Goal: Task Accomplishment & Management: Complete application form

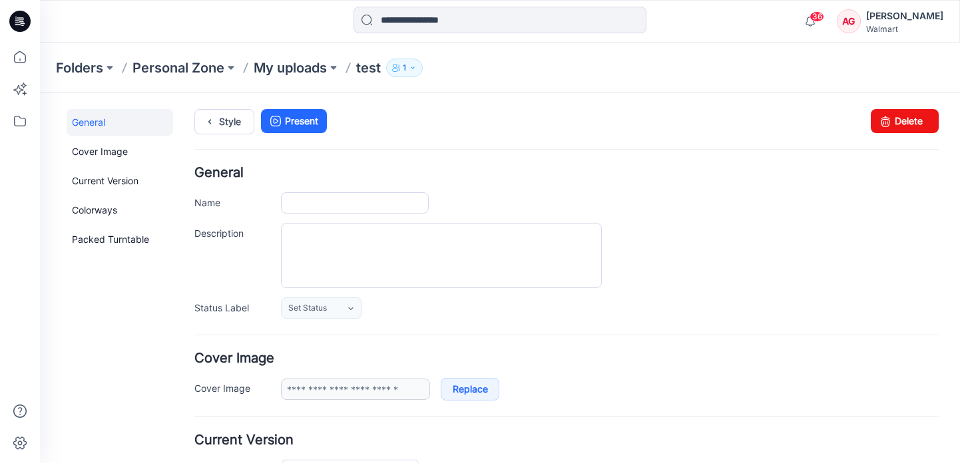
type input "****"
type input "**********"
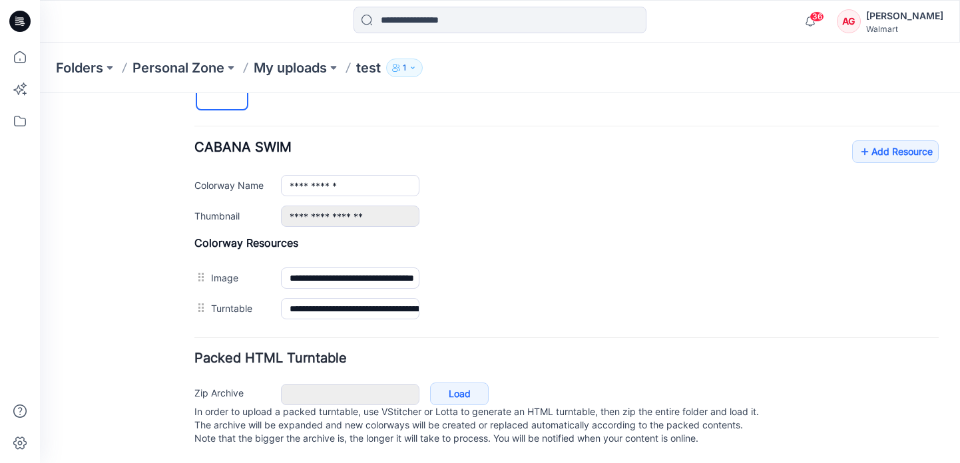
scroll to position [499, 0]
click at [874, 144] on link "Add Resource" at bounding box center [895, 152] width 87 height 23
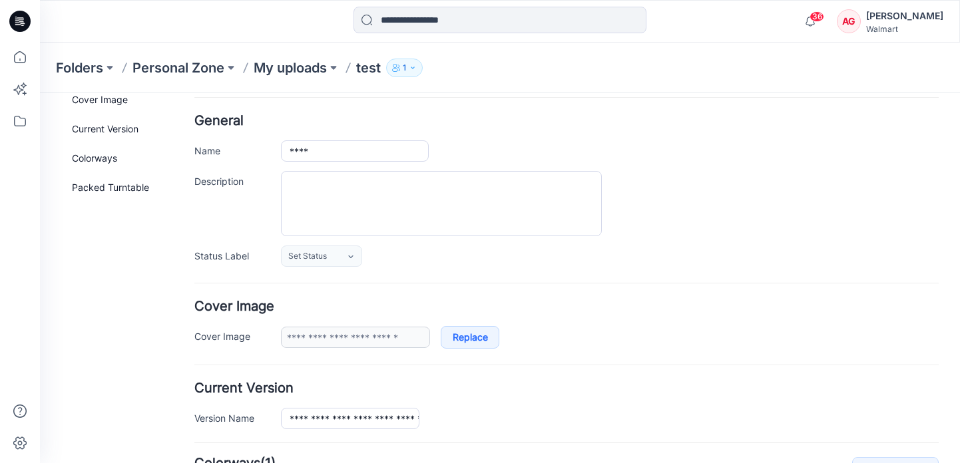
scroll to position [0, 0]
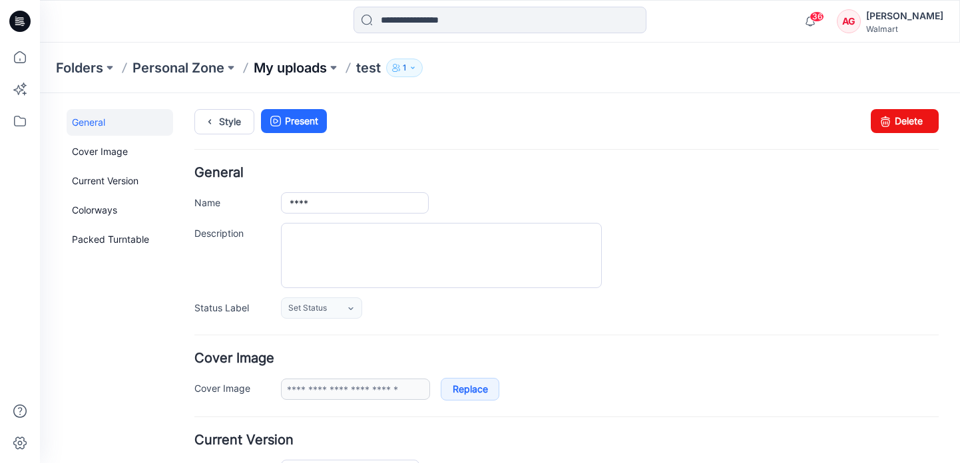
click at [280, 67] on p "My uploads" at bounding box center [290, 68] width 73 height 19
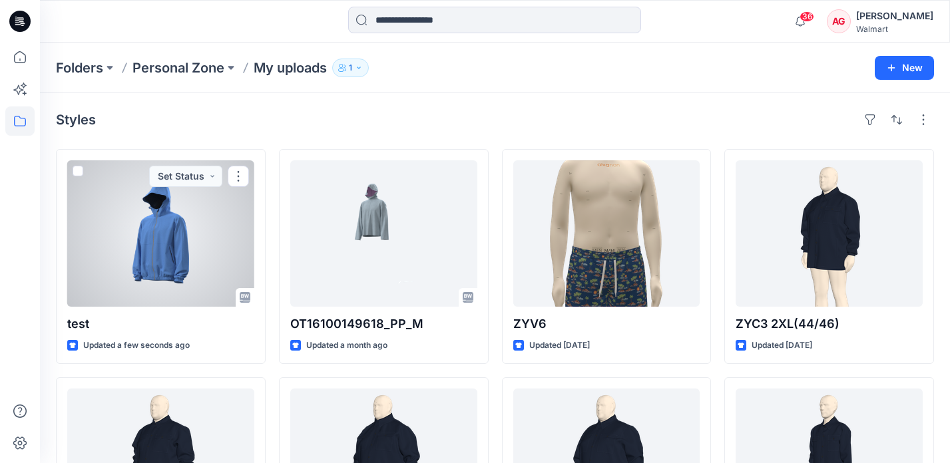
click at [160, 224] on div at bounding box center [160, 233] width 187 height 146
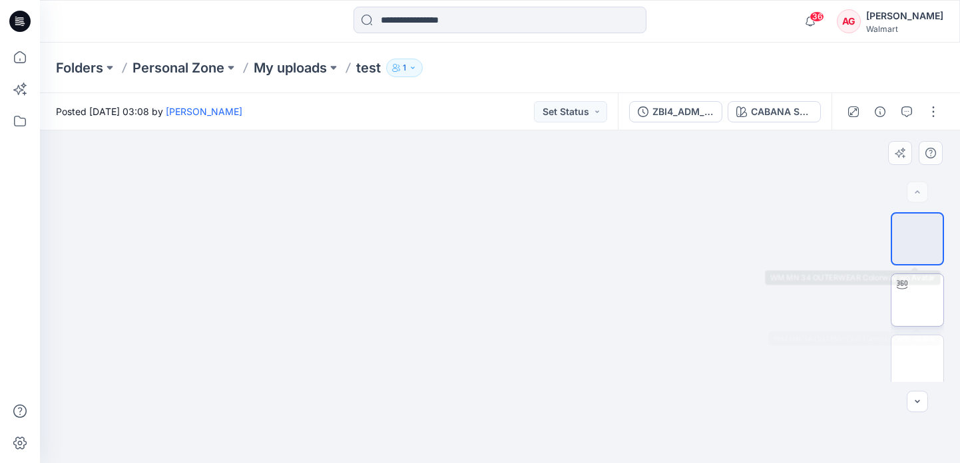
scroll to position [6, 0]
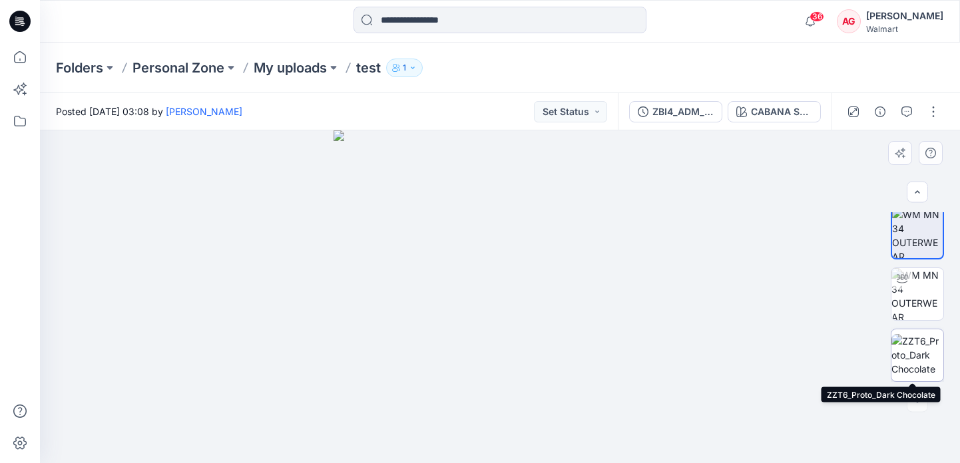
click at [913, 360] on img at bounding box center [918, 355] width 52 height 42
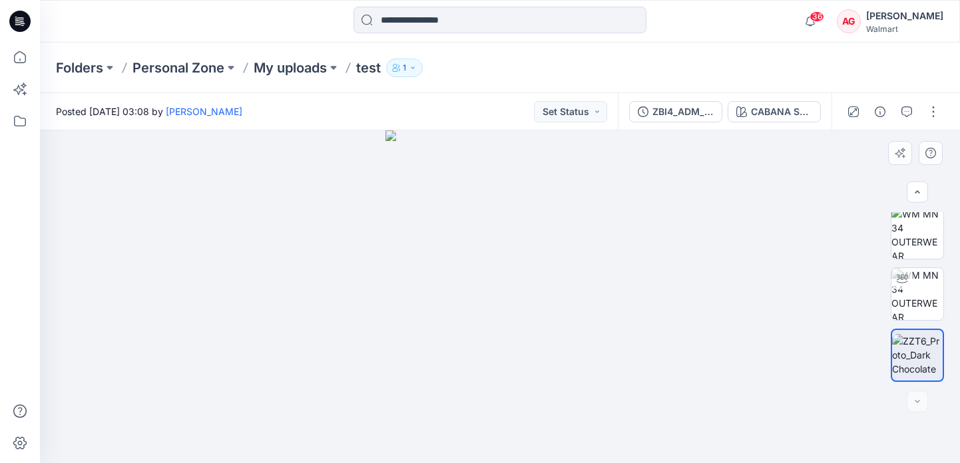
drag, startPoint x: 528, startPoint y: 196, endPoint x: 527, endPoint y: 230, distance: 34.6
click at [527, 230] on img at bounding box center [501, 297] width 230 height 333
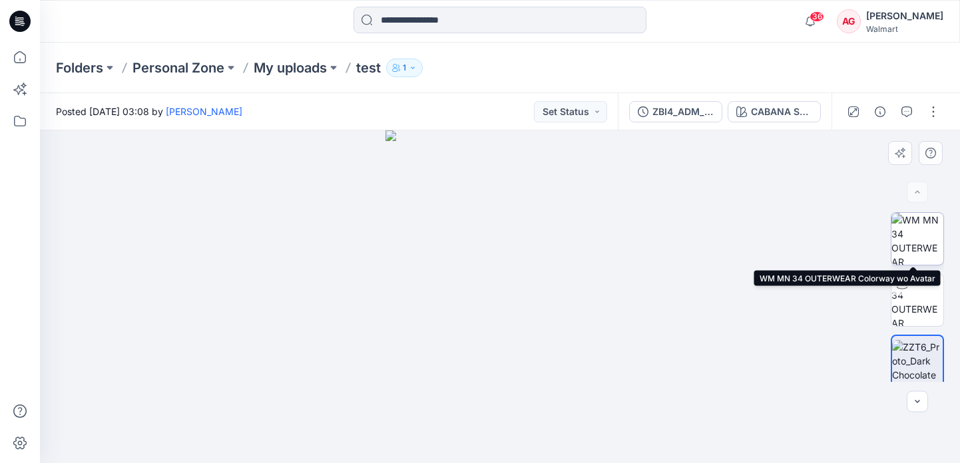
click at [913, 236] on img at bounding box center [918, 239] width 52 height 52
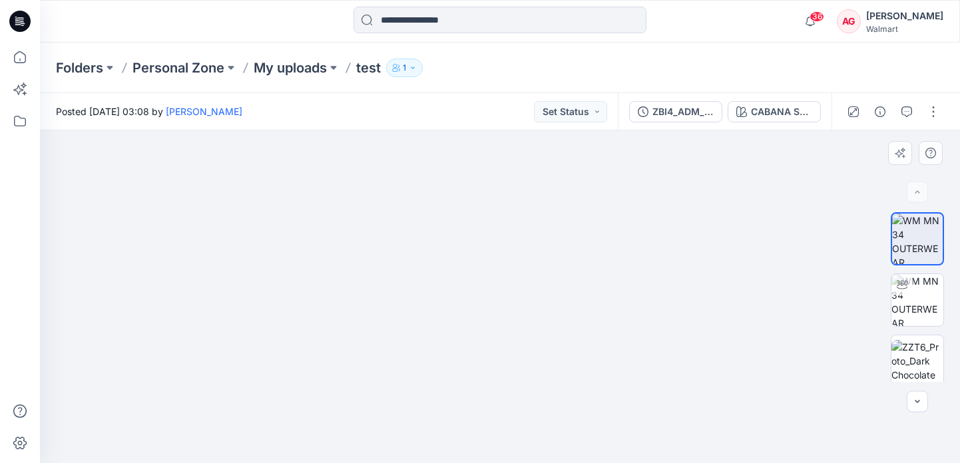
drag, startPoint x: 566, startPoint y: 282, endPoint x: 512, endPoint y: 327, distance: 70.4
click at [499, 416] on img at bounding box center [500, 297] width 632 height 333
drag, startPoint x: 529, startPoint y: 268, endPoint x: 539, endPoint y: 199, distance: 70.1
click at [539, 199] on img at bounding box center [500, 215] width 632 height 496
drag, startPoint x: 539, startPoint y: 199, endPoint x: 529, endPoint y: 325, distance: 126.3
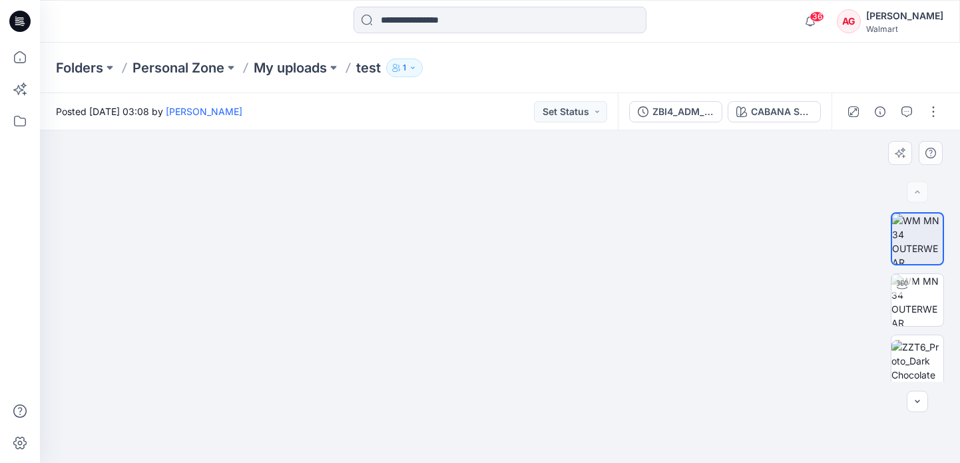
click at [529, 325] on img at bounding box center [500, 277] width 632 height 372
click at [910, 356] on img at bounding box center [918, 361] width 52 height 42
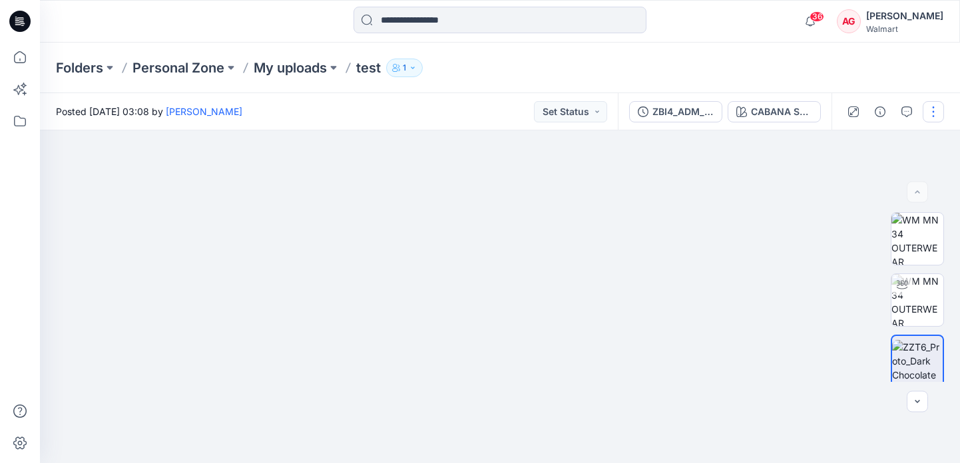
click at [925, 107] on button "button" at bounding box center [933, 111] width 21 height 21
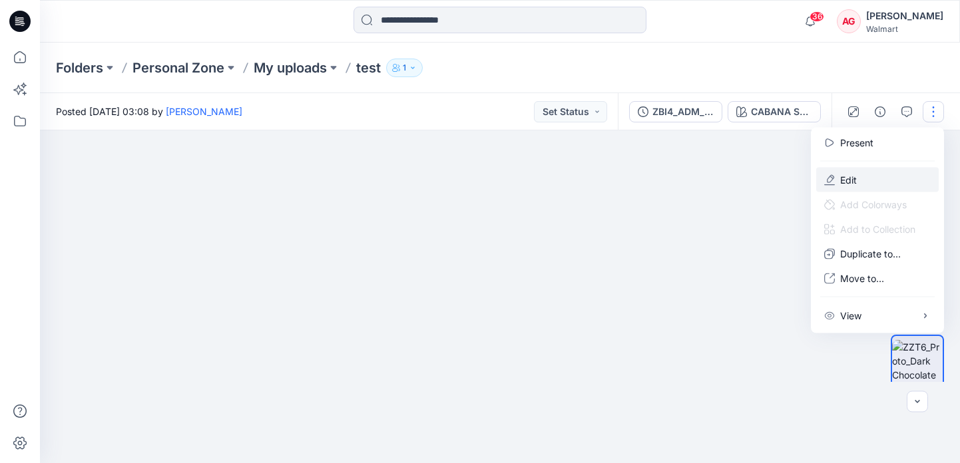
click at [889, 186] on button "Edit" at bounding box center [877, 180] width 123 height 25
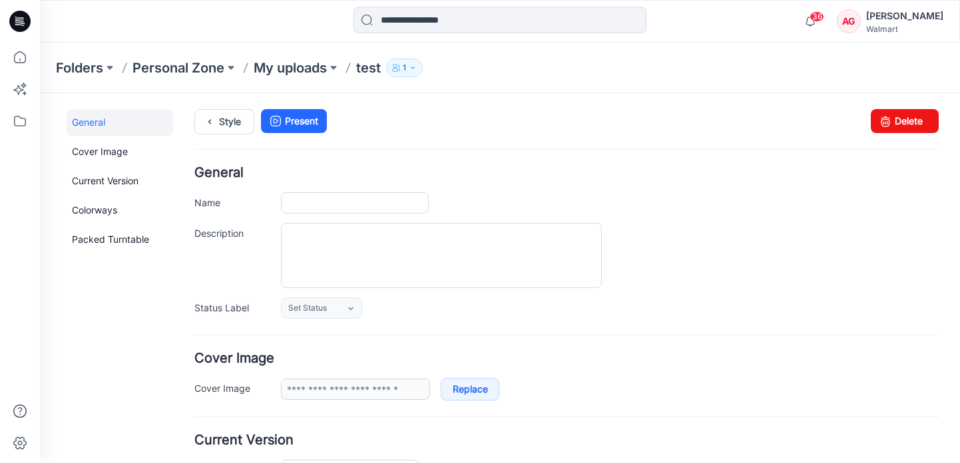
type input "****"
type input "**********"
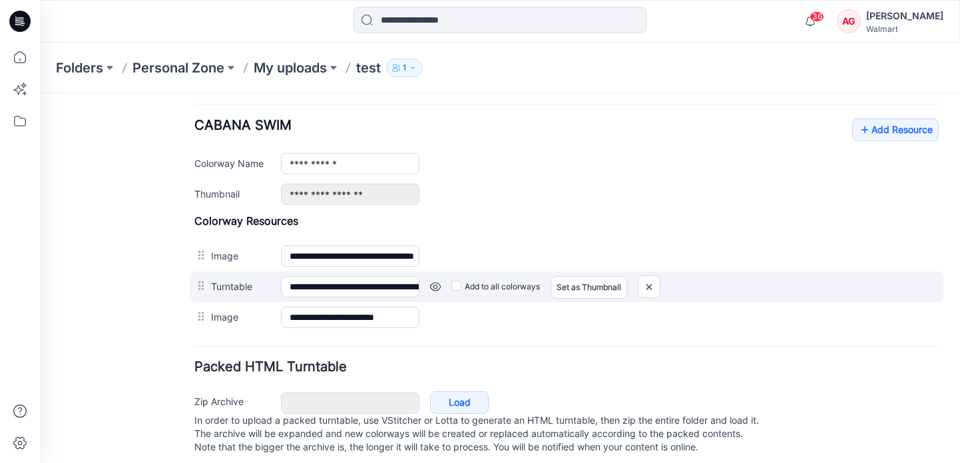
scroll to position [530, 0]
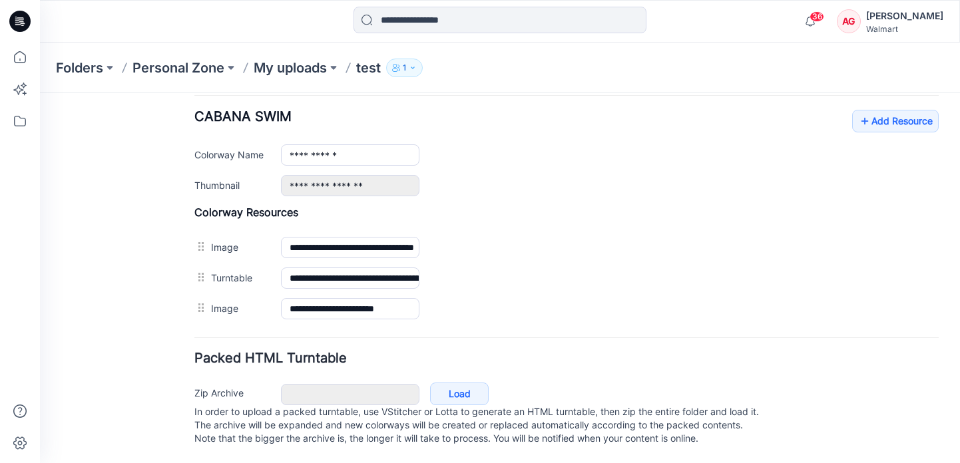
click at [300, 65] on p "My uploads" at bounding box center [290, 68] width 73 height 19
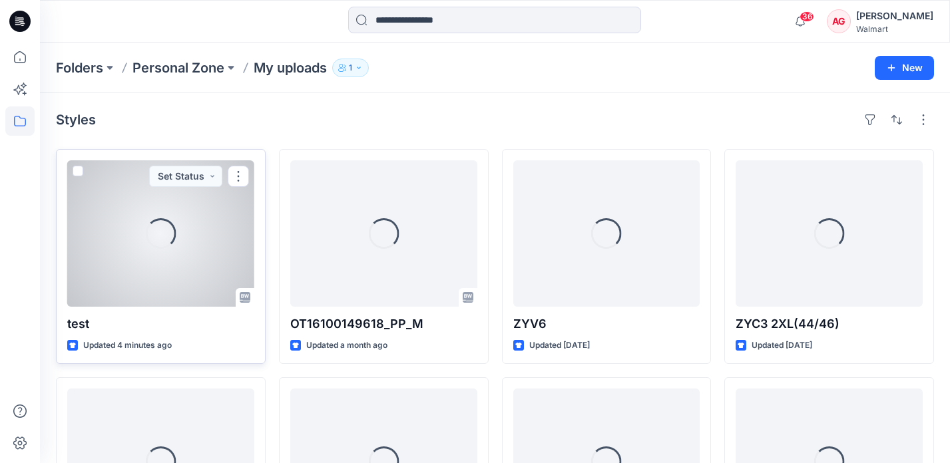
click at [143, 273] on div "Loading..." at bounding box center [160, 233] width 187 height 146
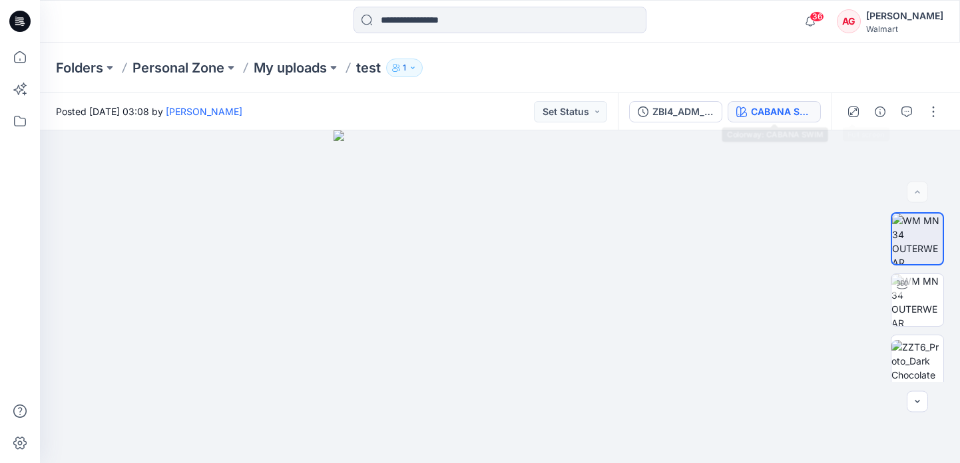
click at [800, 113] on div "CABANA SWIM" at bounding box center [781, 112] width 61 height 15
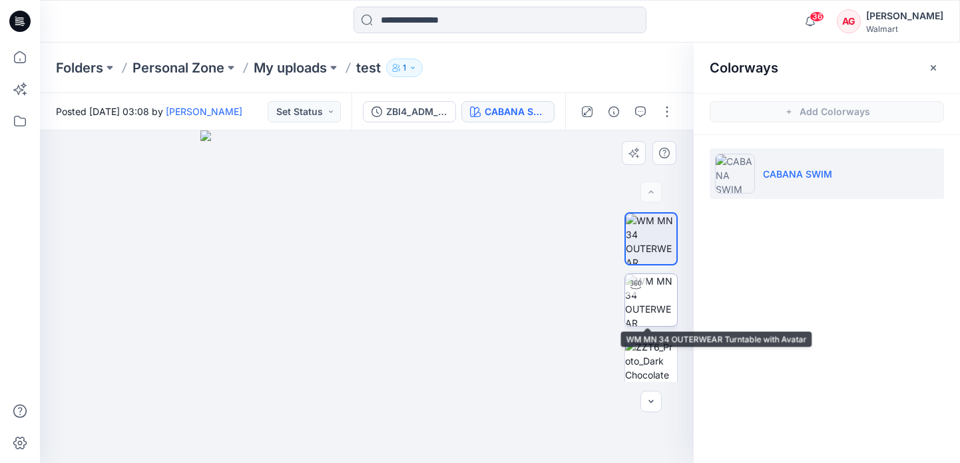
scroll to position [6, 0]
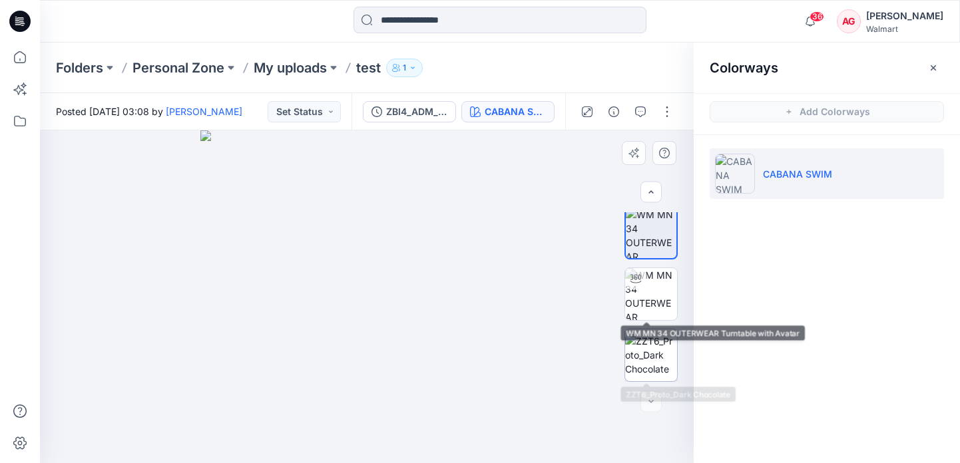
click at [652, 358] on img at bounding box center [651, 355] width 52 height 42
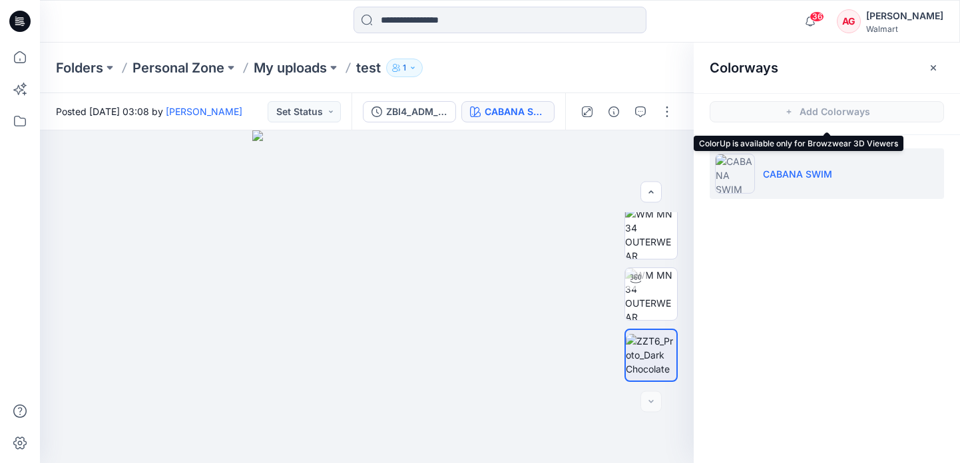
click at [846, 109] on span "Add Colorways" at bounding box center [827, 111] width 266 height 37
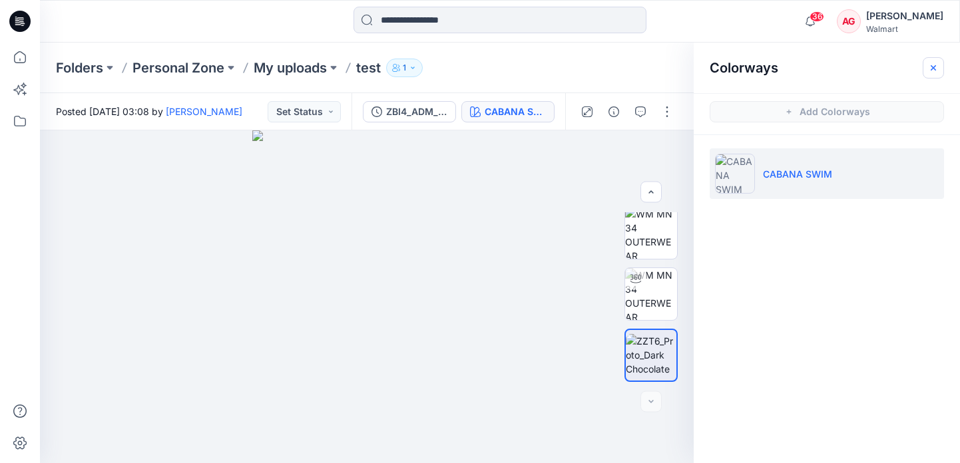
click at [936, 65] on icon "button" at bounding box center [933, 68] width 11 height 11
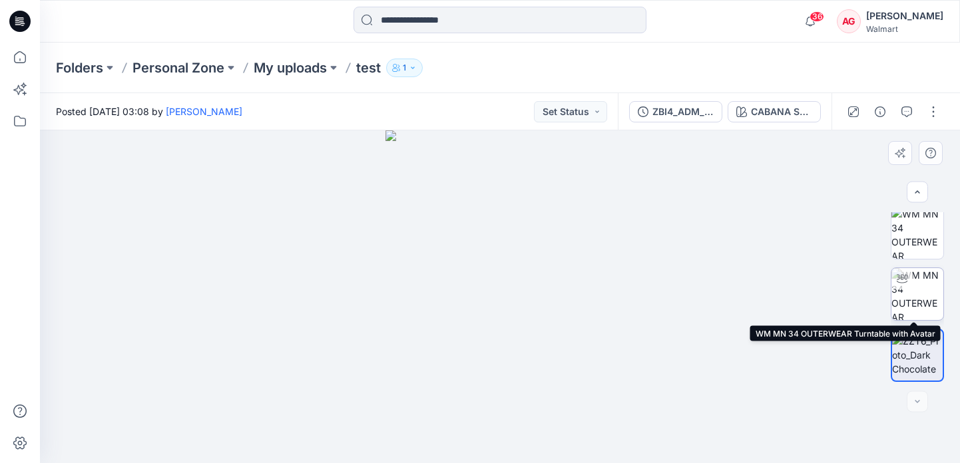
drag, startPoint x: 906, startPoint y: 355, endPoint x: 918, endPoint y: 283, distance: 72.8
click at [916, 276] on div at bounding box center [917, 297] width 53 height 170
click at [935, 107] on button "button" at bounding box center [933, 111] width 21 height 21
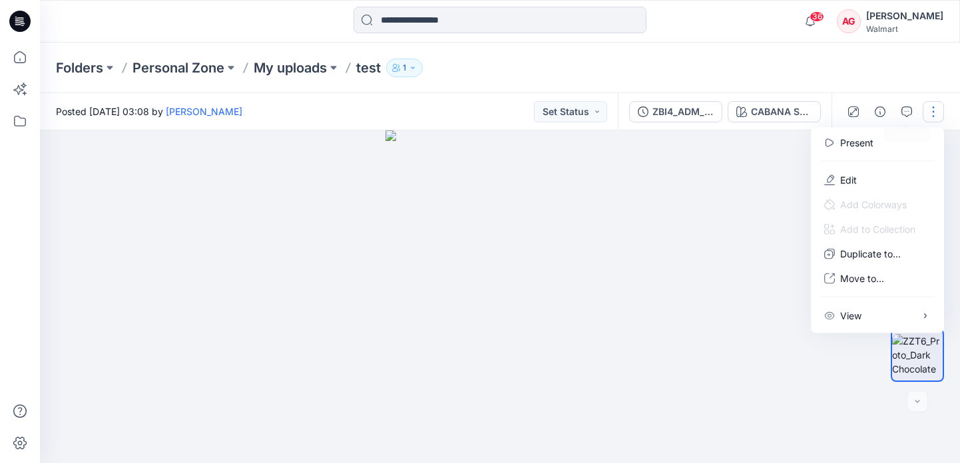
click at [886, 77] on div "Folders Personal Zone My uploads test 1" at bounding box center [500, 68] width 920 height 51
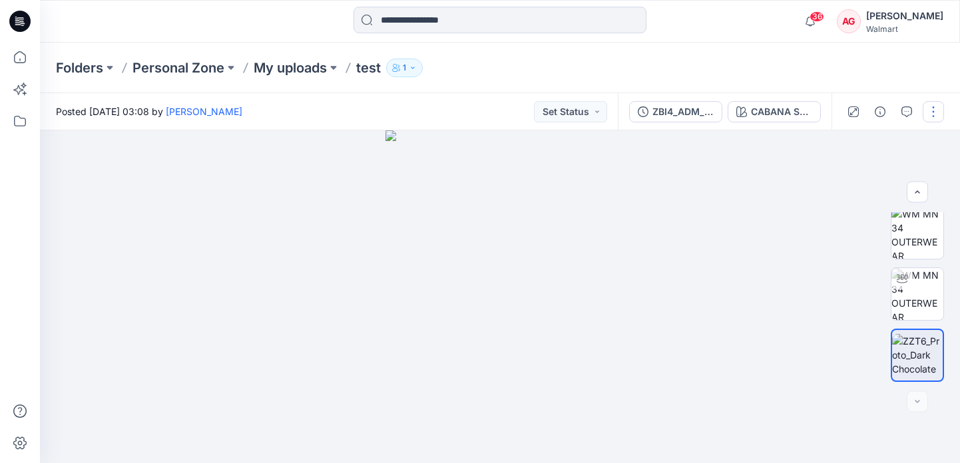
click at [936, 111] on button "button" at bounding box center [933, 111] width 21 height 21
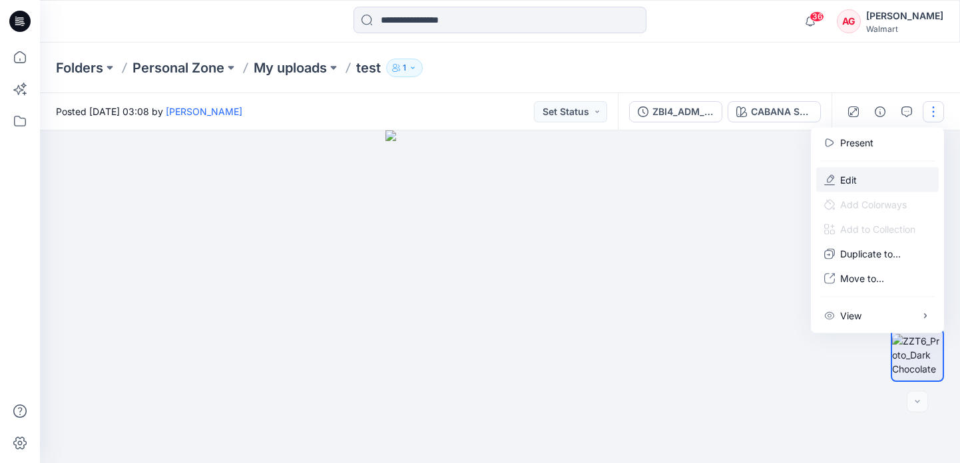
click at [876, 185] on button "Edit" at bounding box center [877, 180] width 123 height 25
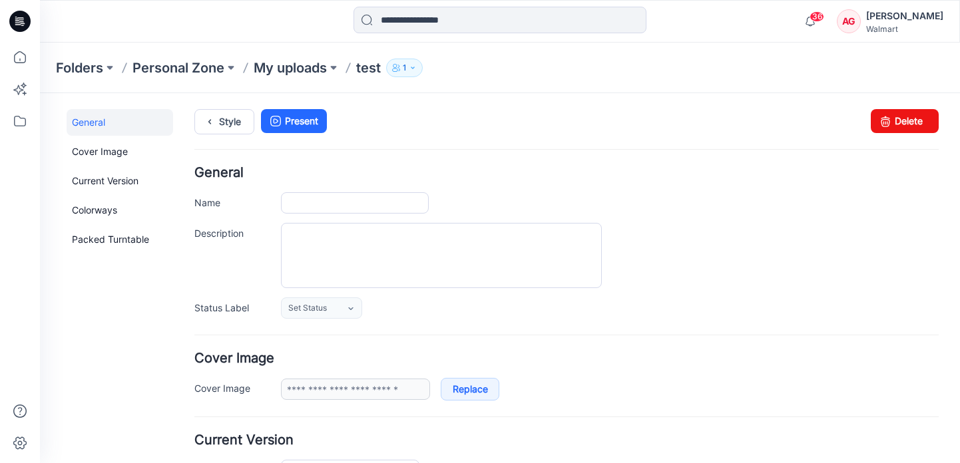
type input "****"
type input "**********"
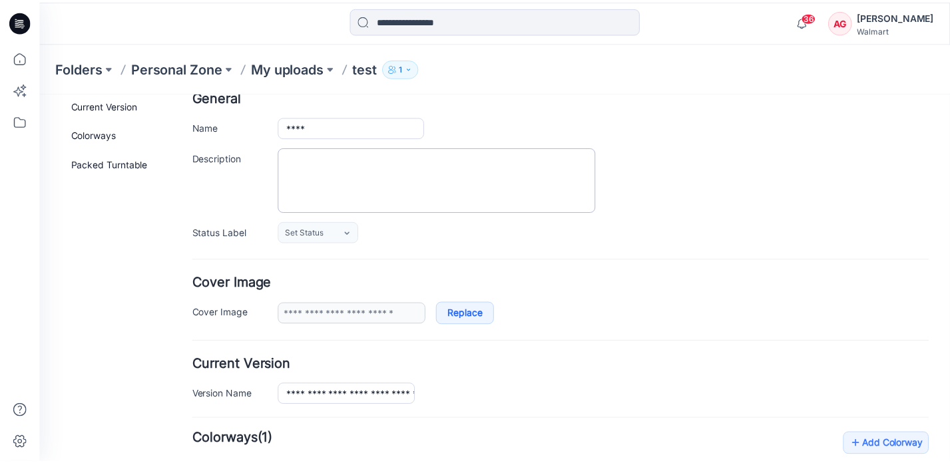
scroll to position [79, 0]
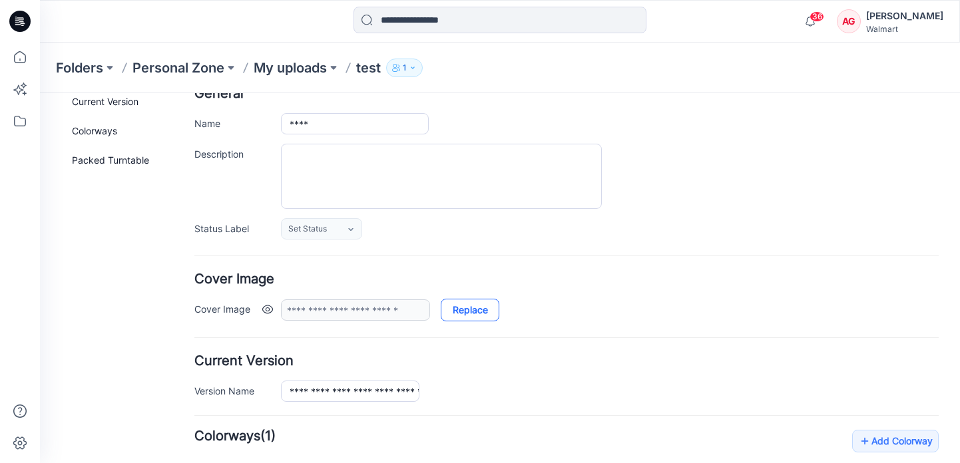
click at [469, 315] on link "Replace" at bounding box center [470, 310] width 59 height 23
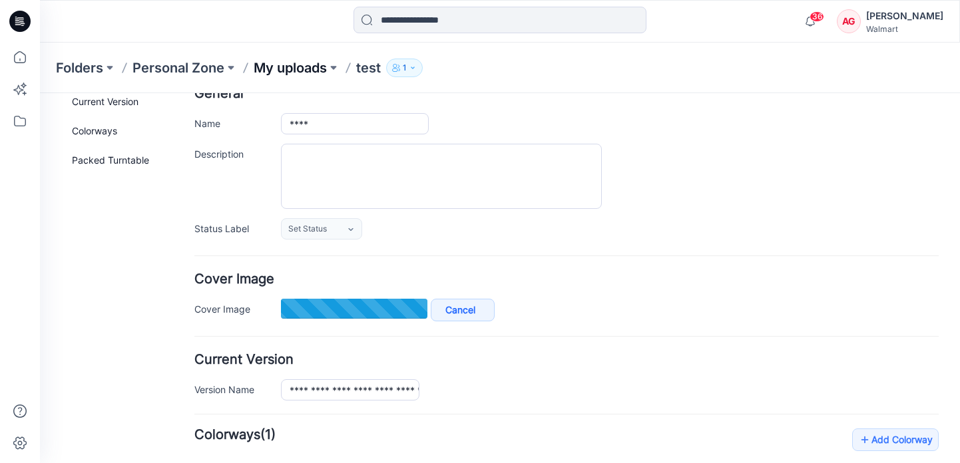
type input "**********"
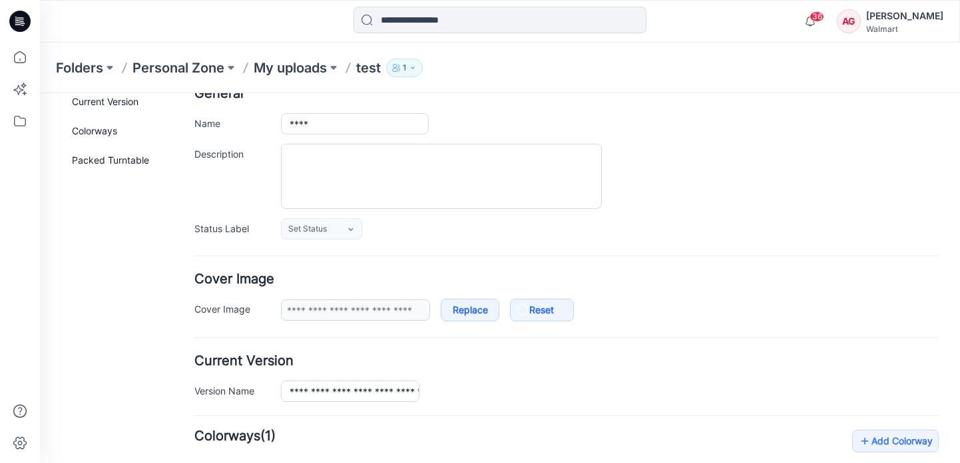
click at [376, 69] on p "test" at bounding box center [368, 68] width 25 height 19
click at [305, 69] on p "My uploads" at bounding box center [290, 68] width 73 height 19
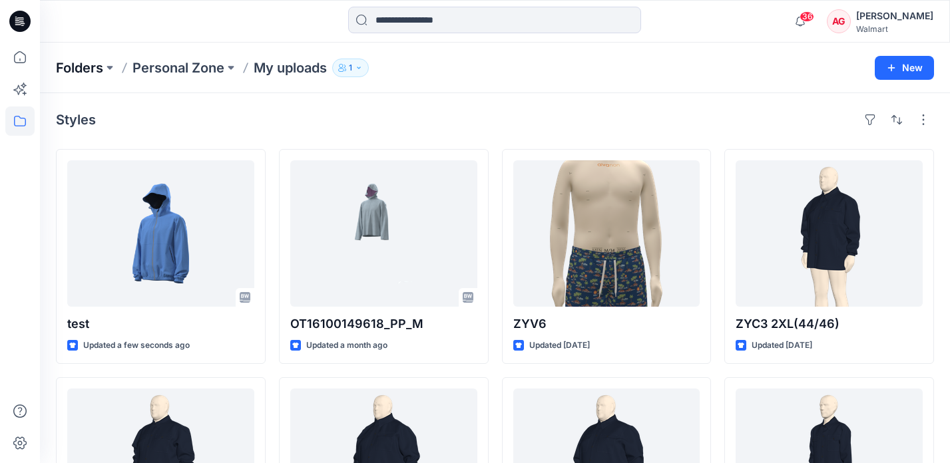
click at [69, 63] on p "Folders" at bounding box center [79, 68] width 47 height 19
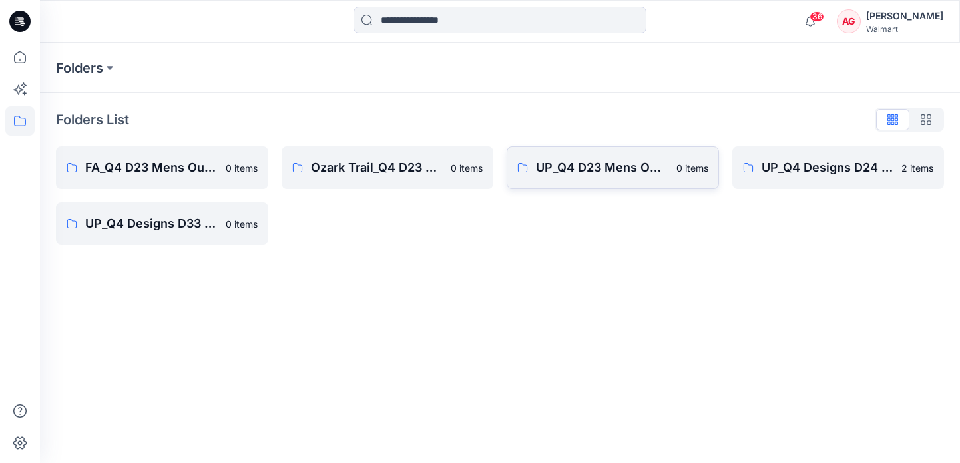
click at [618, 177] on link "UP_Q4 D23 Mens Outerwear 0 items" at bounding box center [613, 167] width 212 height 43
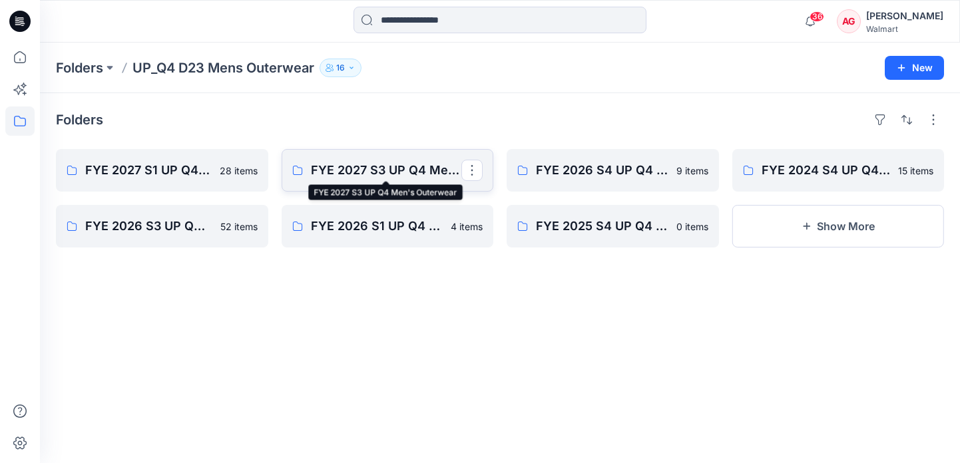
click at [400, 174] on p "FYE 2027 S3 UP Q4 Men's Outerwear" at bounding box center [386, 170] width 151 height 19
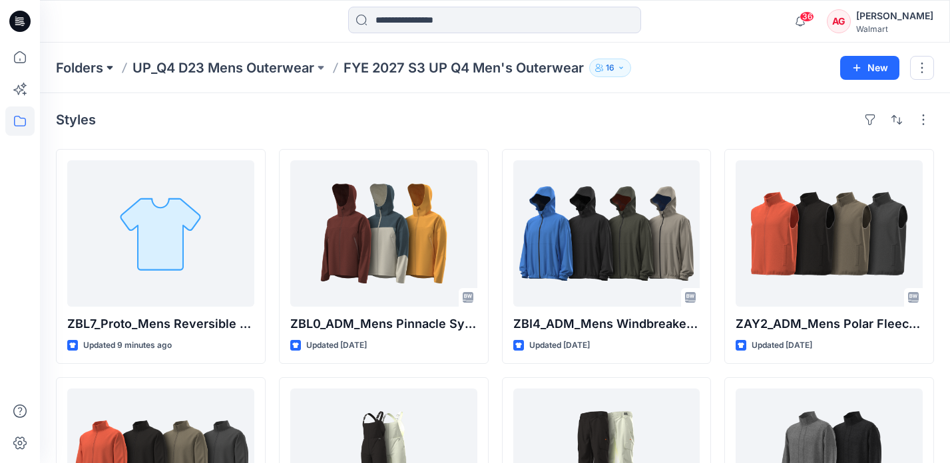
click at [106, 67] on button at bounding box center [109, 68] width 13 height 19
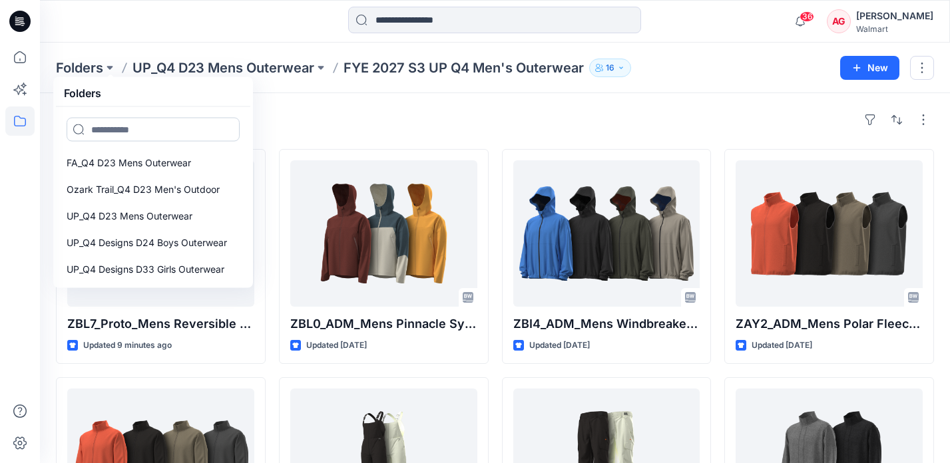
click at [164, 137] on input at bounding box center [153, 130] width 173 height 24
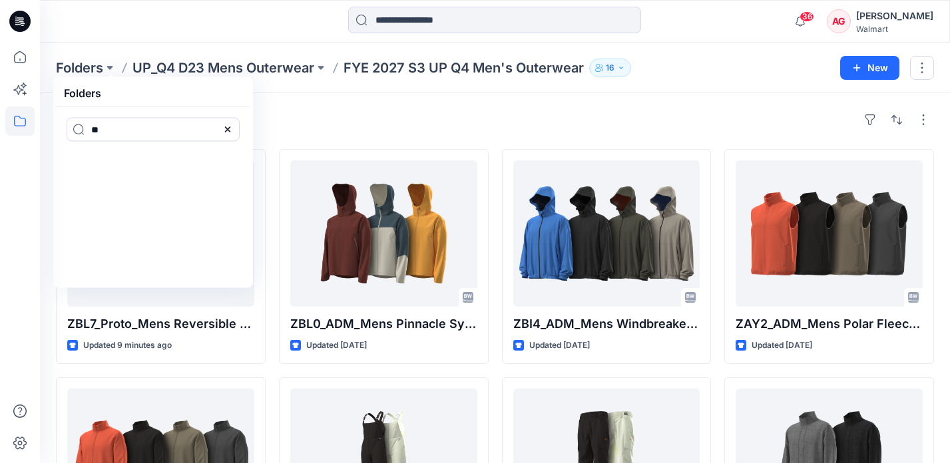
type input "**"
click at [346, 119] on div "Styles" at bounding box center [495, 119] width 878 height 21
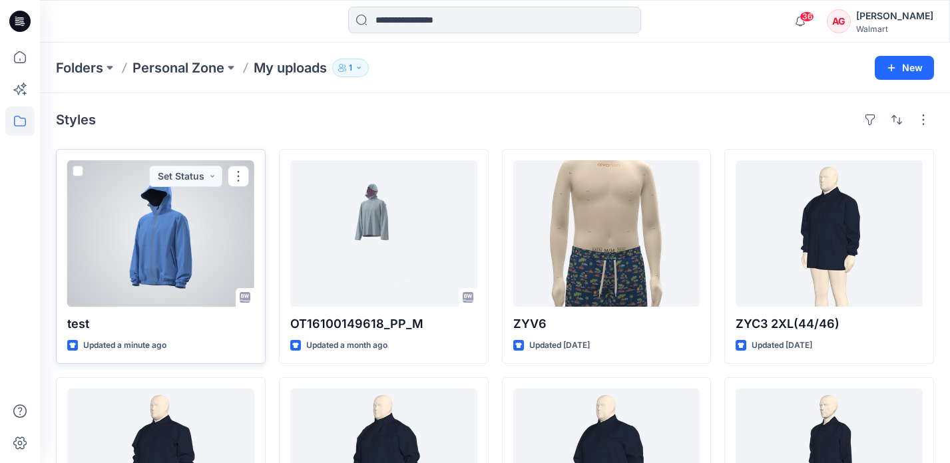
click at [198, 245] on div at bounding box center [160, 233] width 187 height 146
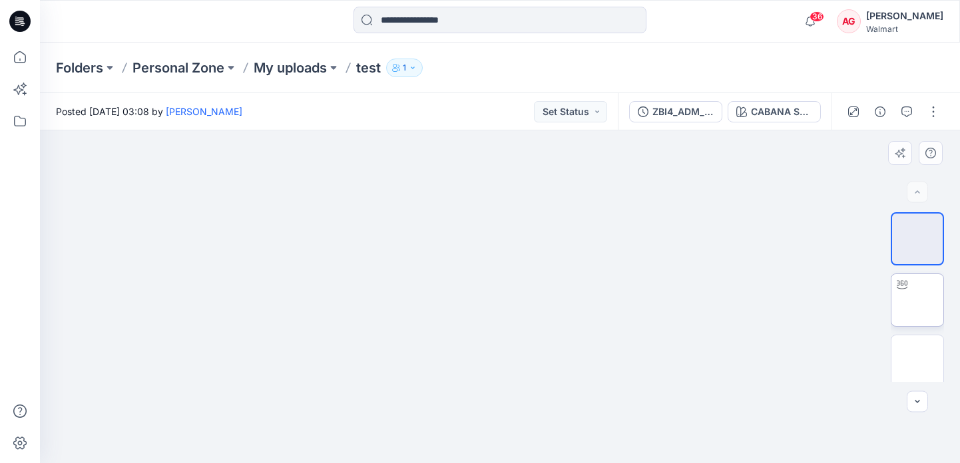
scroll to position [6, 0]
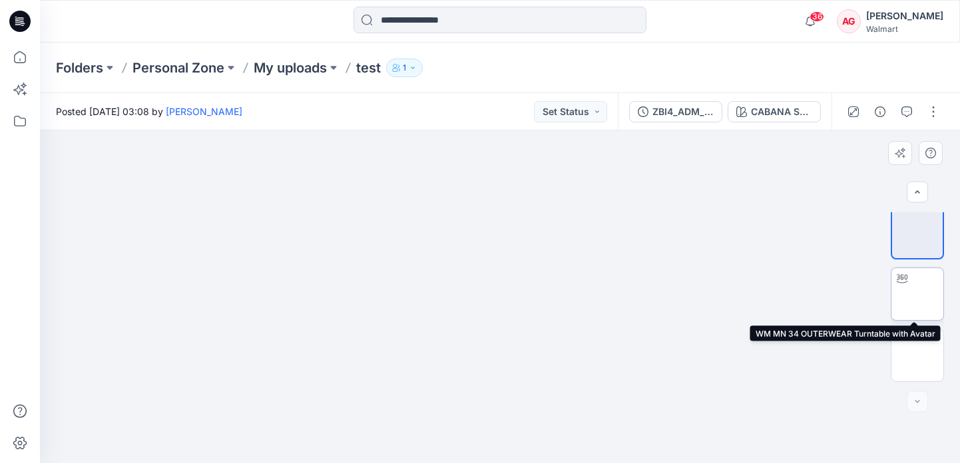
click at [918, 294] on img at bounding box center [918, 294] width 0 height 0
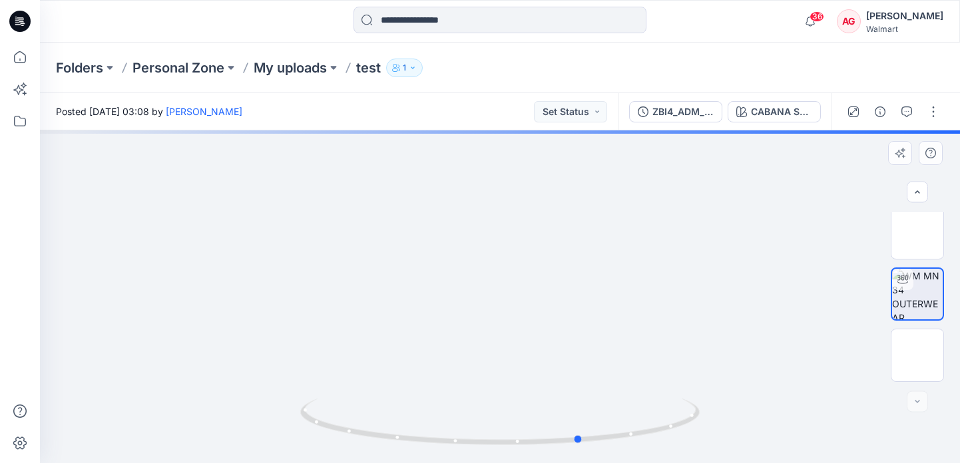
drag, startPoint x: 689, startPoint y: 422, endPoint x: 543, endPoint y: 270, distance: 211.5
click at [940, 110] on button "button" at bounding box center [933, 111] width 21 height 21
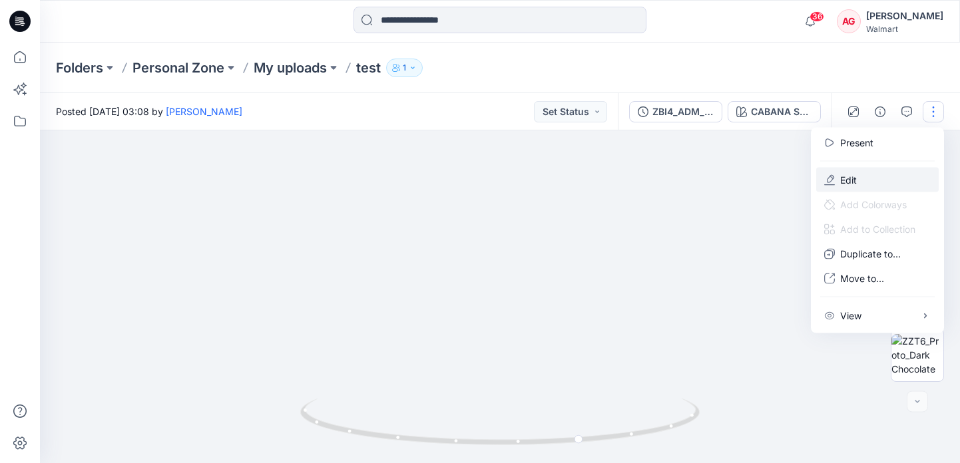
click at [869, 184] on button "Edit" at bounding box center [877, 180] width 123 height 25
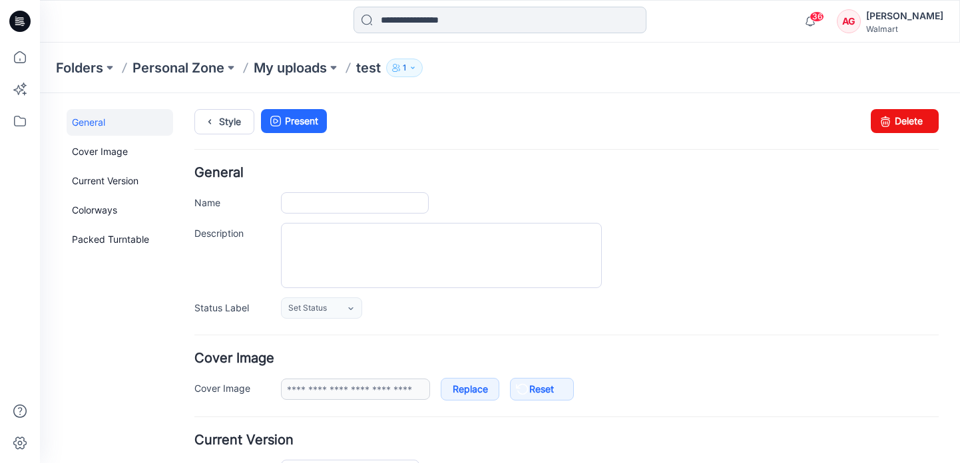
type input "****"
type input "**********"
click at [560, 388] on link "Reset" at bounding box center [542, 389] width 64 height 23
type input "**********"
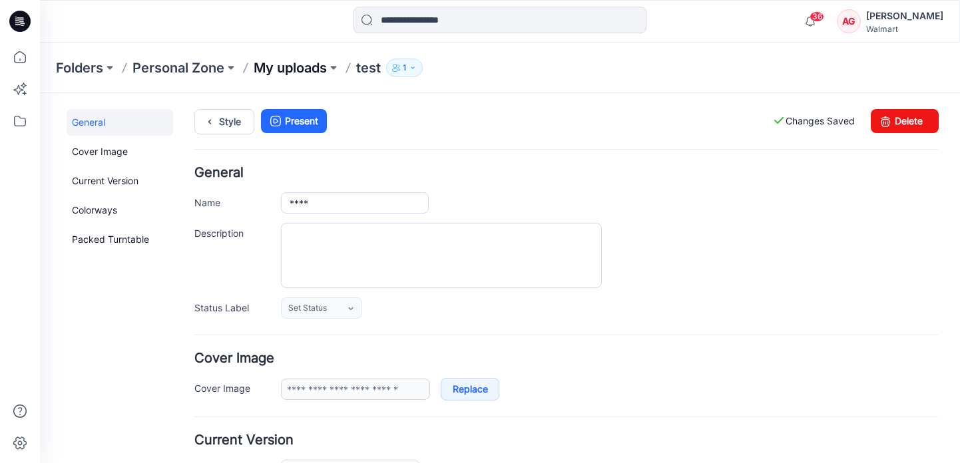
click at [319, 67] on p "My uploads" at bounding box center [290, 68] width 73 height 19
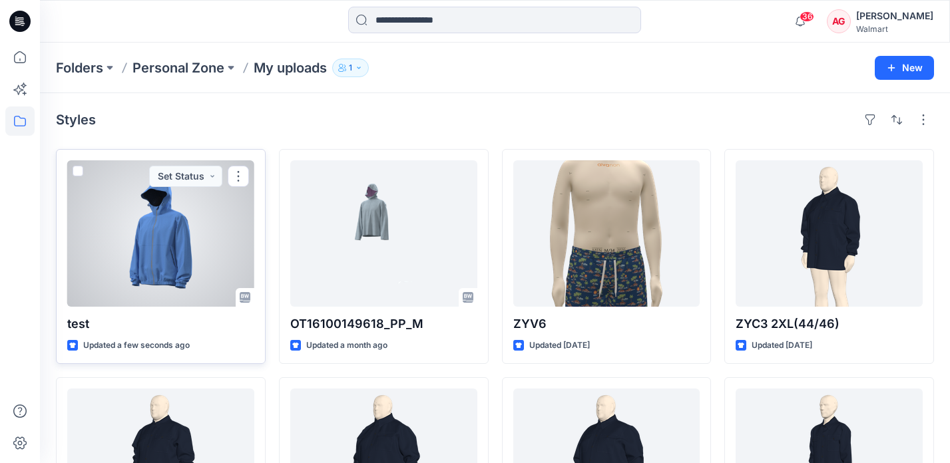
click at [191, 256] on div at bounding box center [160, 233] width 187 height 146
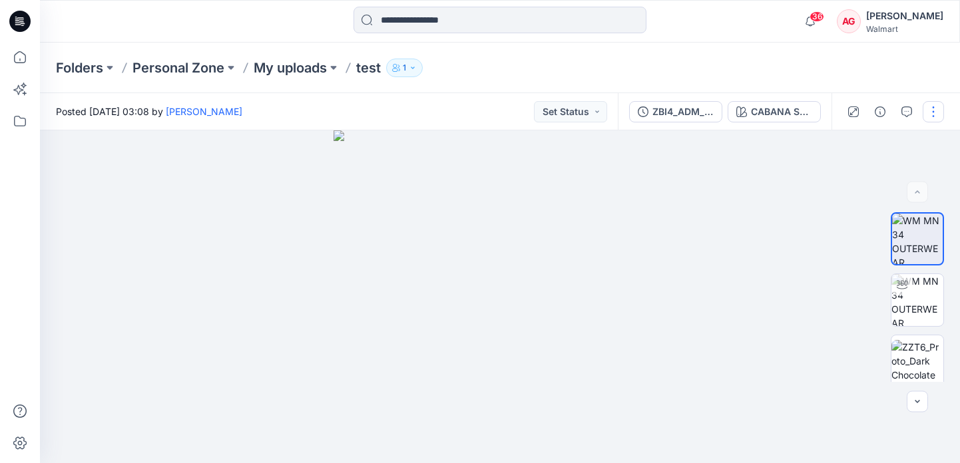
click at [936, 113] on button "button" at bounding box center [933, 111] width 21 height 21
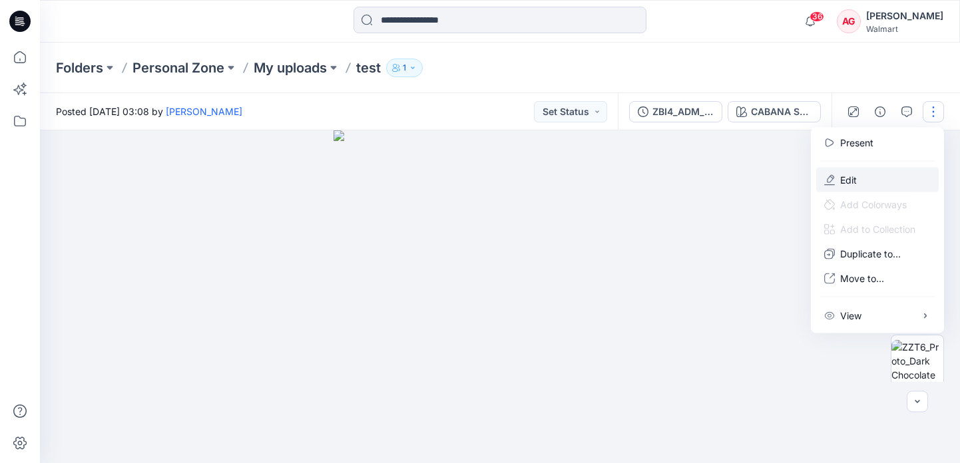
click at [872, 180] on button "Edit" at bounding box center [877, 180] width 123 height 25
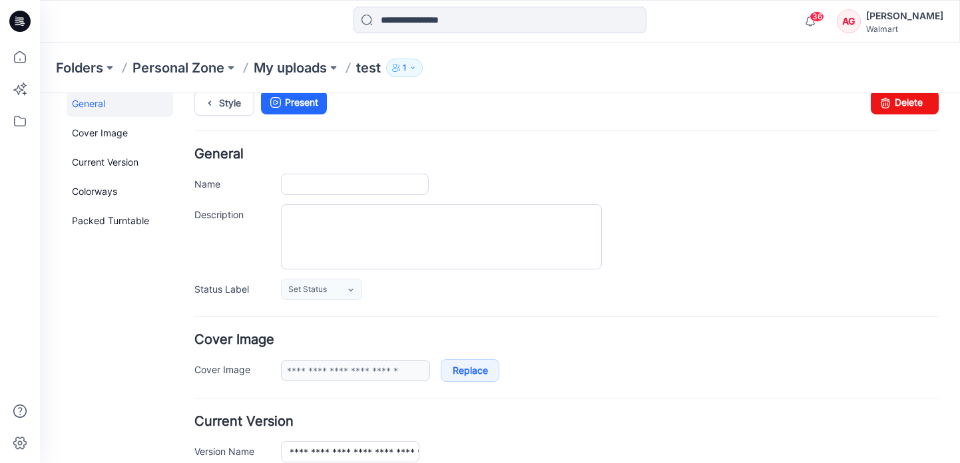
type input "****"
type input "**********"
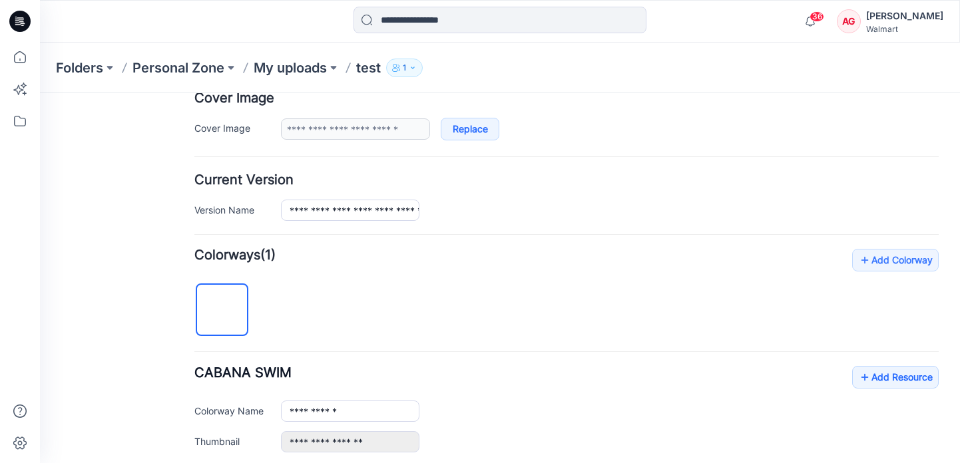
scroll to position [330, 0]
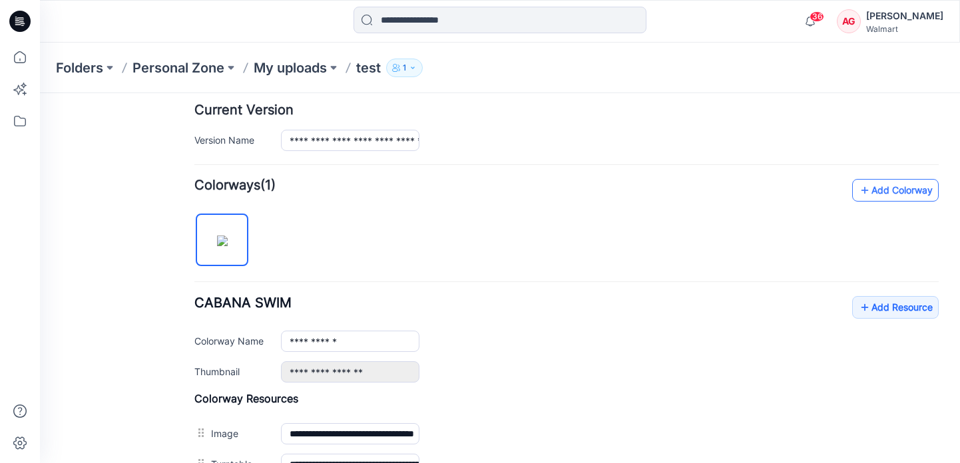
click at [892, 194] on link "Add Colorway" at bounding box center [895, 190] width 87 height 23
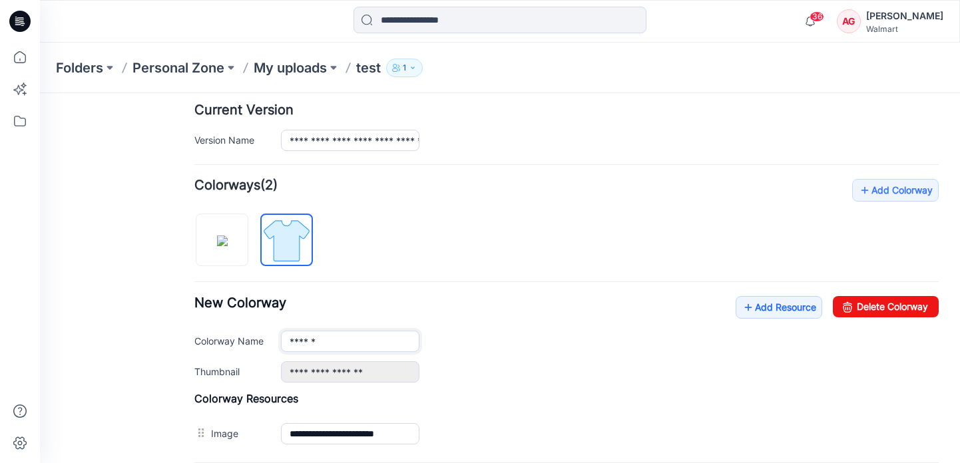
type input "******"
click at [659, 198] on div "**********" at bounding box center [566, 314] width 744 height 270
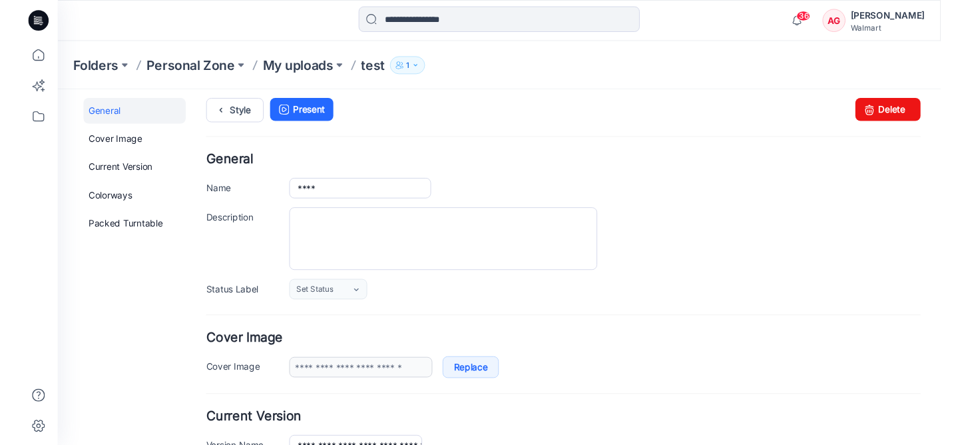
scroll to position [0, 0]
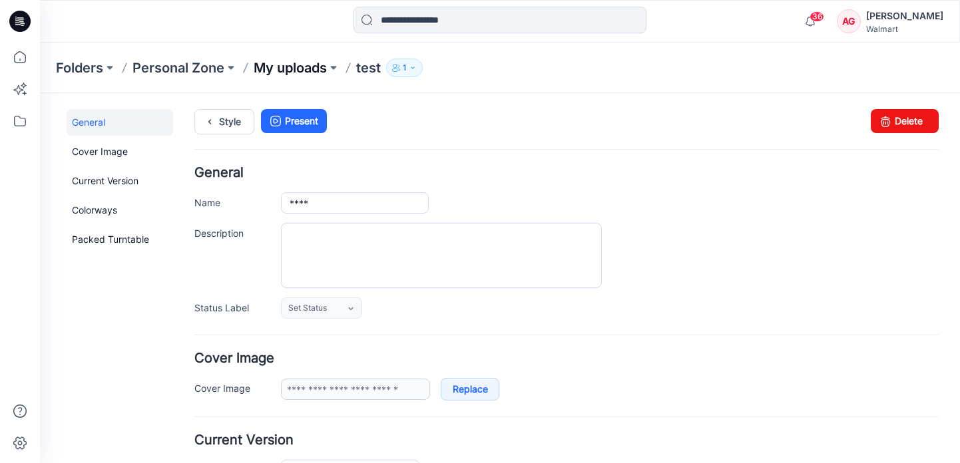
click at [314, 69] on p "My uploads" at bounding box center [290, 68] width 73 height 19
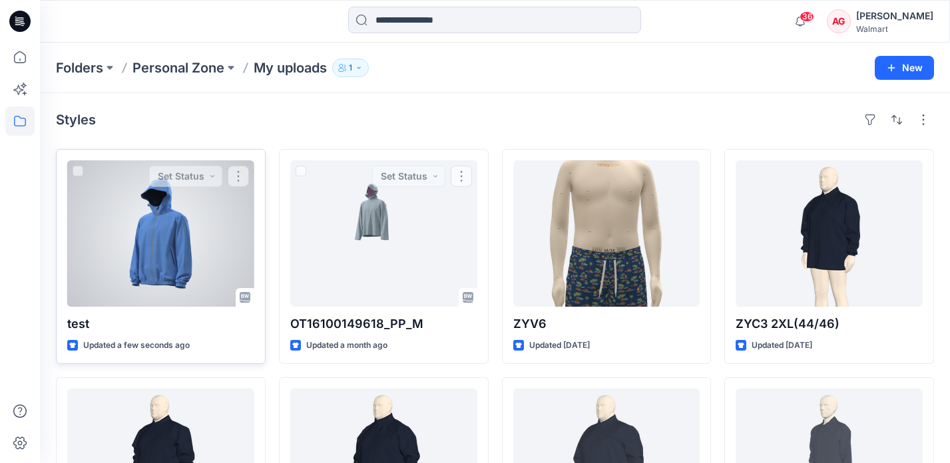
click at [172, 254] on div at bounding box center [160, 233] width 187 height 146
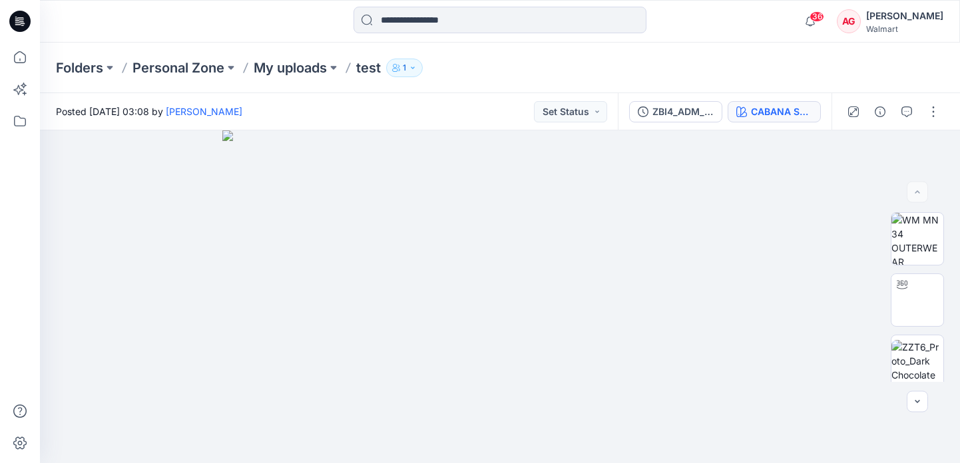
click at [802, 118] on div "CABANA SWIM" at bounding box center [781, 112] width 61 height 15
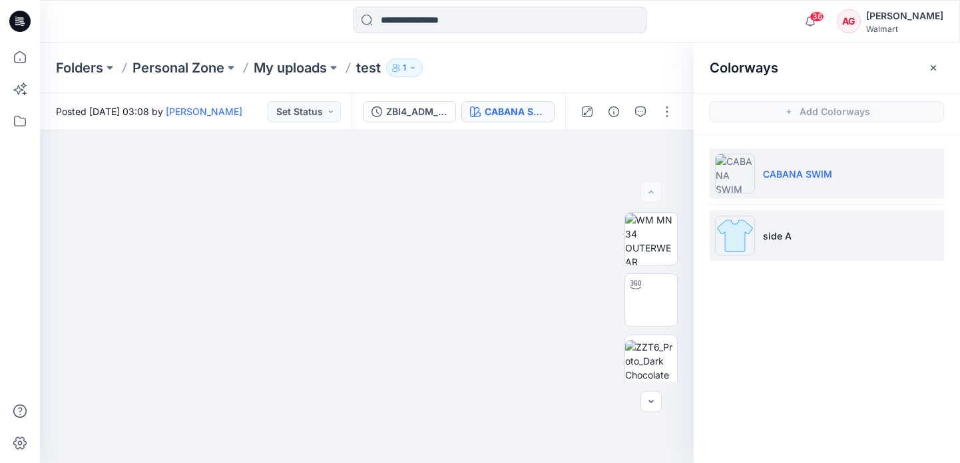
click at [792, 236] on li "side A" at bounding box center [827, 235] width 234 height 51
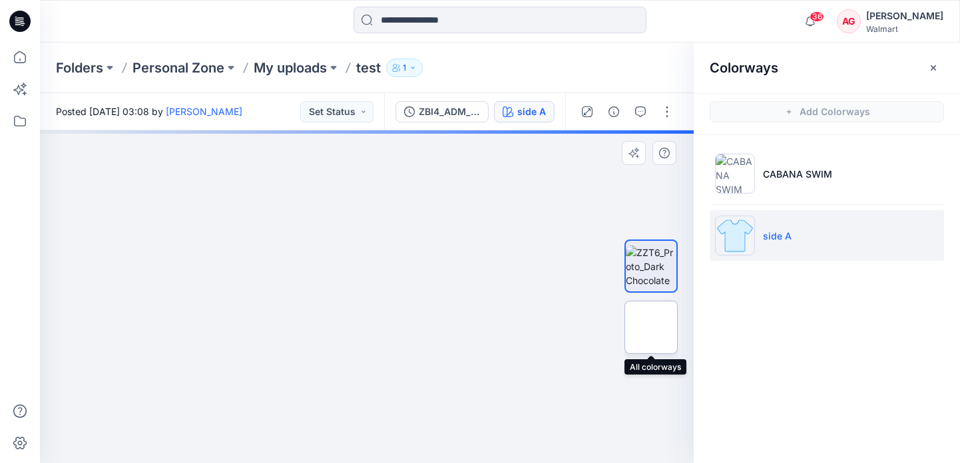
click at [657, 328] on img at bounding box center [651, 328] width 52 height 28
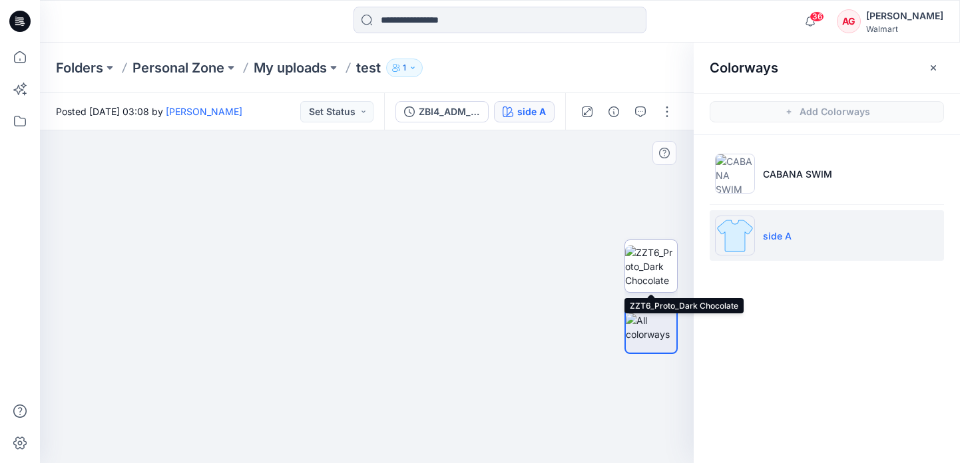
click at [659, 275] on img at bounding box center [651, 267] width 52 height 42
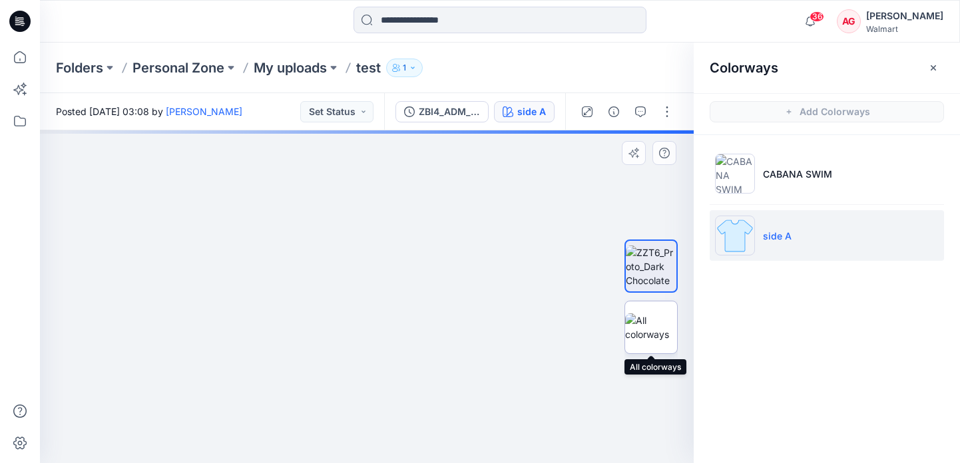
click at [660, 314] on img at bounding box center [651, 328] width 52 height 28
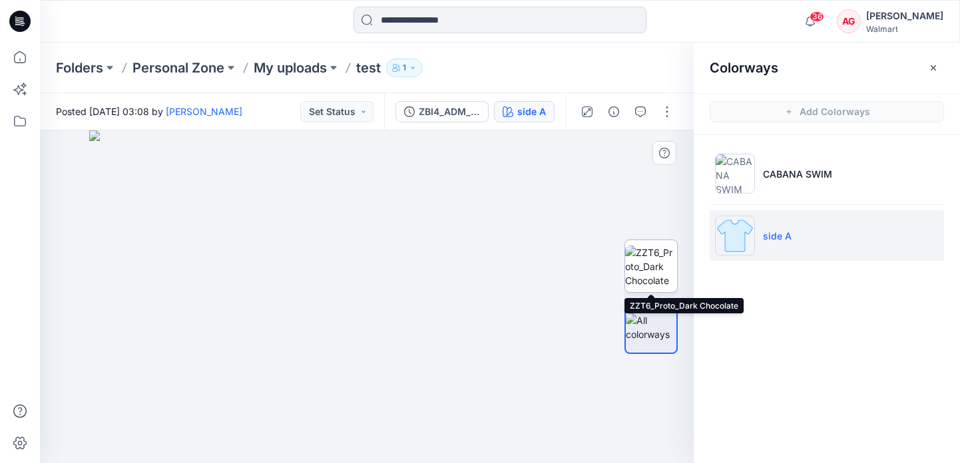
click at [657, 258] on img at bounding box center [651, 267] width 52 height 42
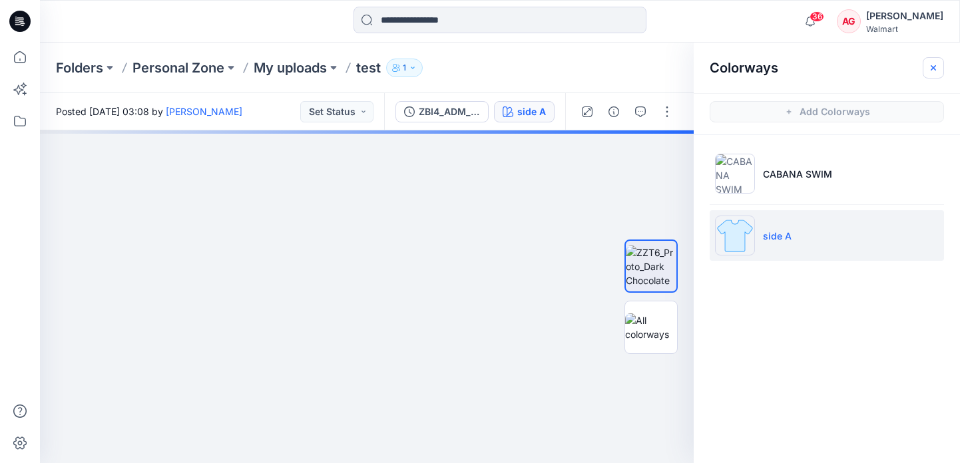
click at [934, 64] on icon "button" at bounding box center [933, 68] width 11 height 11
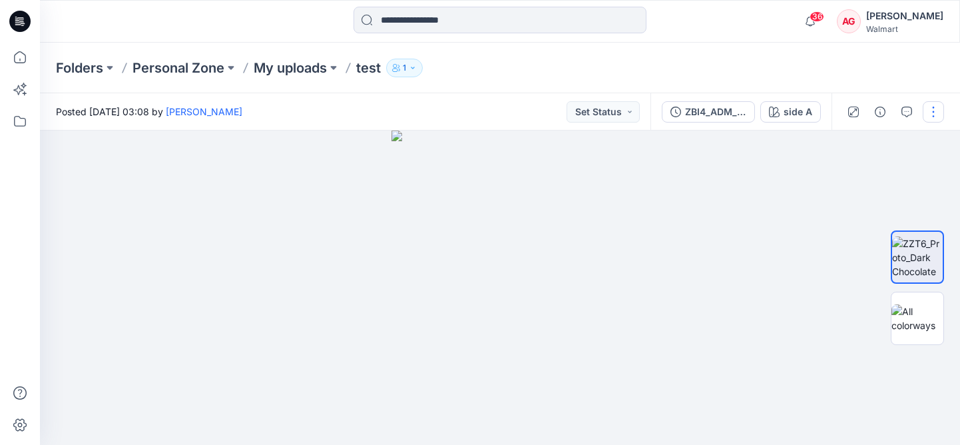
click at [938, 118] on button "button" at bounding box center [933, 111] width 21 height 21
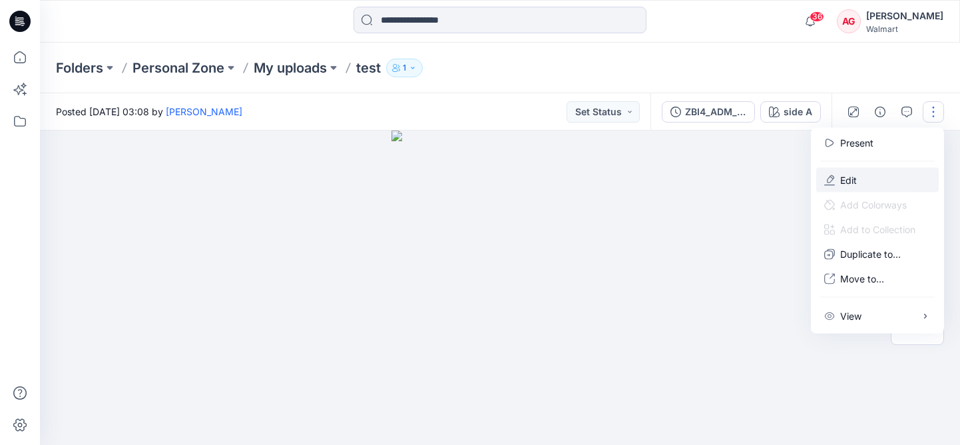
click at [884, 184] on button "Edit" at bounding box center [877, 180] width 123 height 25
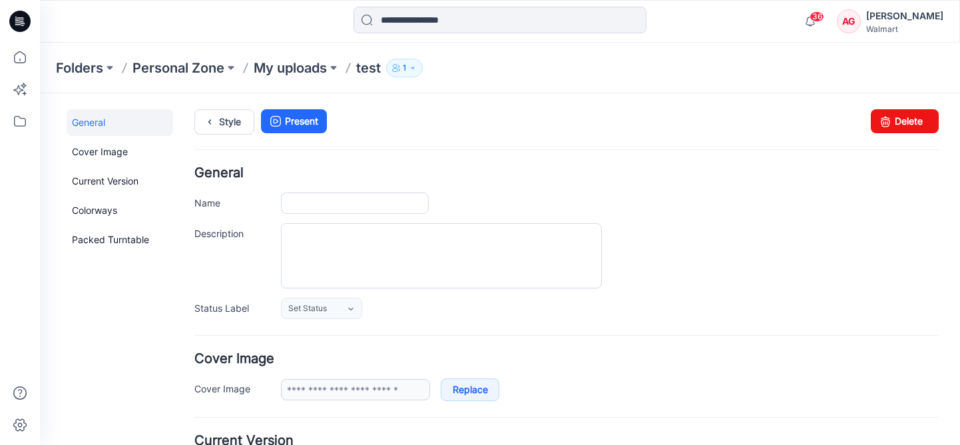
type input "****"
type input "**********"
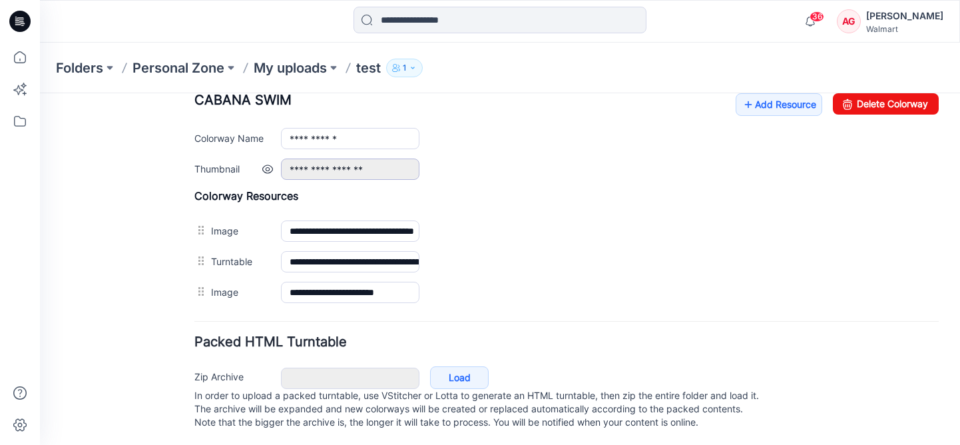
scroll to position [549, 0]
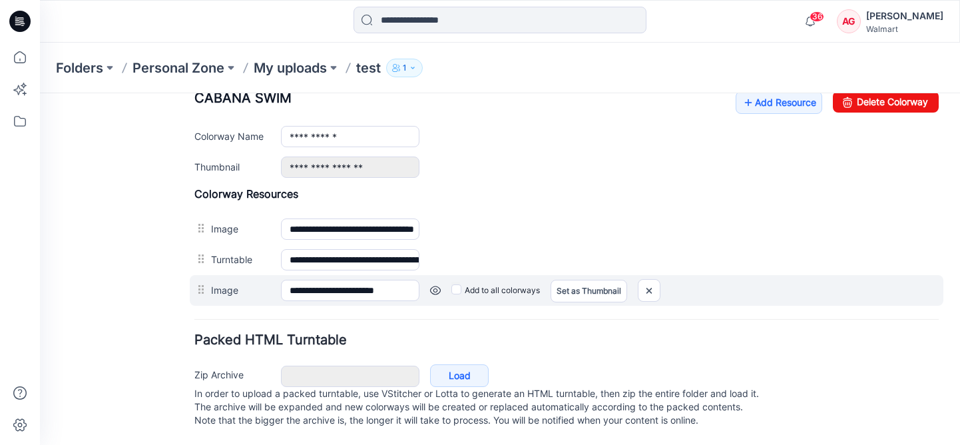
click at [579, 280] on div "Set as Thumbnail" at bounding box center [589, 290] width 77 height 21
click at [655, 280] on img at bounding box center [649, 291] width 21 height 22
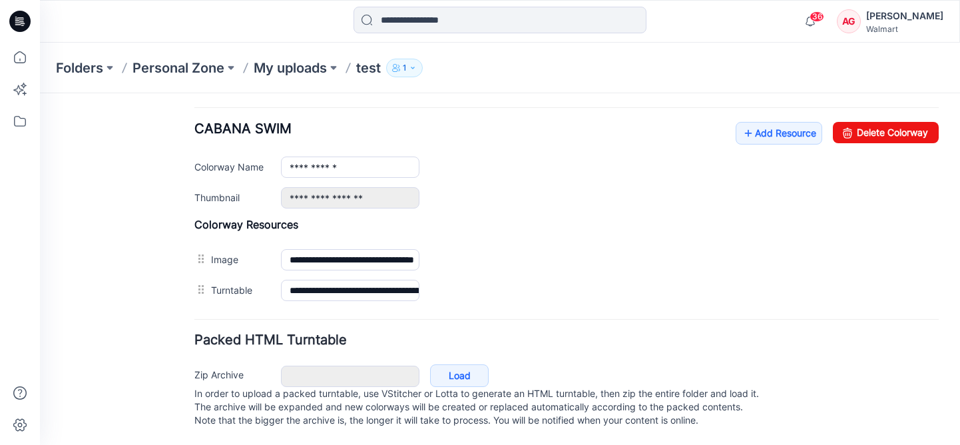
scroll to position [518, 0]
click at [770, 126] on link "Add Resource" at bounding box center [779, 133] width 87 height 23
click at [469, 364] on link "Load" at bounding box center [459, 375] width 59 height 23
click at [480, 364] on link "Load" at bounding box center [459, 375] width 59 height 23
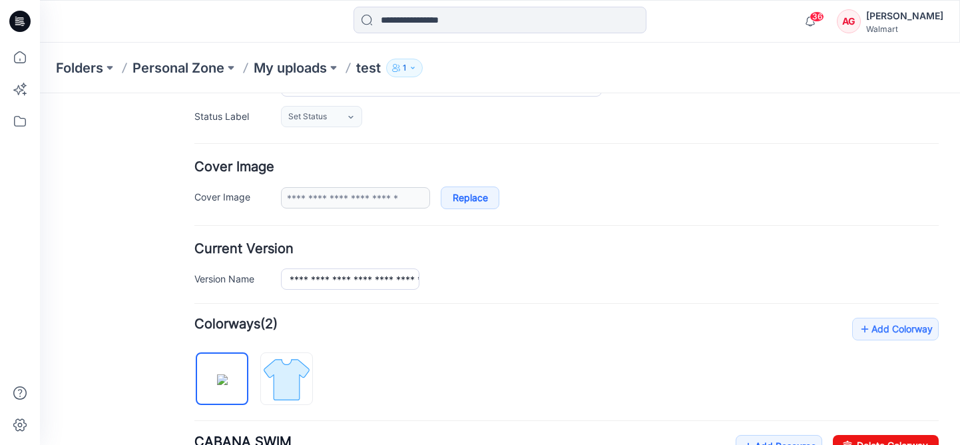
scroll to position [0, 0]
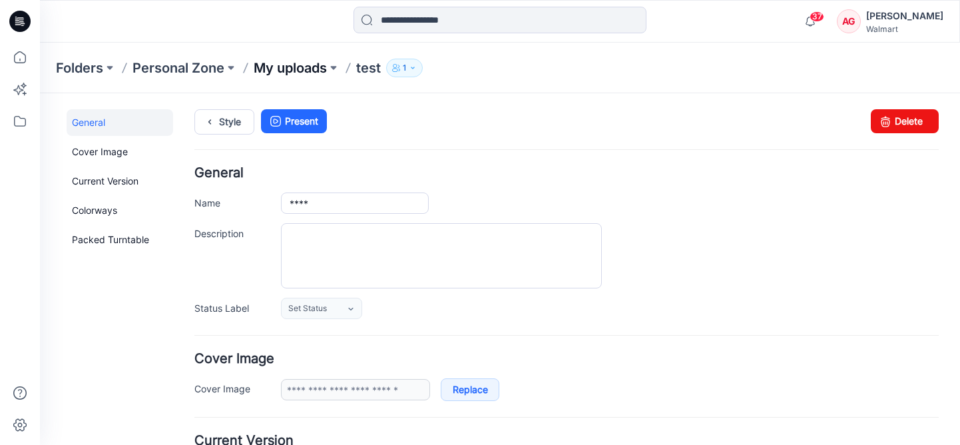
click at [314, 70] on p "My uploads" at bounding box center [290, 68] width 73 height 19
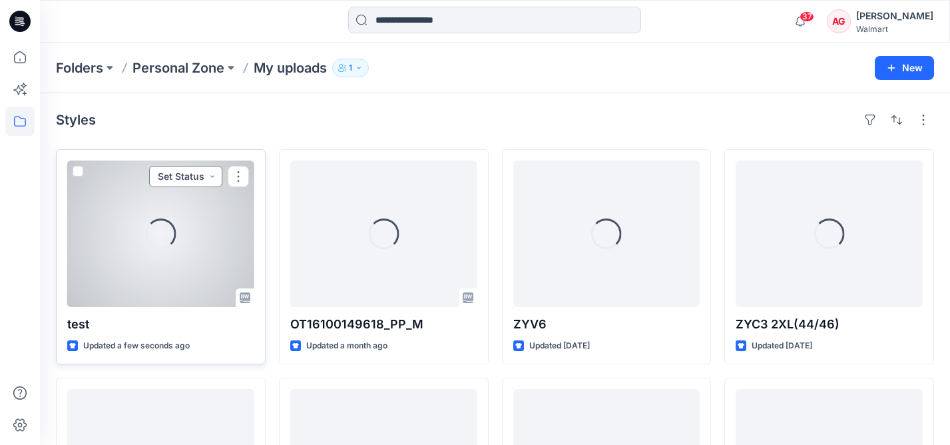
click at [207, 186] on button "Set Status" at bounding box center [185, 176] width 73 height 21
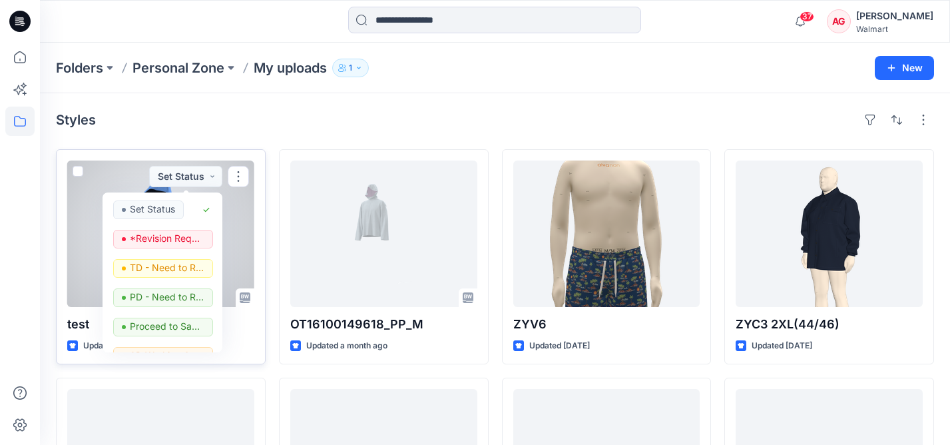
click at [117, 170] on div at bounding box center [160, 233] width 187 height 146
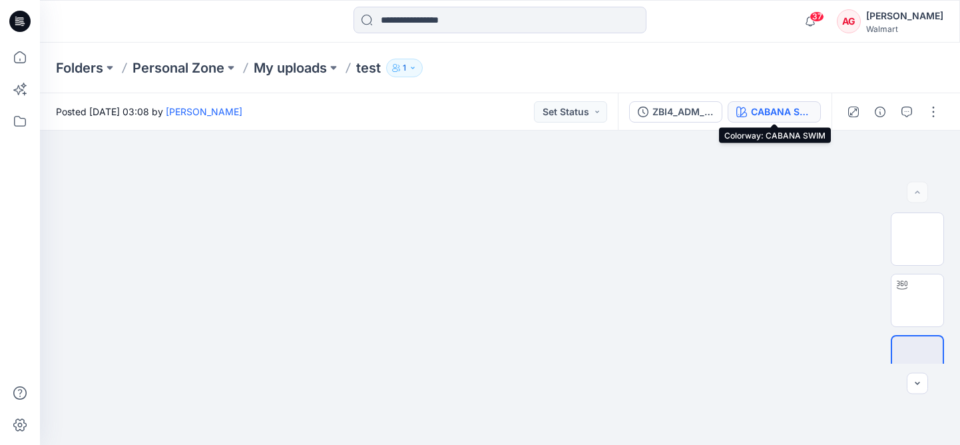
click at [784, 108] on div "CABANA SWIM" at bounding box center [781, 112] width 61 height 15
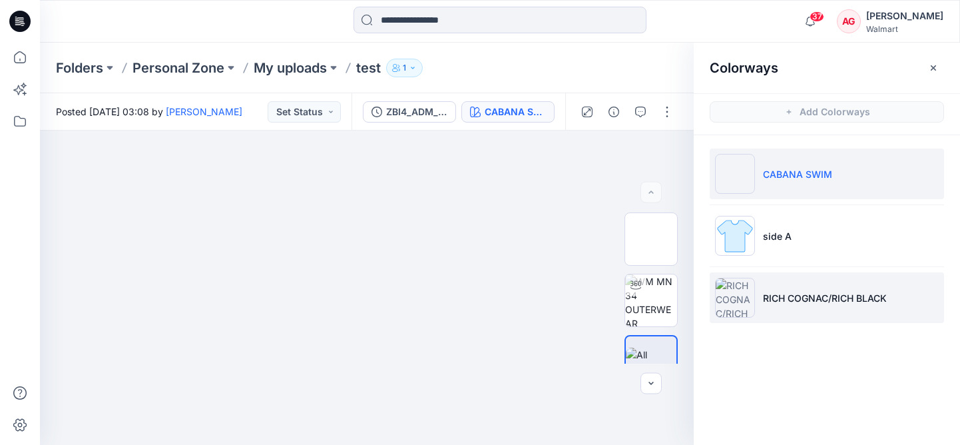
click at [836, 300] on p "RICH COGNAC/RICH BLACK" at bounding box center [825, 298] width 124 height 14
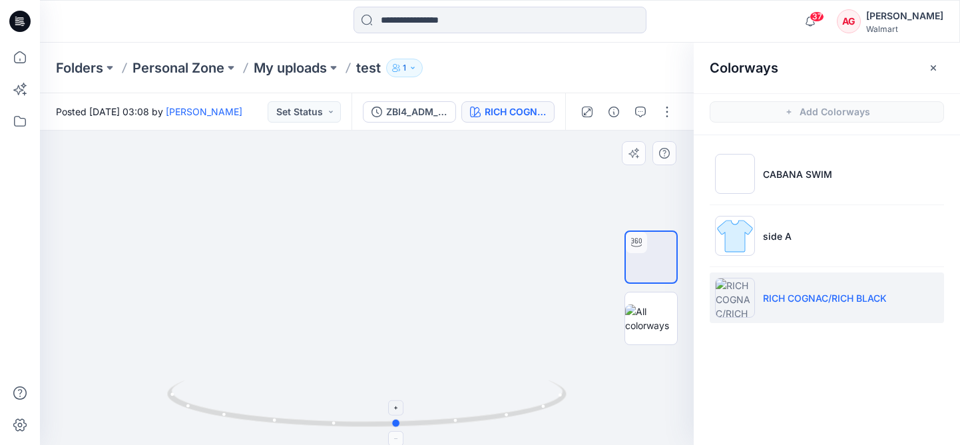
drag, startPoint x: 553, startPoint y: 406, endPoint x: 186, endPoint y: 386, distance: 367.4
click at [186, 386] on icon at bounding box center [368, 405] width 403 height 50
click at [624, 59] on div "Folders Personal Zone My uploads test 1" at bounding box center [448, 68] width 784 height 19
click at [934, 67] on icon "button" at bounding box center [933, 67] width 5 height 5
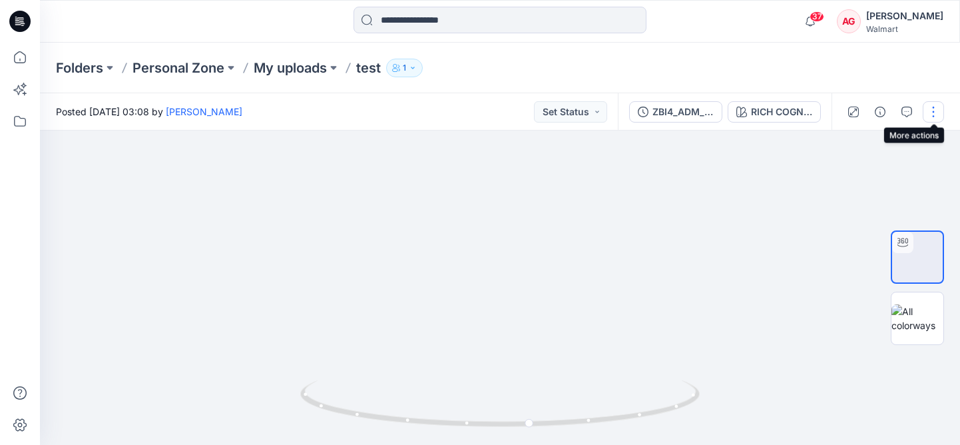
click at [926, 107] on button "button" at bounding box center [933, 111] width 21 height 21
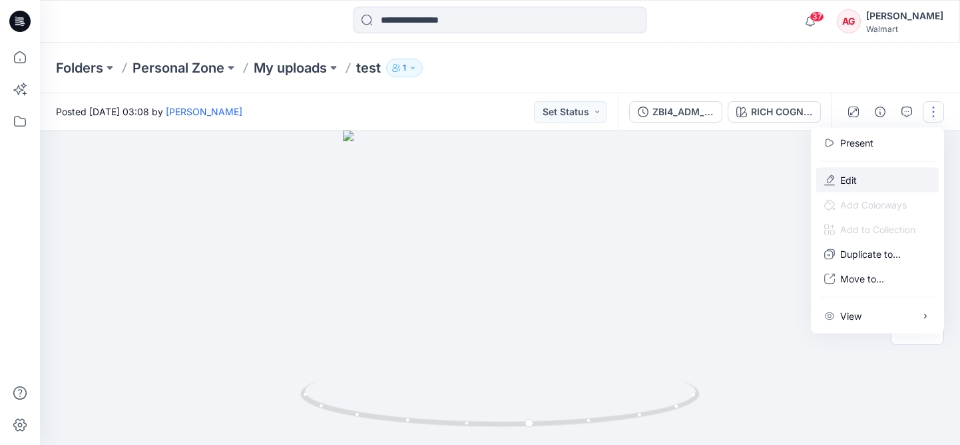
click at [874, 176] on button "Edit" at bounding box center [877, 180] width 123 height 25
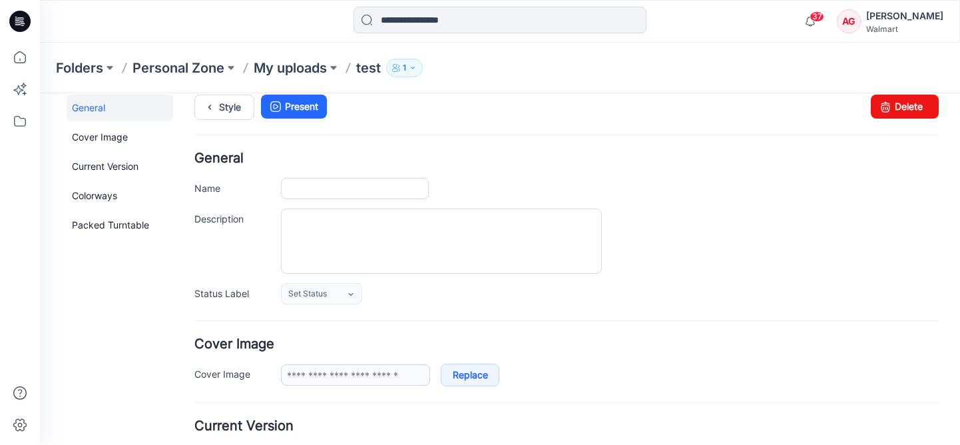
type input "****"
type input "**********"
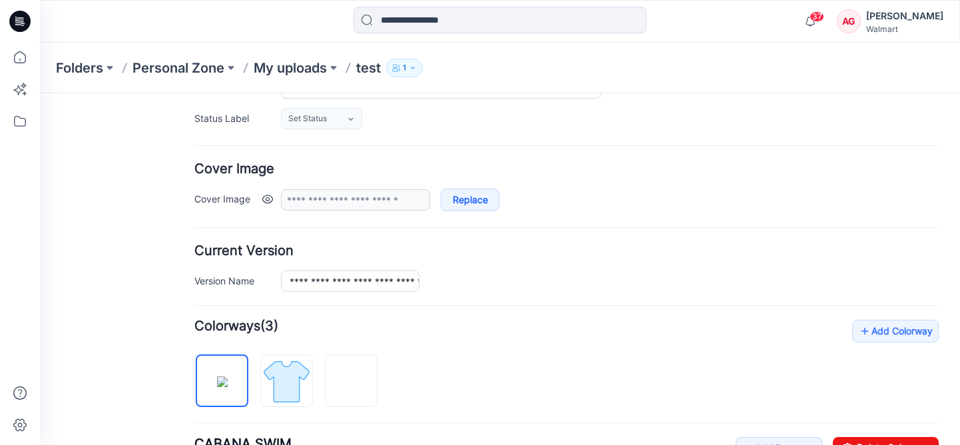
scroll to position [445, 0]
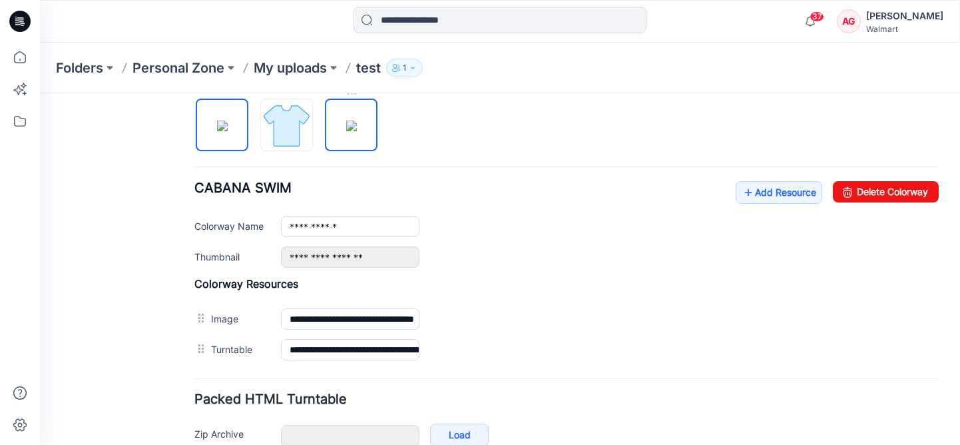
click at [357, 127] on img at bounding box center [351, 126] width 11 height 11
type input "**********"
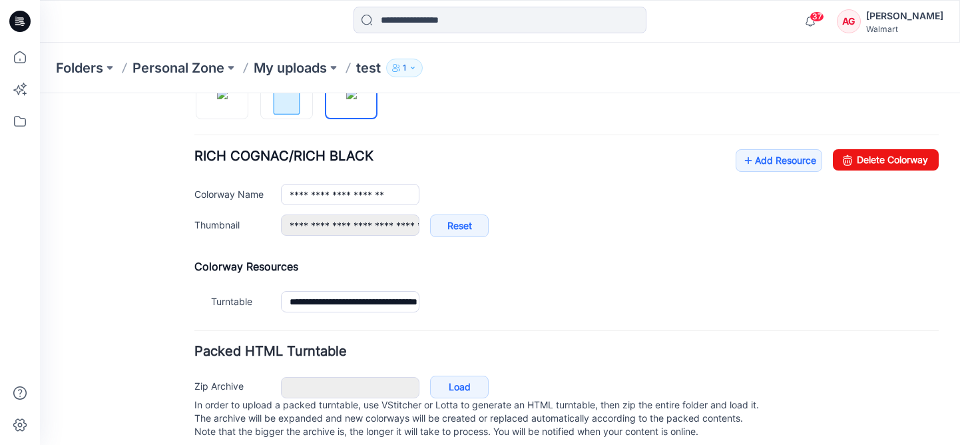
scroll to position [452, 0]
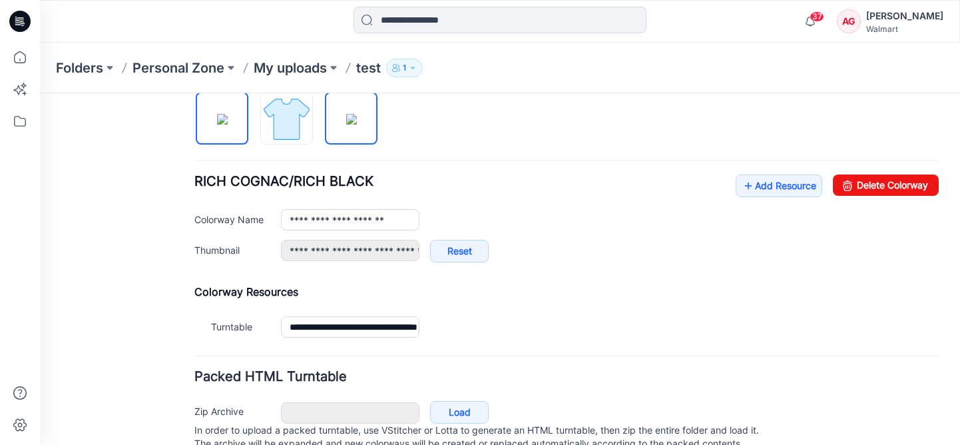
click at [222, 114] on img at bounding box center [222, 119] width 11 height 11
type input "**********"
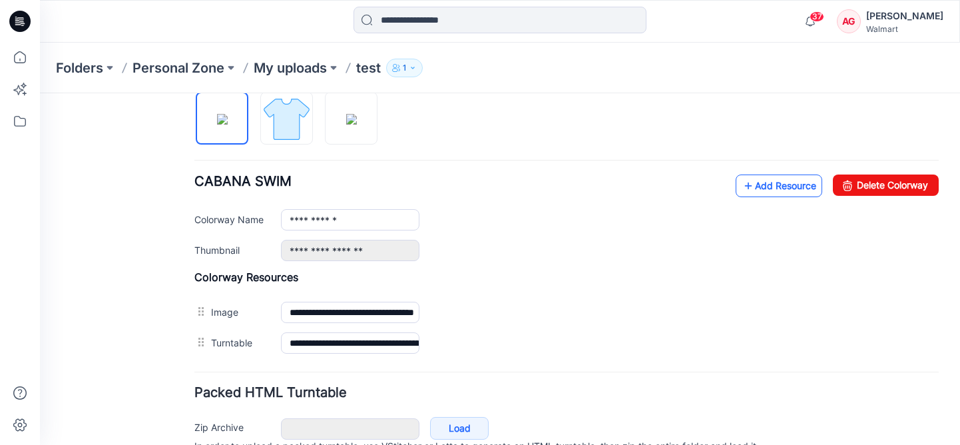
click at [748, 179] on link "Add Resource" at bounding box center [779, 185] width 87 height 23
click at [346, 125] on img at bounding box center [351, 119] width 11 height 11
type input "**********"
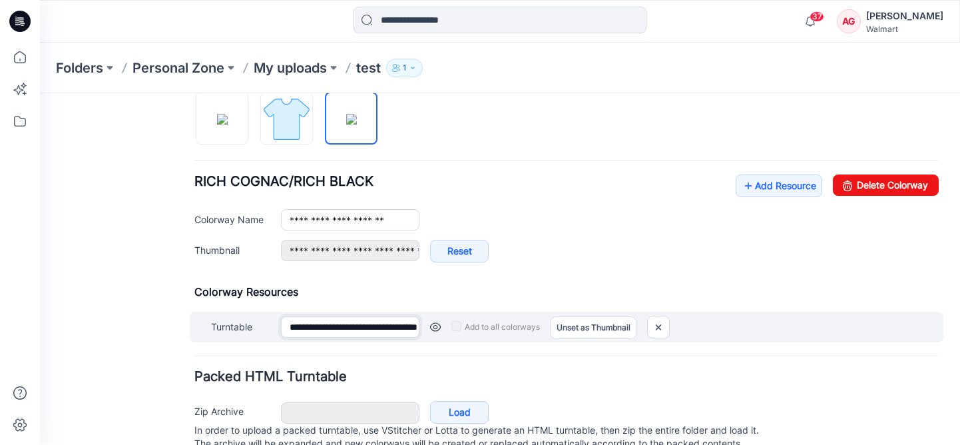
click at [367, 326] on input "**********" at bounding box center [350, 326] width 139 height 21
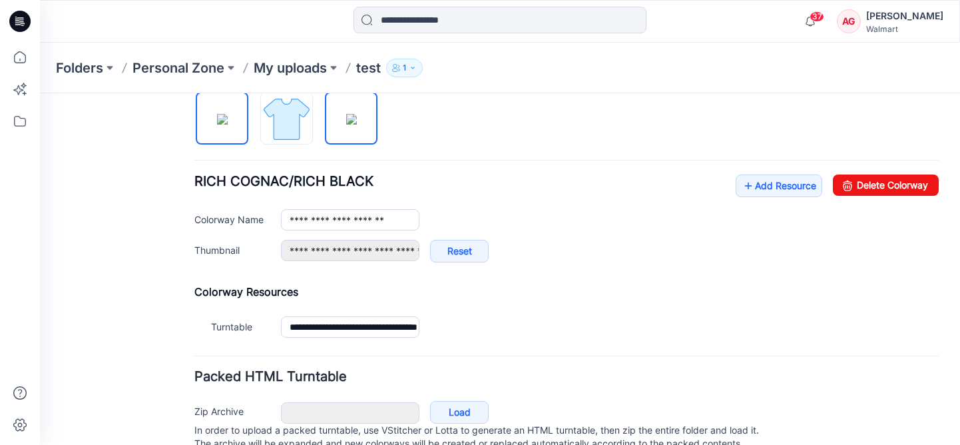
click at [220, 118] on img at bounding box center [222, 119] width 11 height 11
type input "**********"
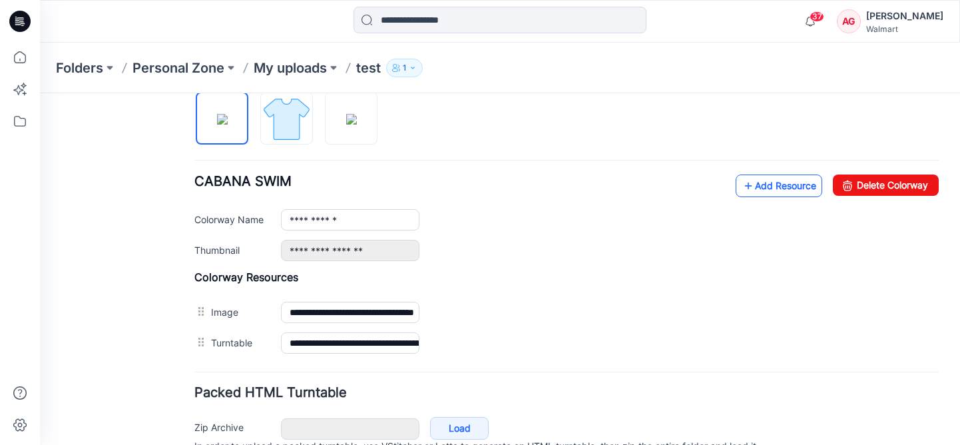
click at [779, 183] on link "Add Resource" at bounding box center [779, 185] width 87 height 23
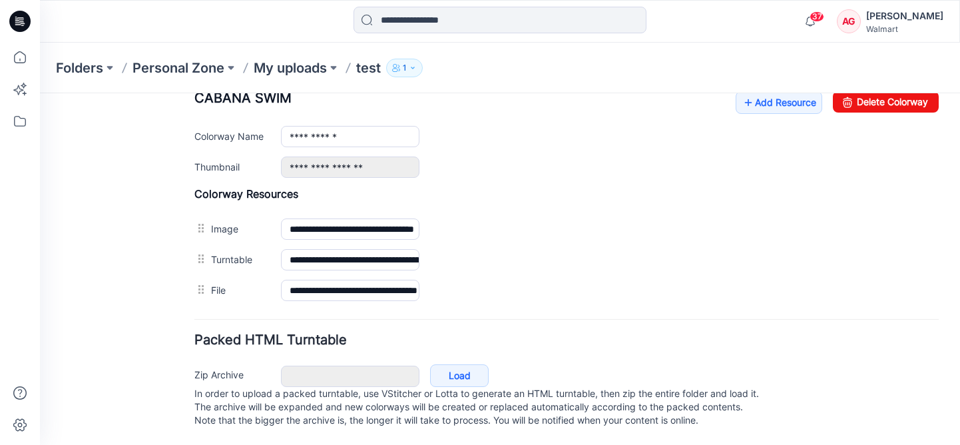
scroll to position [0, 0]
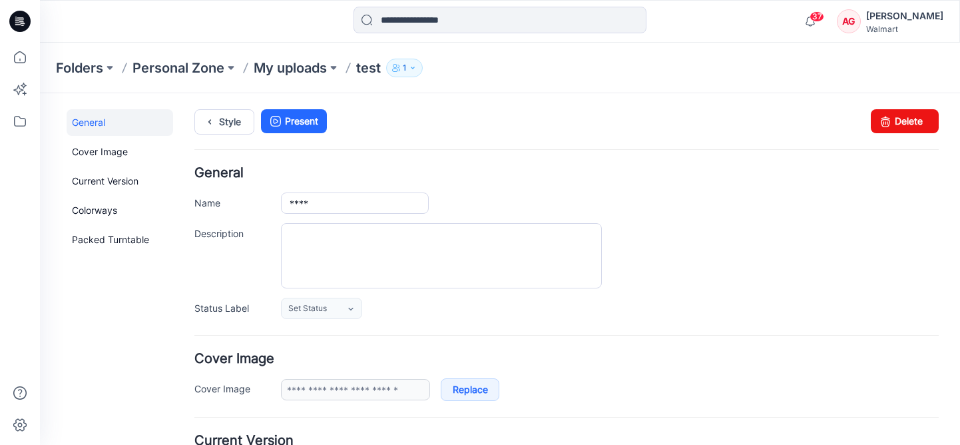
click at [123, 121] on link "General" at bounding box center [120, 122] width 107 height 27
click at [232, 121] on link "Style" at bounding box center [224, 121] width 60 height 25
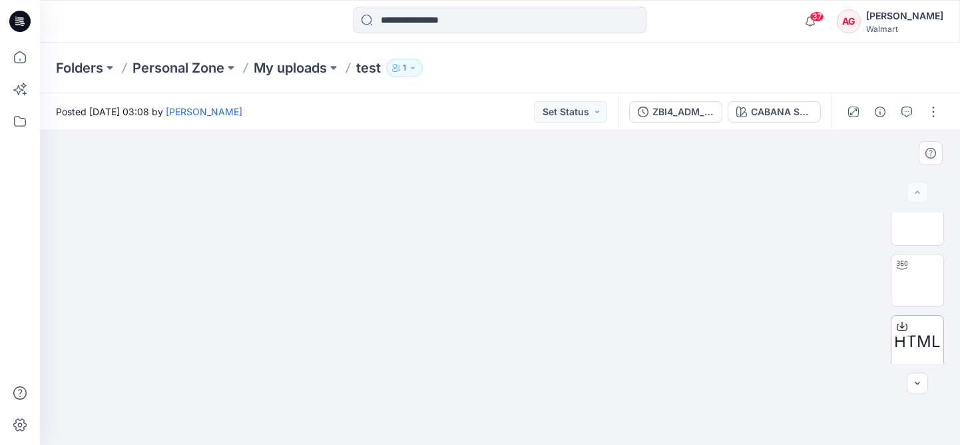
scroll to position [79, 0]
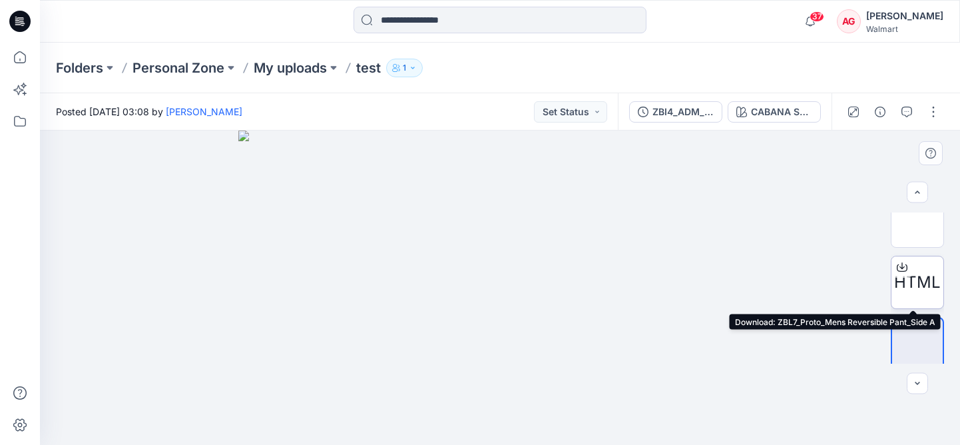
click at [914, 292] on span "HTML" at bounding box center [917, 282] width 47 height 24
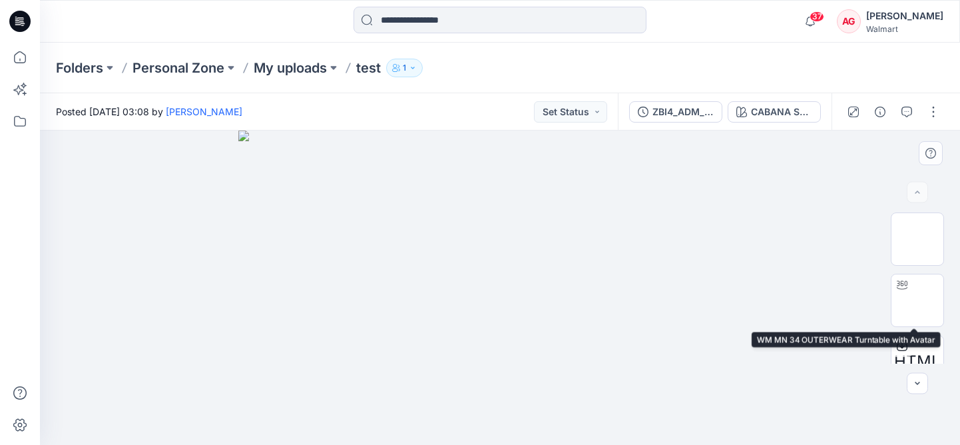
scroll to position [86, 0]
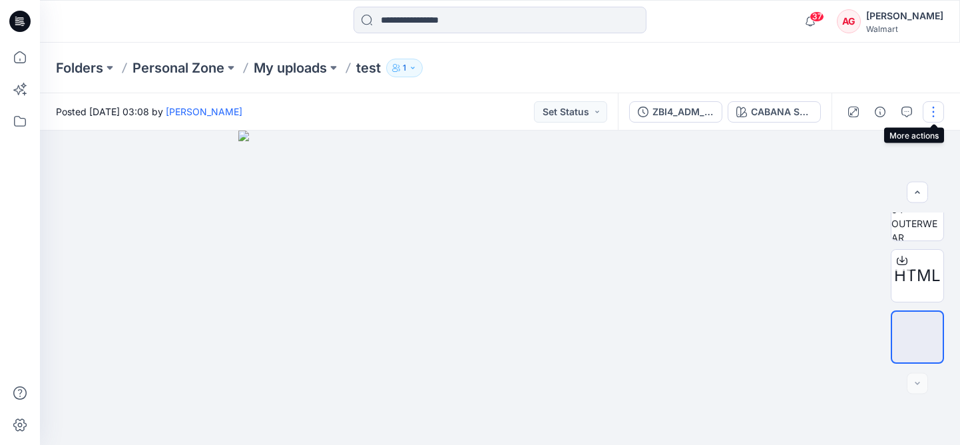
click at [936, 107] on button "button" at bounding box center [933, 111] width 21 height 21
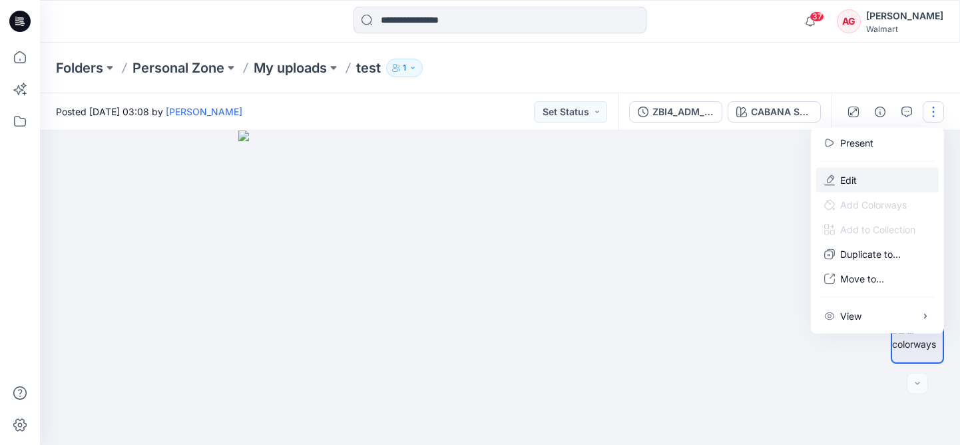
click at [871, 182] on button "Edit" at bounding box center [877, 180] width 123 height 25
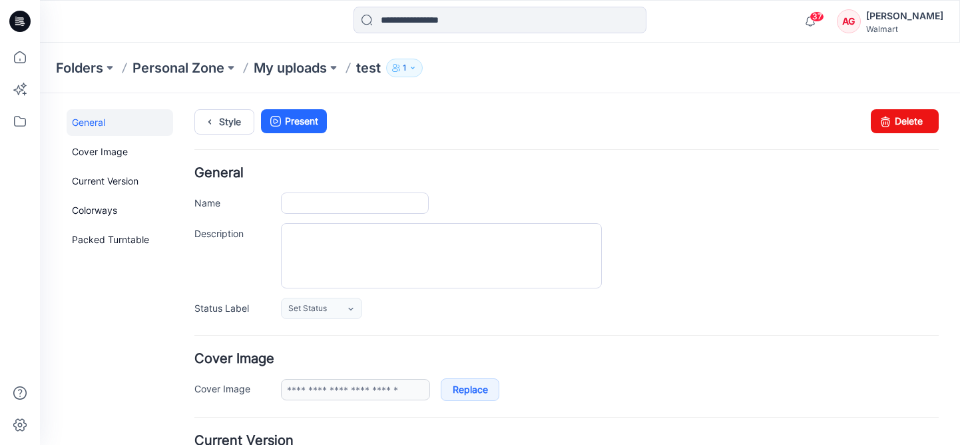
type input "****"
type input "**********"
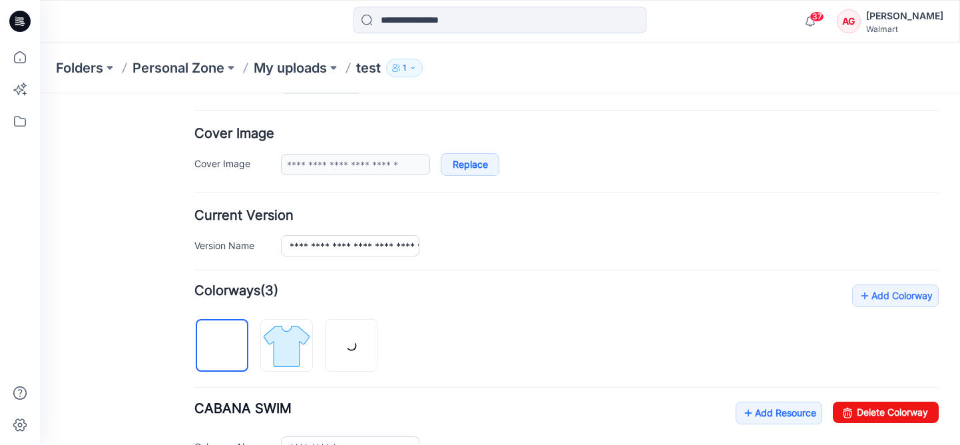
scroll to position [549, 0]
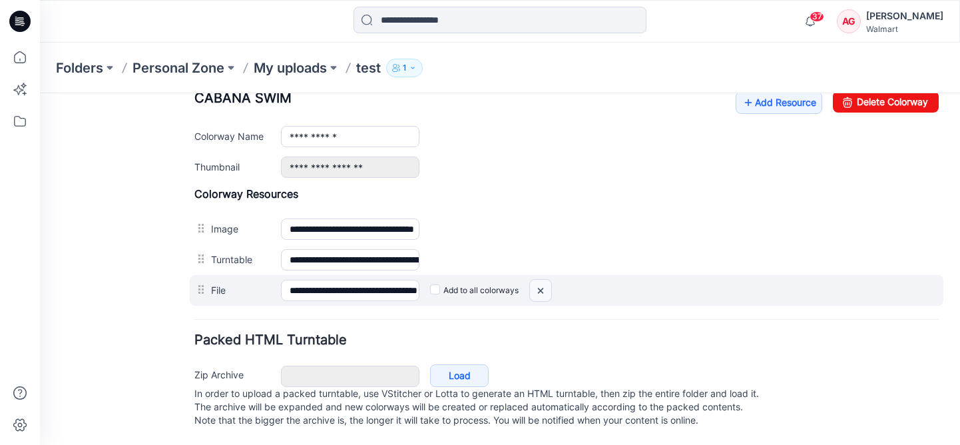
click at [537, 280] on img at bounding box center [540, 291] width 21 height 22
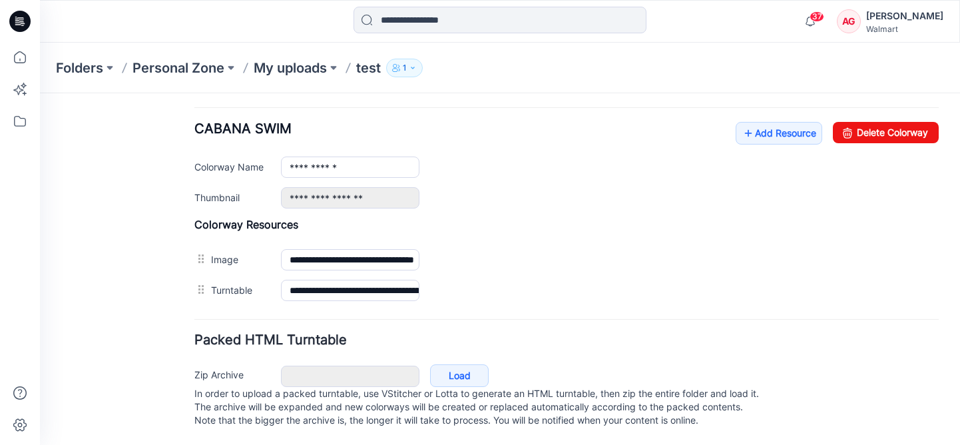
scroll to position [518, 0]
click at [782, 122] on link "Add Resource" at bounding box center [779, 133] width 87 height 23
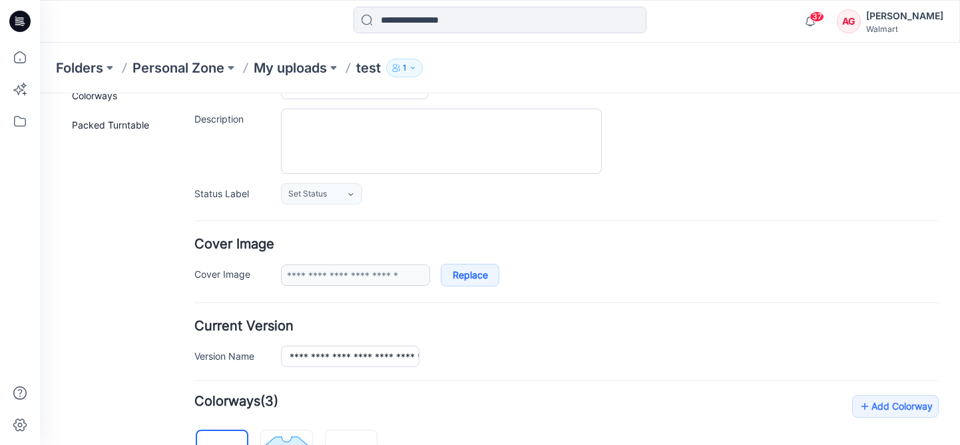
scroll to position [0, 0]
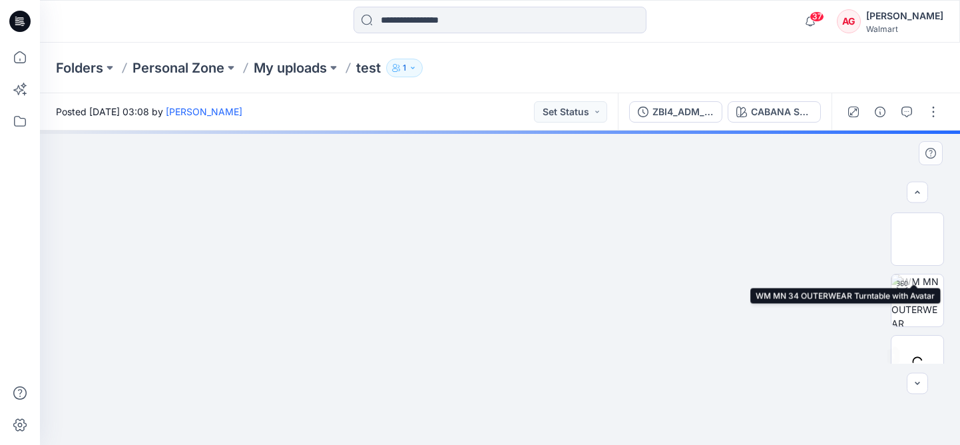
scroll to position [86, 0]
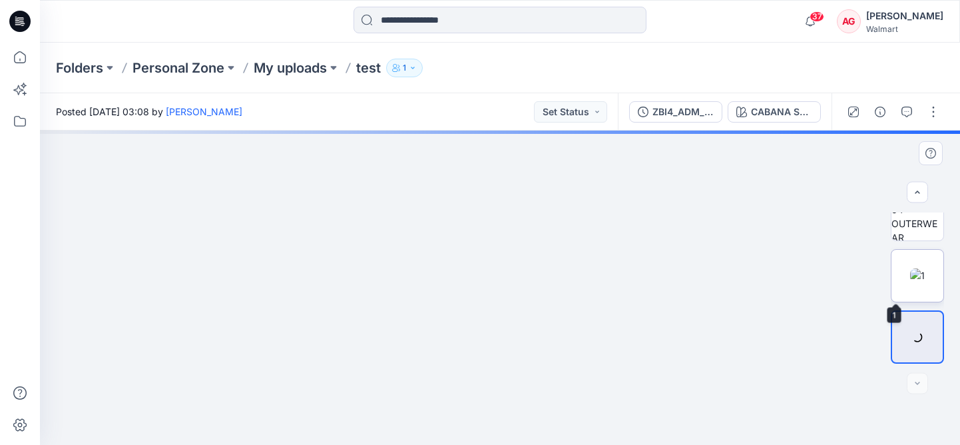
click at [910, 278] on img at bounding box center [917, 275] width 15 height 14
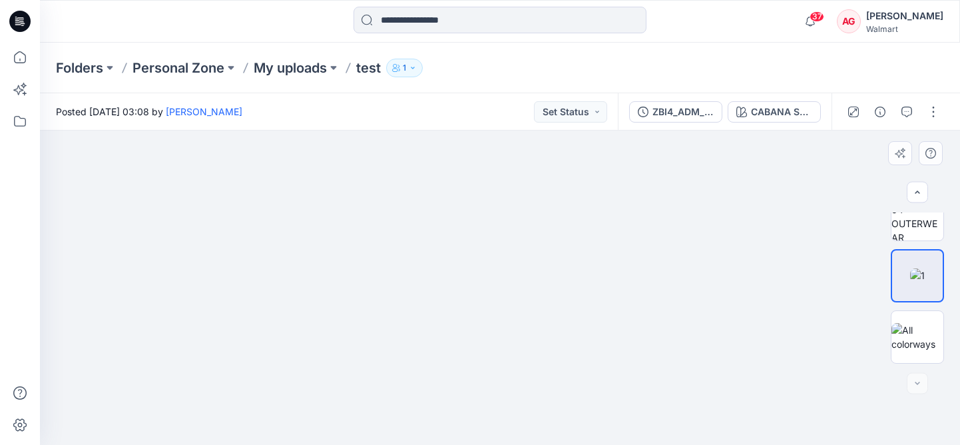
drag, startPoint x: 558, startPoint y: 294, endPoint x: 578, endPoint y: 156, distance: 138.6
drag, startPoint x: 643, startPoint y: 383, endPoint x: 447, endPoint y: 120, distance: 327.5
click at [447, 120] on div "Posted [DATE] 03:08 by [PERSON_NAME] Set Status ZBI4_ADM_Mens Windbreaker Jacke…" at bounding box center [500, 269] width 920 height 352
click at [935, 114] on button "button" at bounding box center [933, 111] width 21 height 21
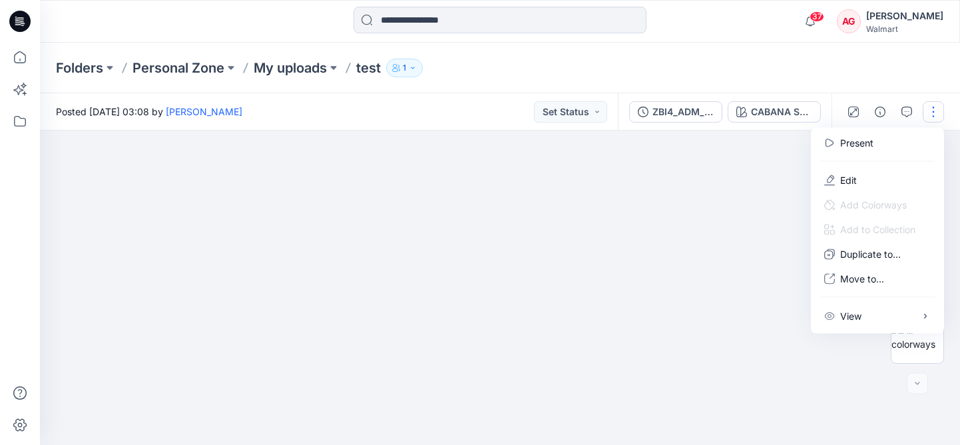
click at [800, 74] on div "Folders Personal Zone My uploads test 1" at bounding box center [448, 68] width 784 height 19
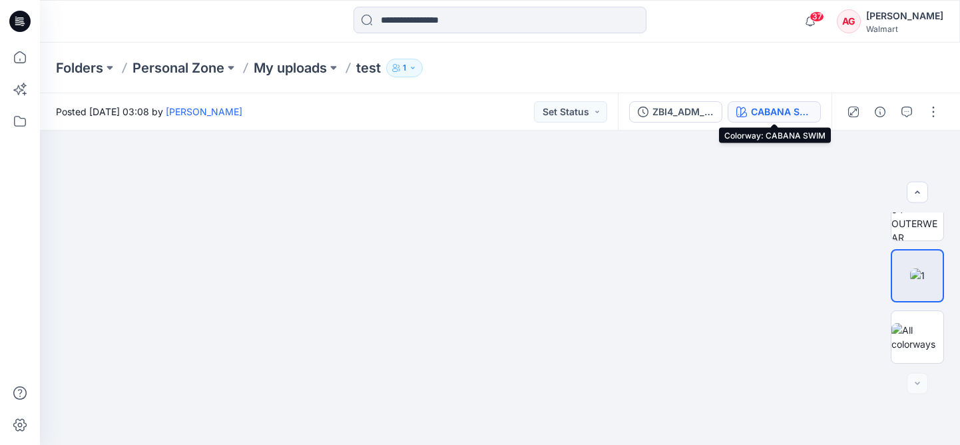
click at [774, 115] on div "CABANA SWIM" at bounding box center [781, 112] width 61 height 15
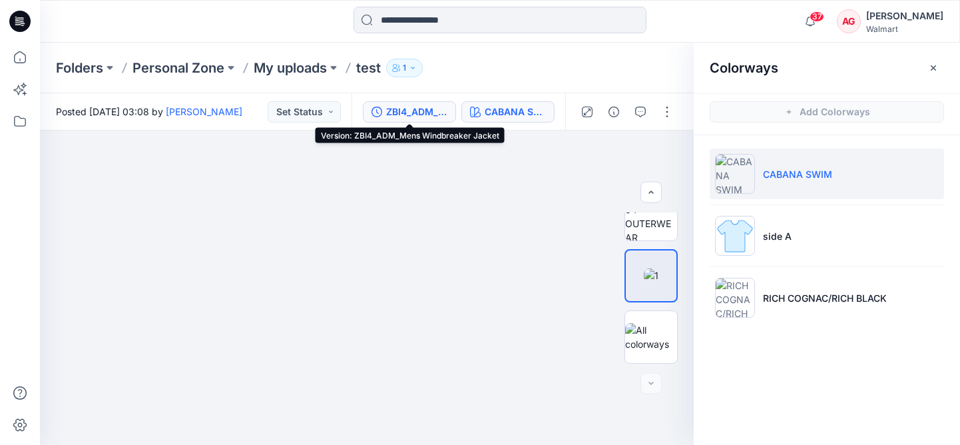
click at [431, 109] on div "ZBI4_ADM_Mens Windbreaker Jacket" at bounding box center [416, 112] width 61 height 15
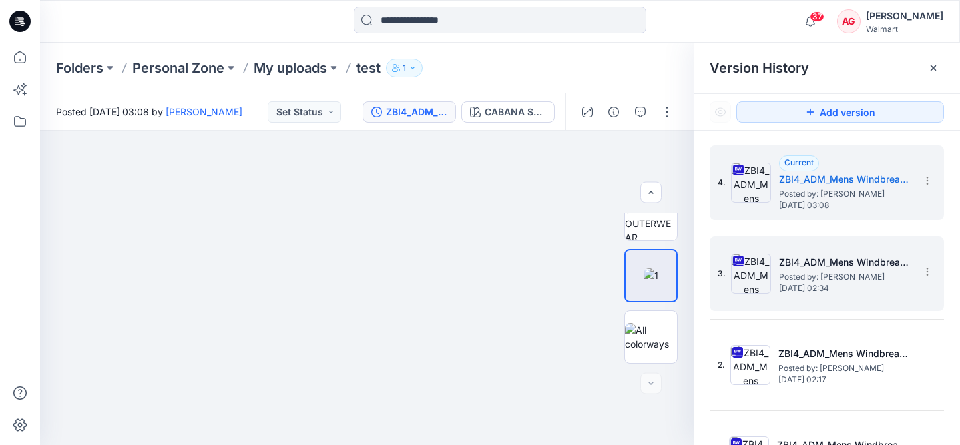
scroll to position [17, 0]
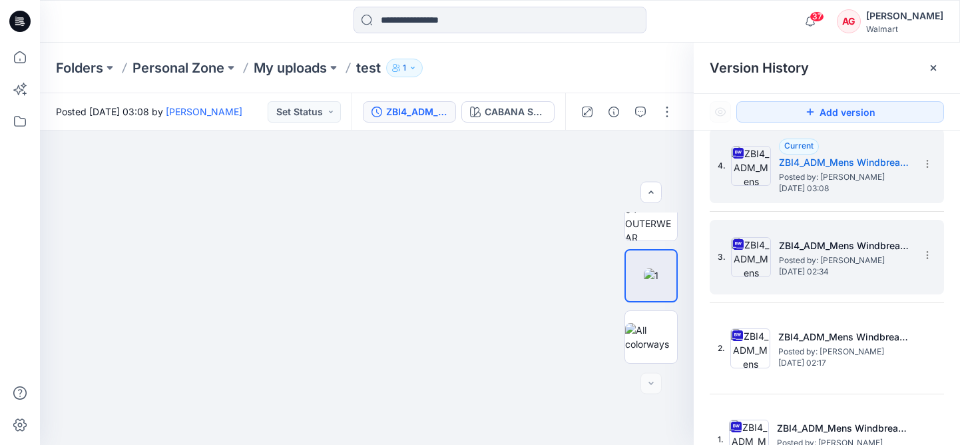
click at [832, 256] on span "Posted by: Andrew Gelber" at bounding box center [845, 260] width 133 height 13
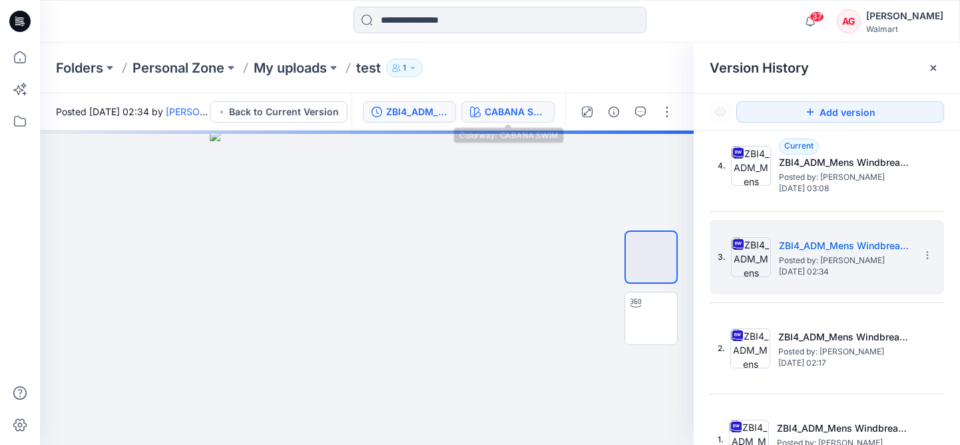
click at [510, 107] on div "CABANA SWIM" at bounding box center [515, 112] width 61 height 15
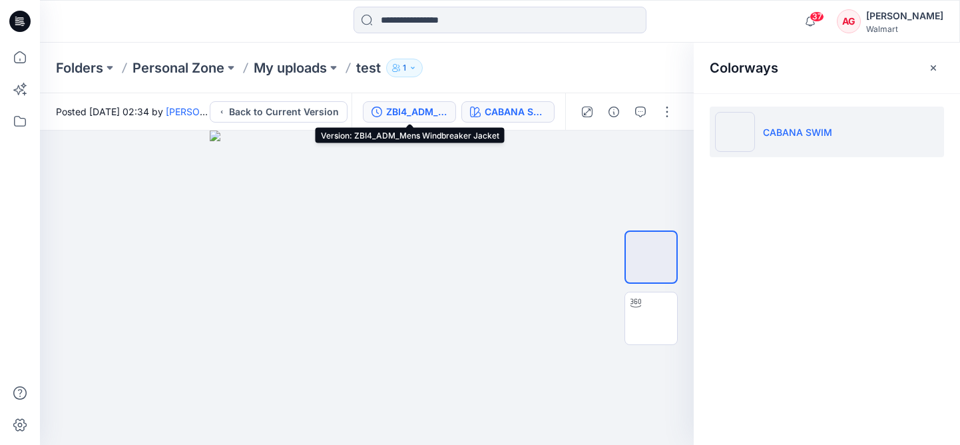
click at [415, 106] on div "ZBI4_ADM_Mens Windbreaker Jacket" at bounding box center [416, 112] width 61 height 15
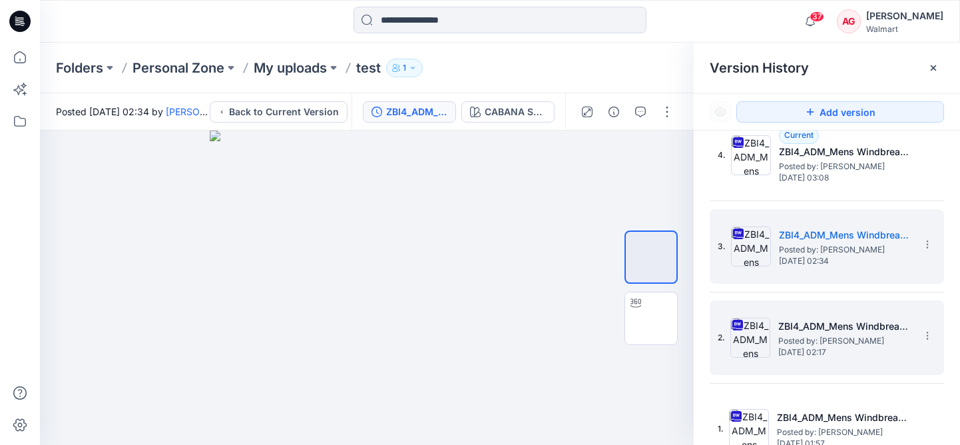
scroll to position [44, 0]
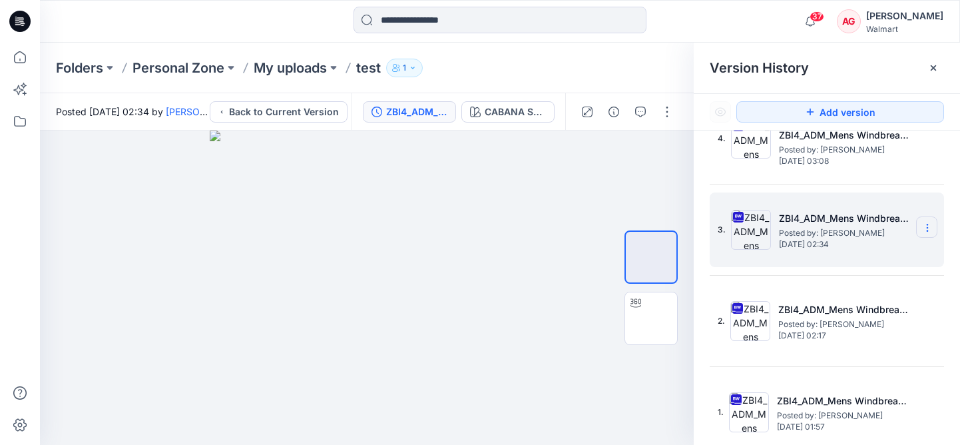
click at [922, 225] on icon at bounding box center [927, 227] width 11 height 11
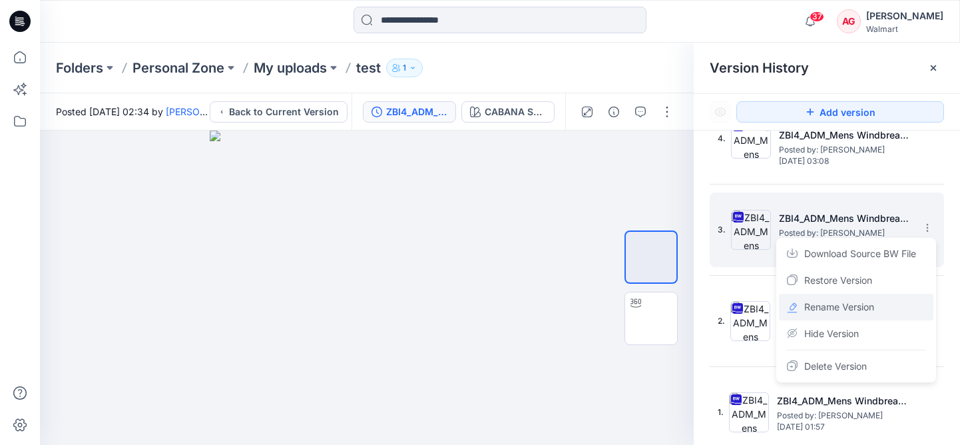
click at [878, 308] on div "Rename Version" at bounding box center [856, 307] width 154 height 27
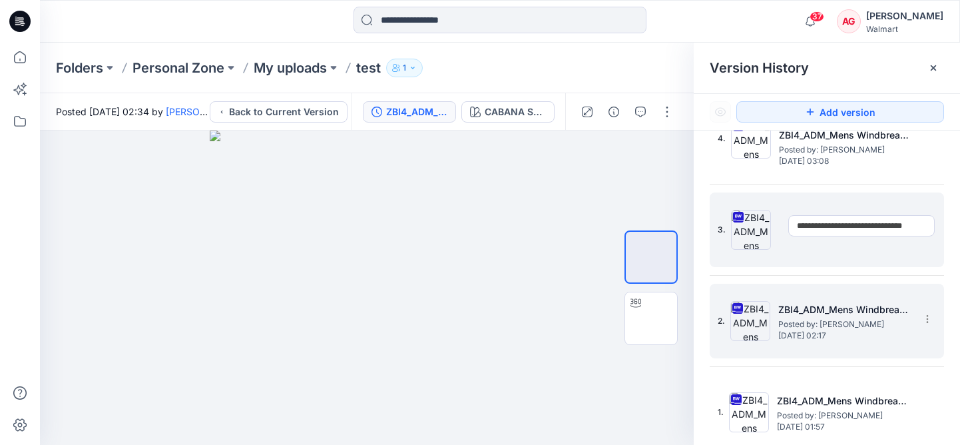
click at [922, 301] on div "2. ZBI4_ADM_Mens Windbreaker Jacket Posted by: Andrew Gelber Tuesday, September…" at bounding box center [827, 321] width 234 height 75
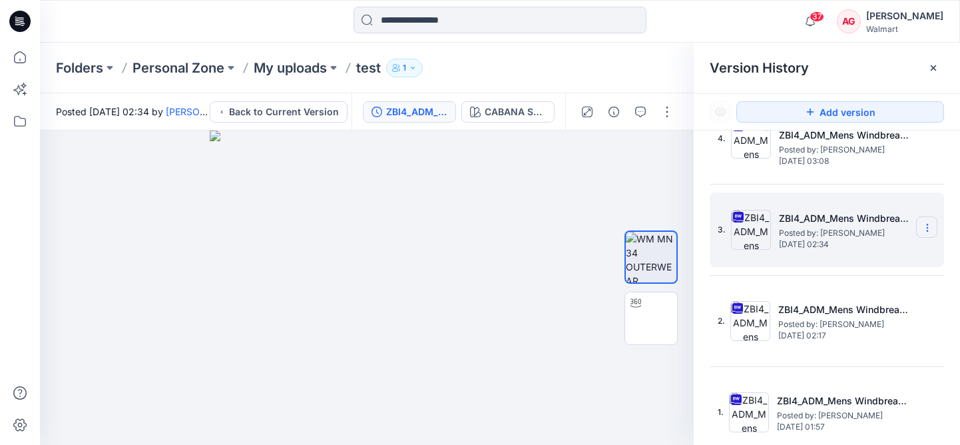
click at [925, 232] on icon at bounding box center [927, 227] width 11 height 11
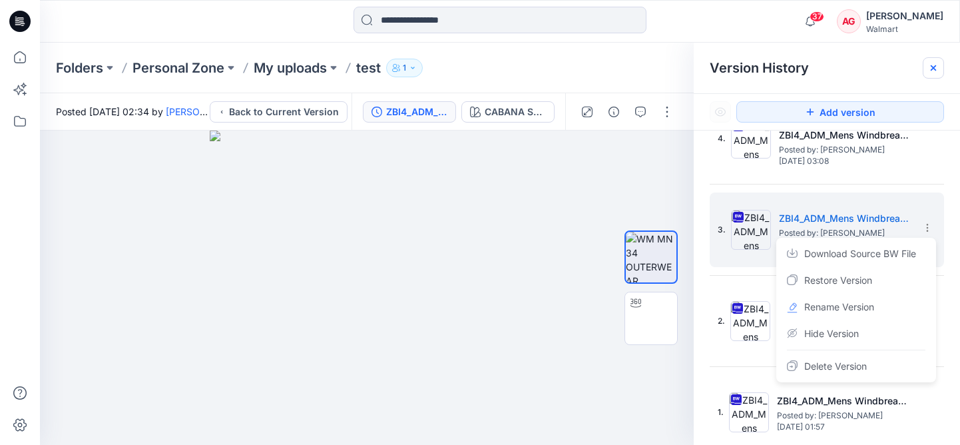
click at [938, 67] on icon at bounding box center [933, 68] width 11 height 11
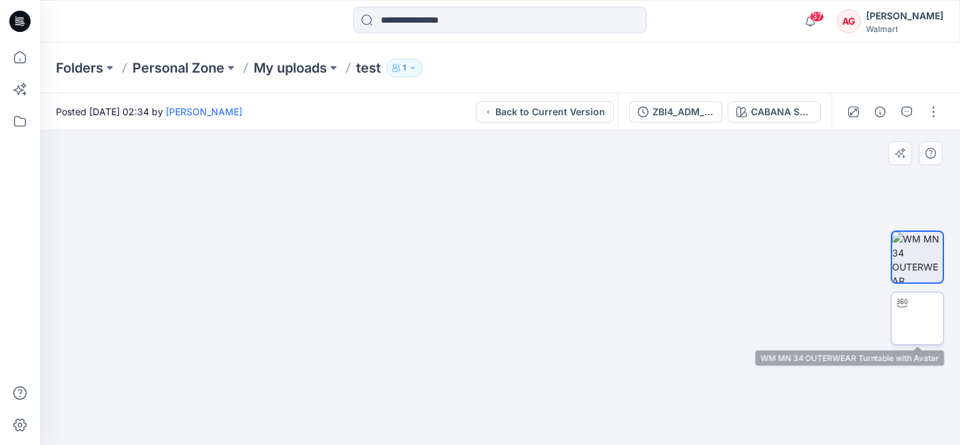
click at [918, 318] on img at bounding box center [918, 318] width 0 height 0
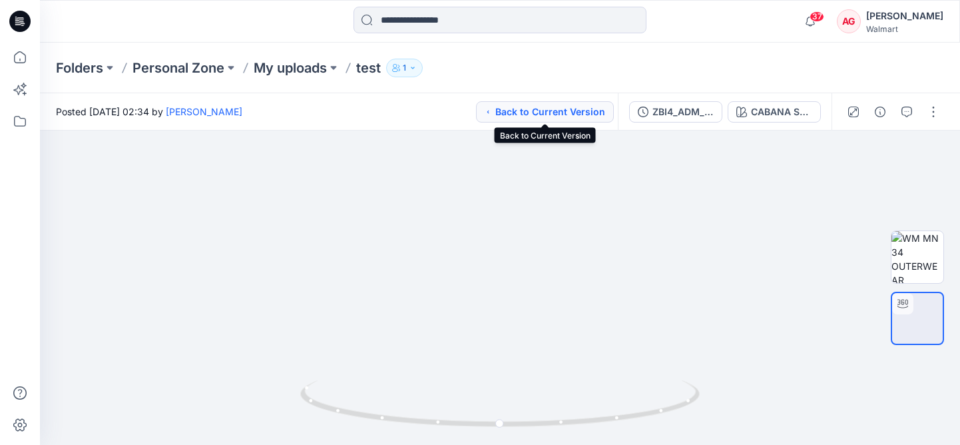
click at [559, 115] on button "Back to Current Version" at bounding box center [545, 111] width 138 height 21
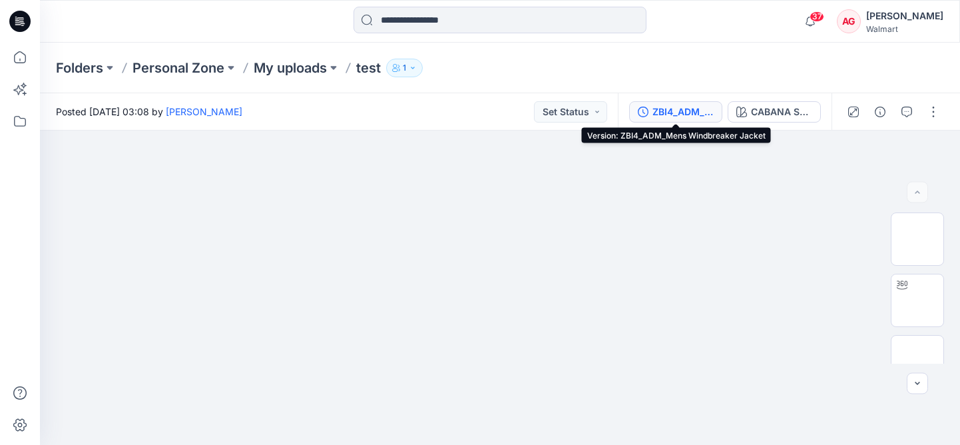
click at [687, 114] on div "ZBI4_ADM_Mens Windbreaker Jacket" at bounding box center [683, 112] width 61 height 15
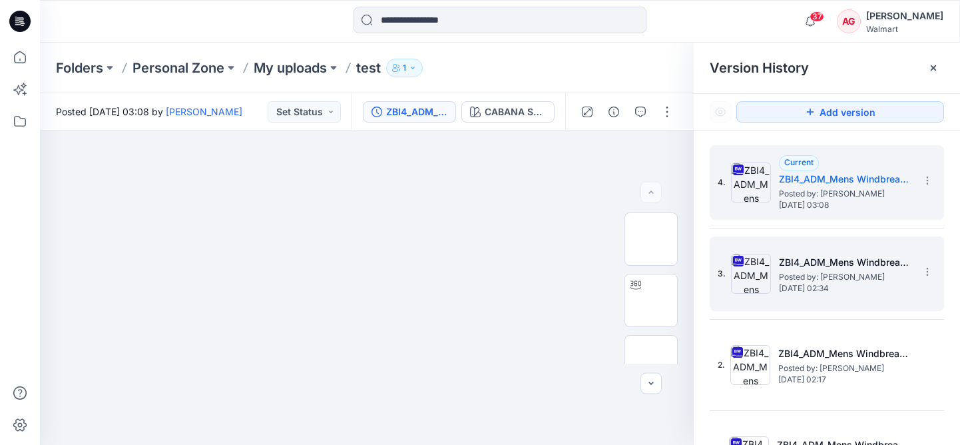
scroll to position [9, 0]
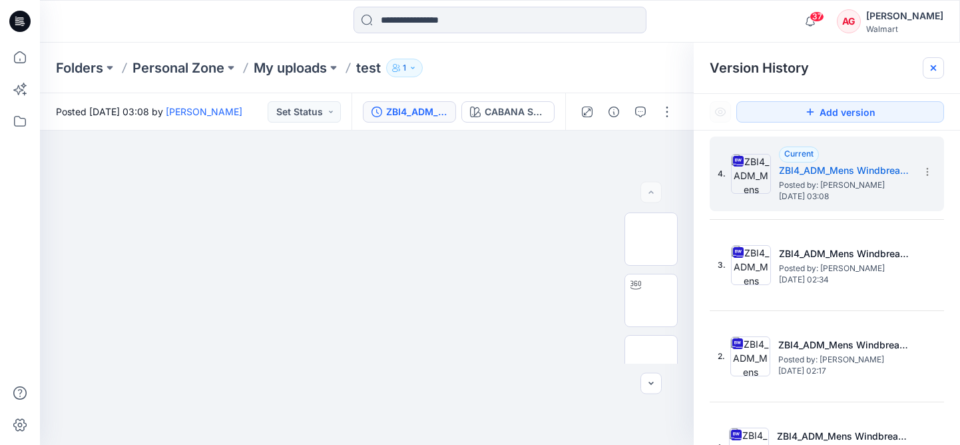
click at [929, 71] on icon at bounding box center [933, 68] width 11 height 11
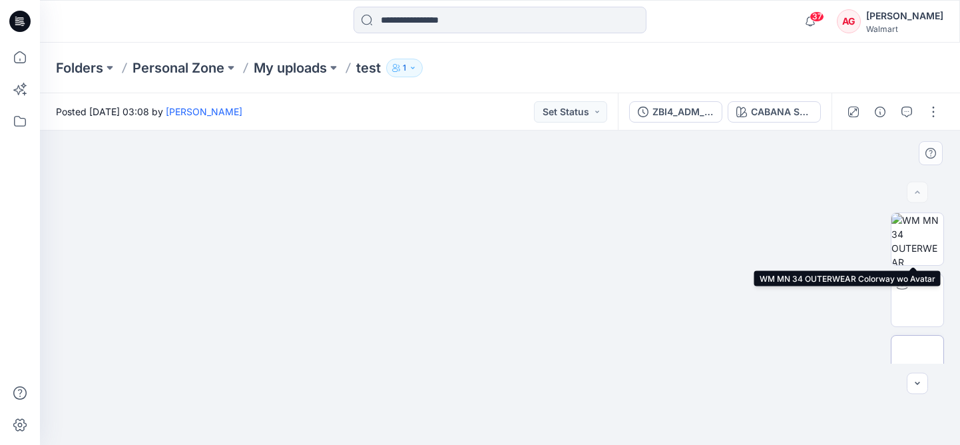
scroll to position [86, 0]
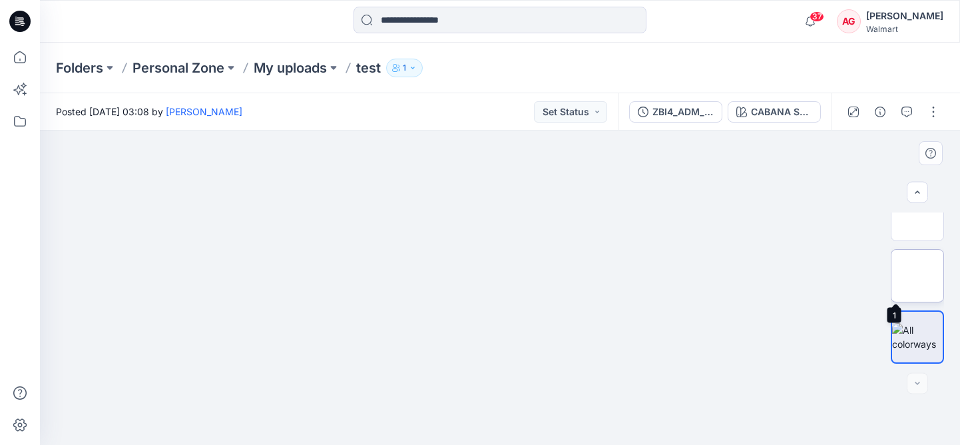
click at [918, 276] on img at bounding box center [918, 276] width 0 height 0
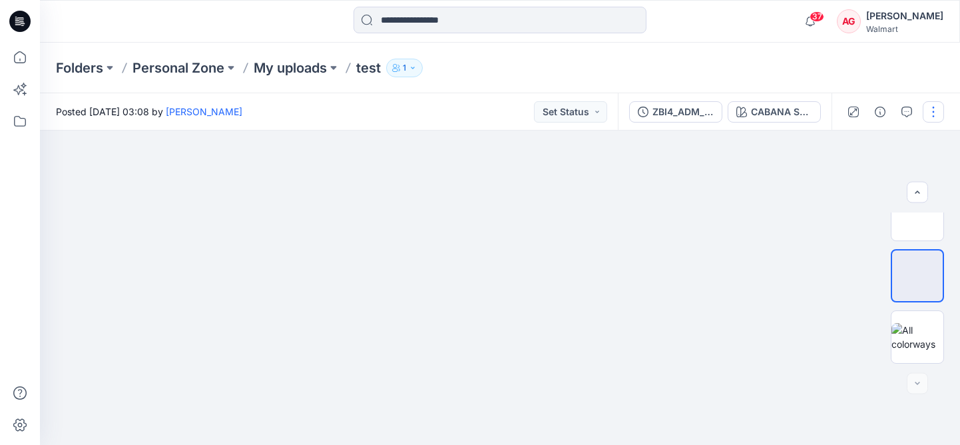
click at [927, 115] on button "button" at bounding box center [933, 111] width 21 height 21
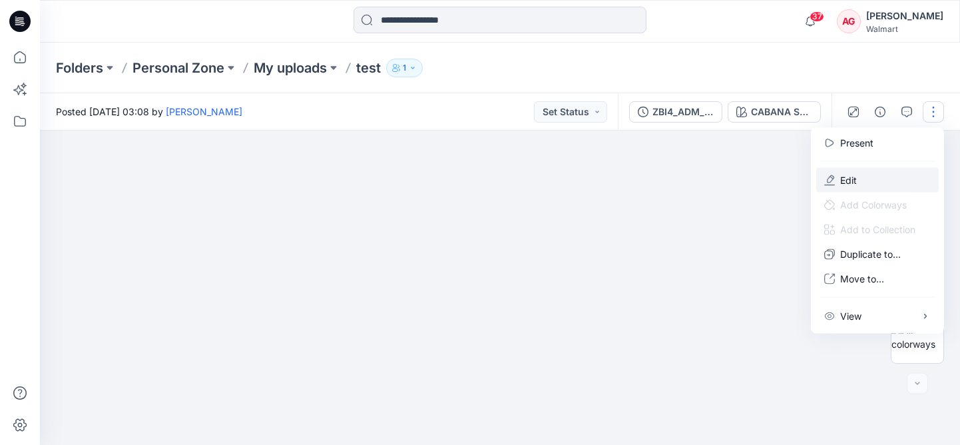
click at [876, 184] on button "Edit" at bounding box center [877, 180] width 123 height 25
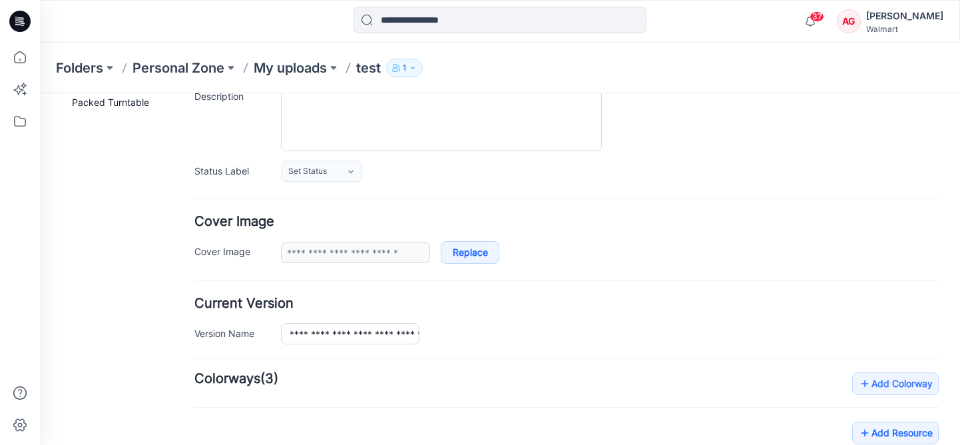
type input "****"
type input "**********"
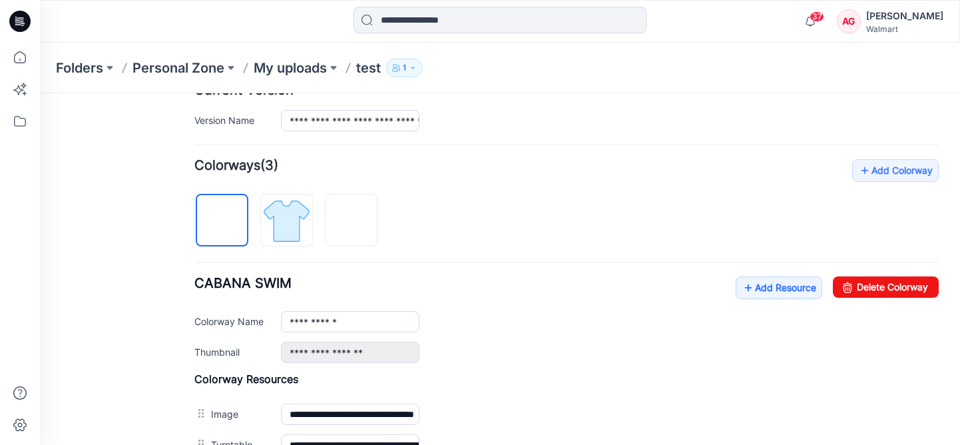
scroll to position [549, 0]
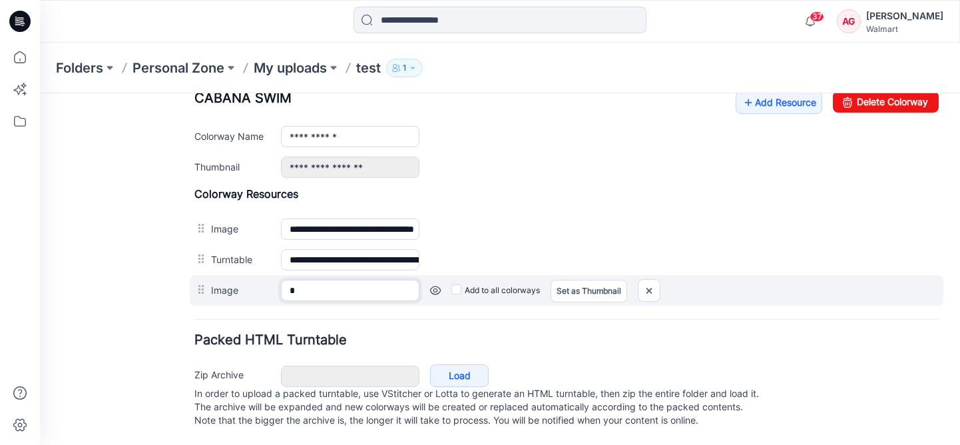
click at [364, 280] on input "*" at bounding box center [350, 290] width 139 height 21
click at [201, 280] on div at bounding box center [202, 290] width 17 height 20
click at [437, 285] on link at bounding box center [435, 290] width 11 height 11
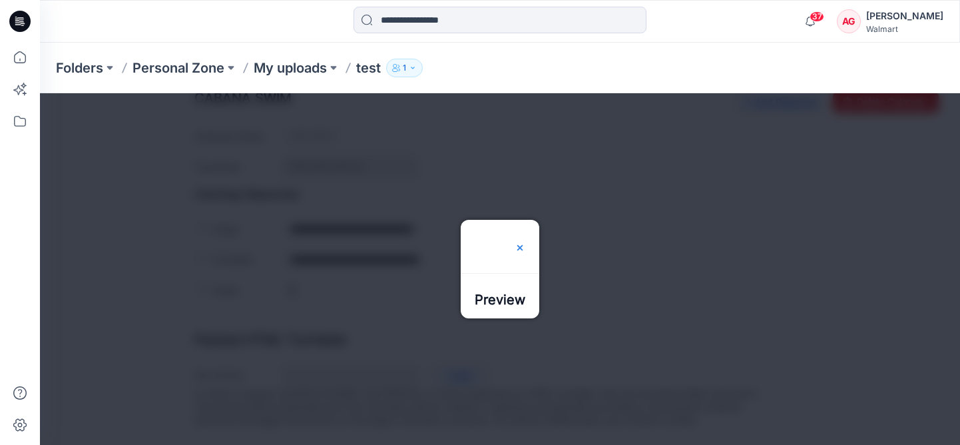
click at [525, 242] on img at bounding box center [520, 247] width 11 height 11
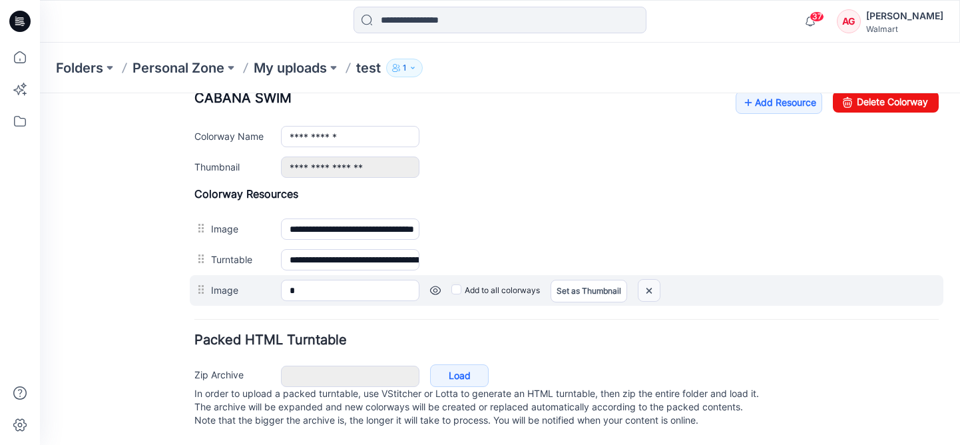
click at [648, 288] on img at bounding box center [649, 291] width 21 height 22
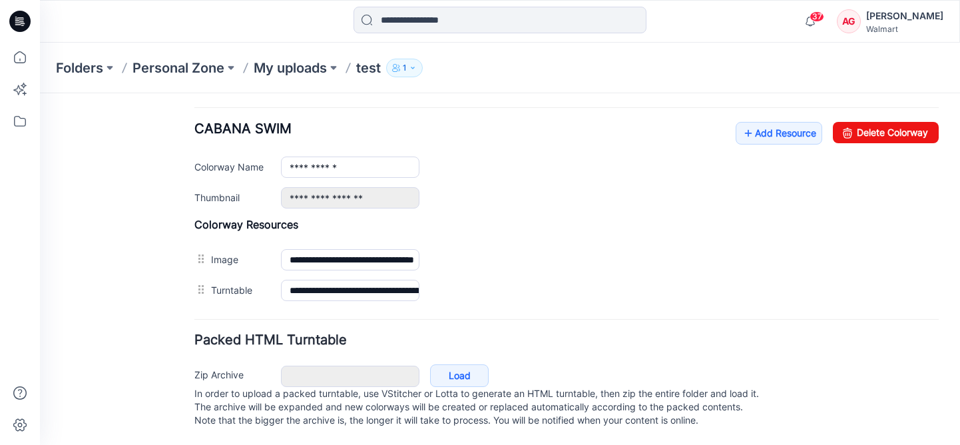
scroll to position [518, 0]
click at [782, 125] on link "Add Resource" at bounding box center [779, 133] width 87 height 23
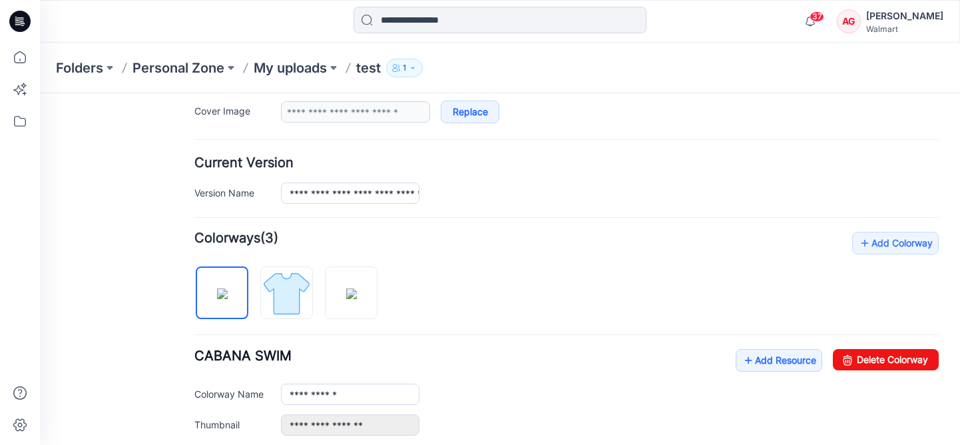
scroll to position [0, 0]
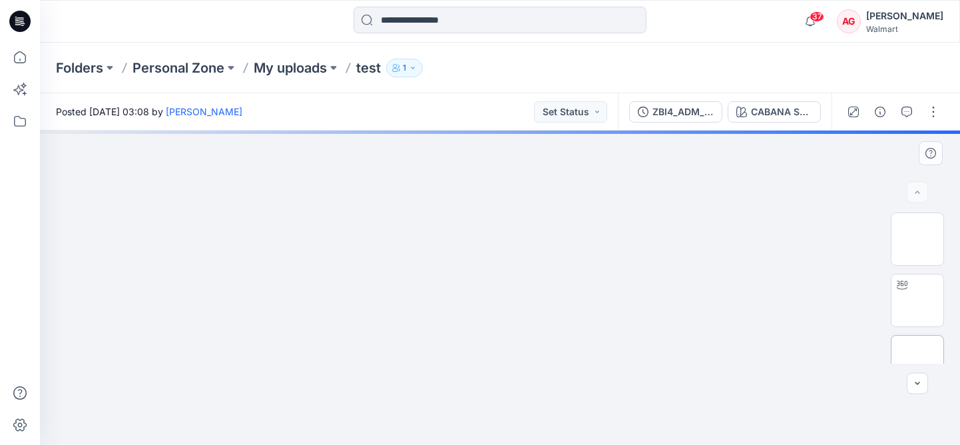
scroll to position [86, 0]
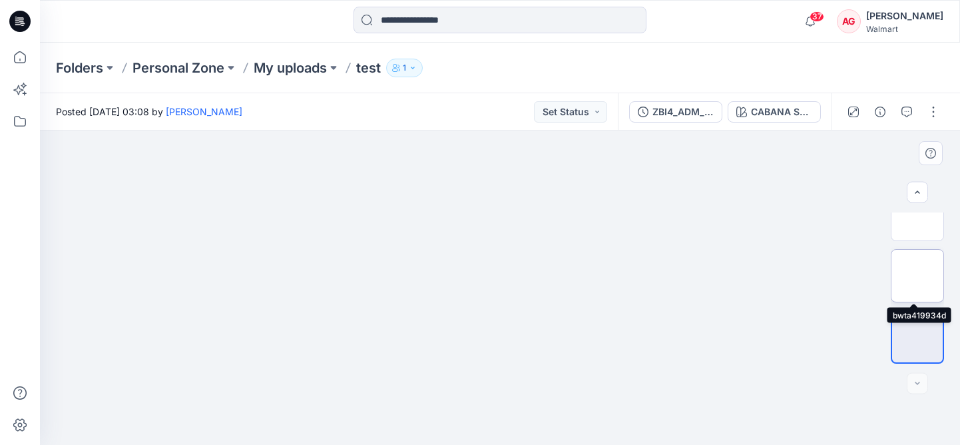
click at [918, 276] on img at bounding box center [918, 276] width 0 height 0
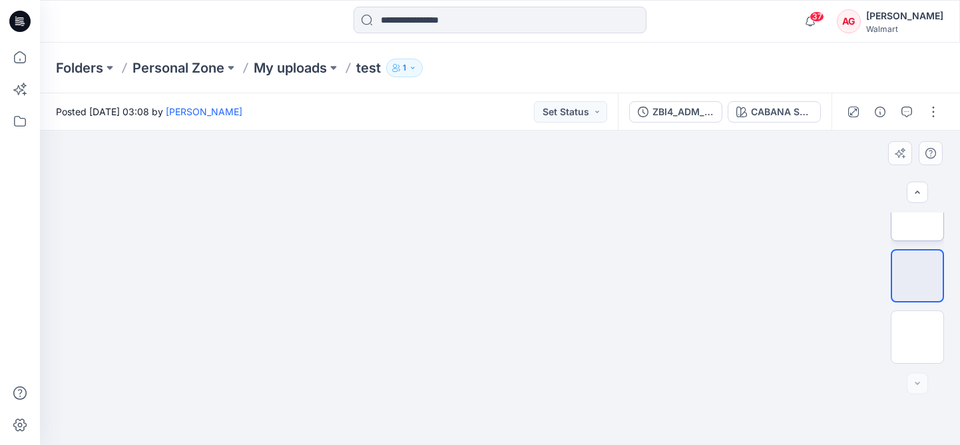
scroll to position [0, 0]
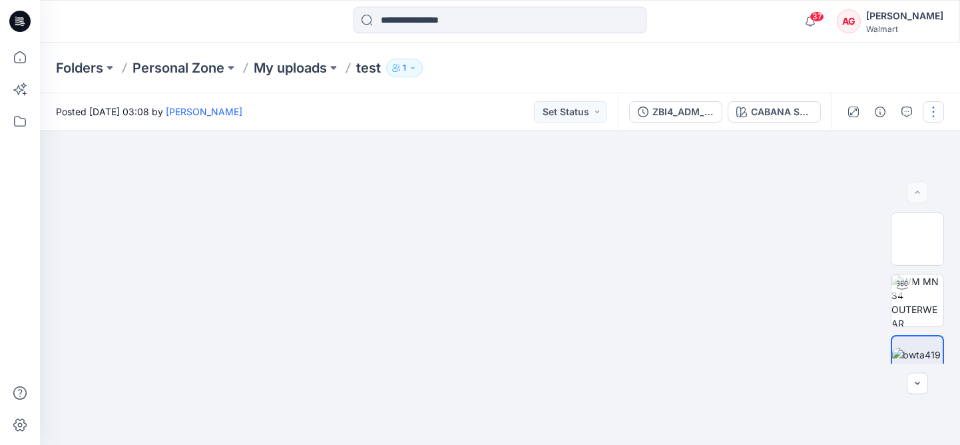
click at [929, 106] on button "button" at bounding box center [933, 111] width 21 height 21
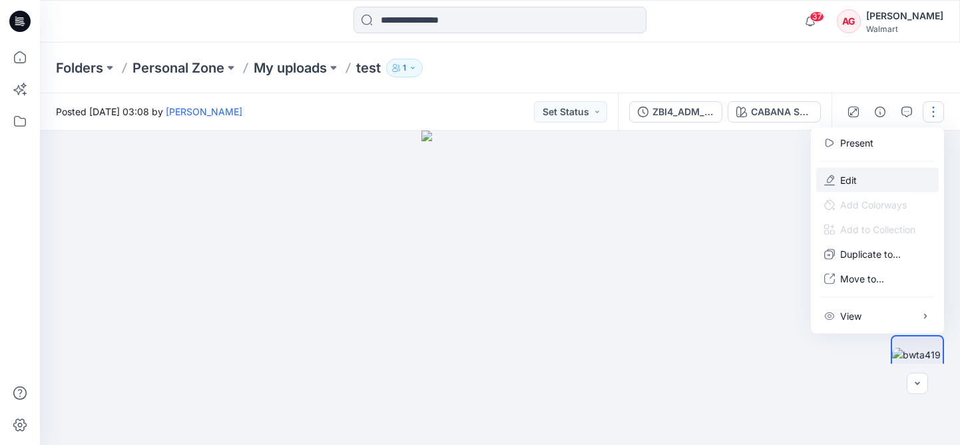
click at [847, 176] on p "Edit" at bounding box center [848, 180] width 17 height 14
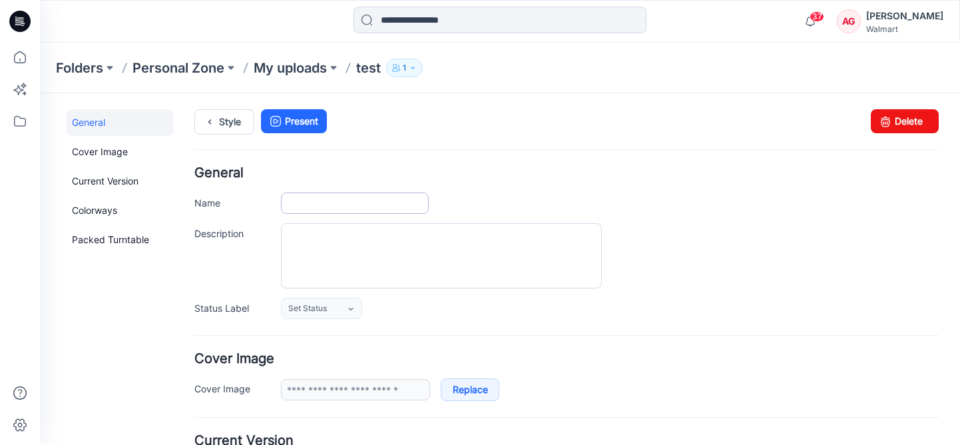
type input "****"
type input "**********"
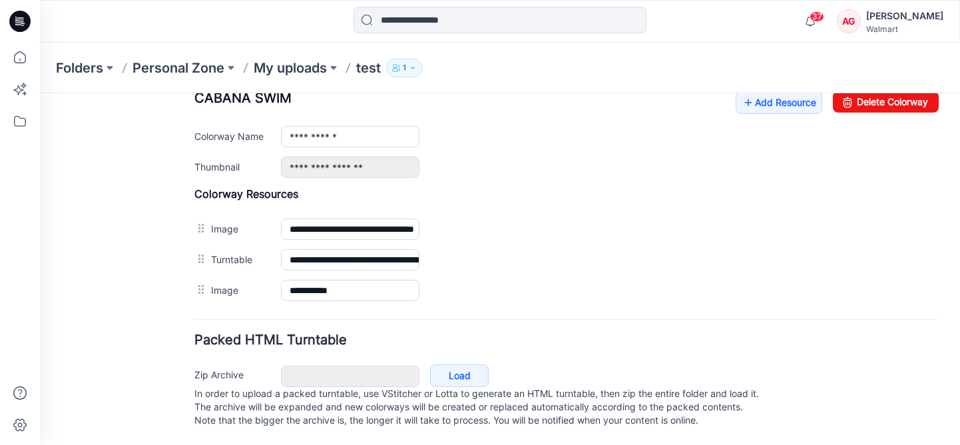
scroll to position [352, 0]
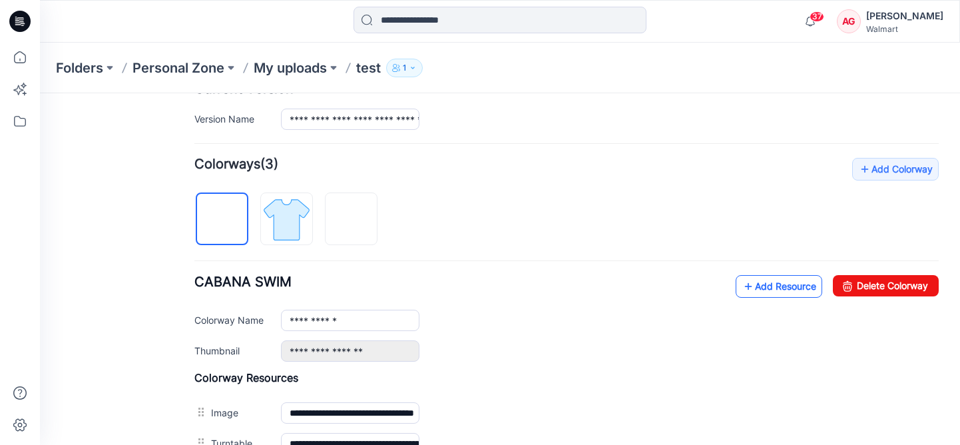
click at [771, 284] on link "Add Resource" at bounding box center [779, 286] width 87 height 23
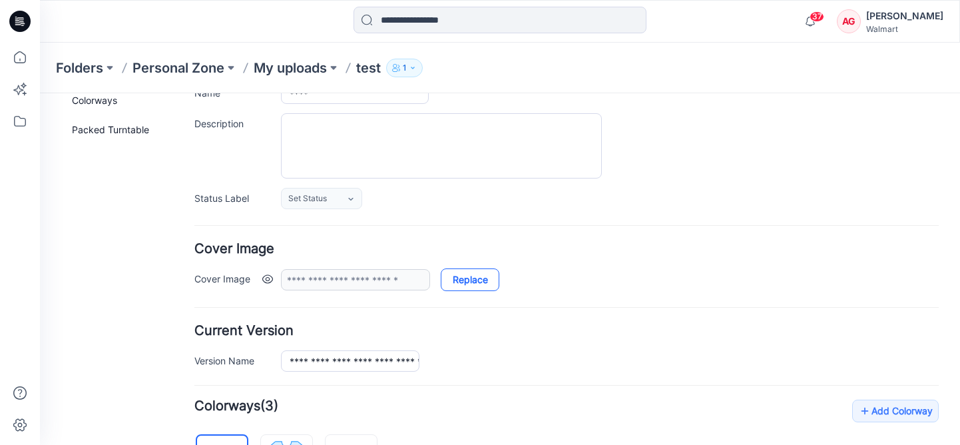
scroll to position [107, 0]
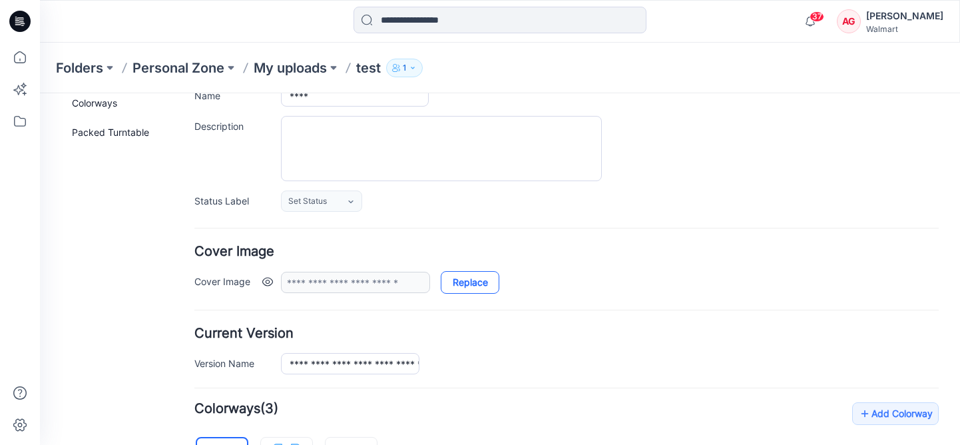
click at [481, 288] on link "Replace" at bounding box center [470, 282] width 59 height 23
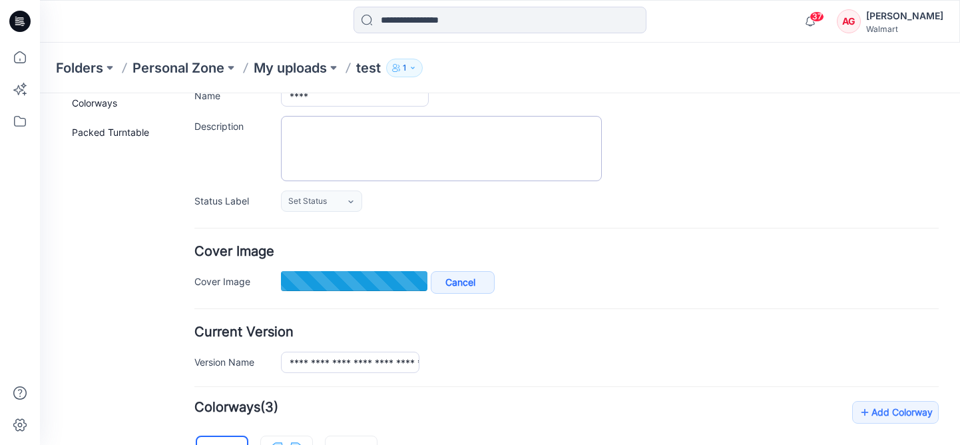
scroll to position [0, 0]
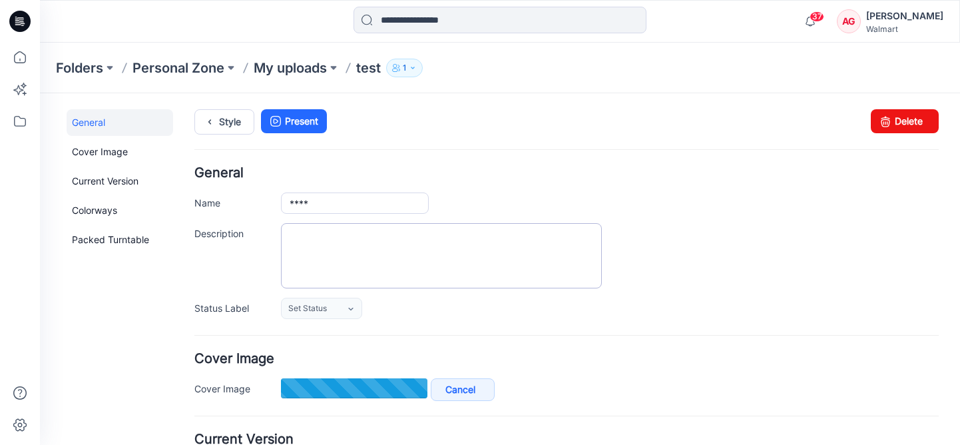
type input "**********"
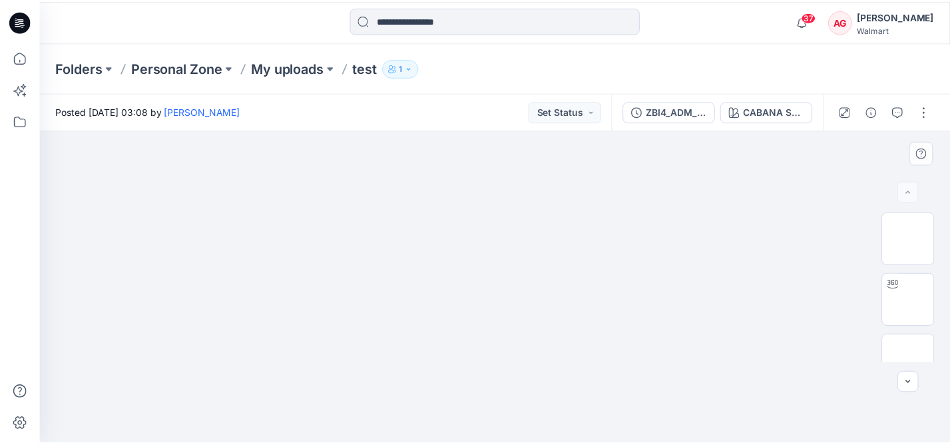
scroll to position [147, 0]
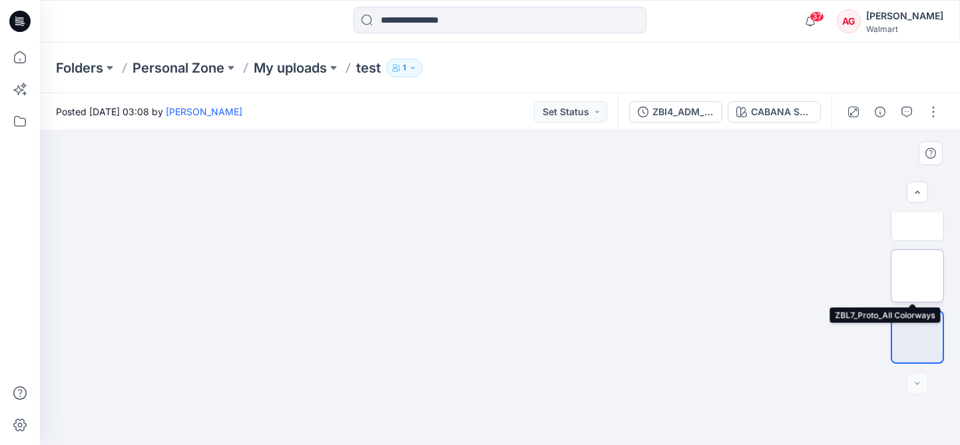
click at [918, 276] on img at bounding box center [918, 276] width 0 height 0
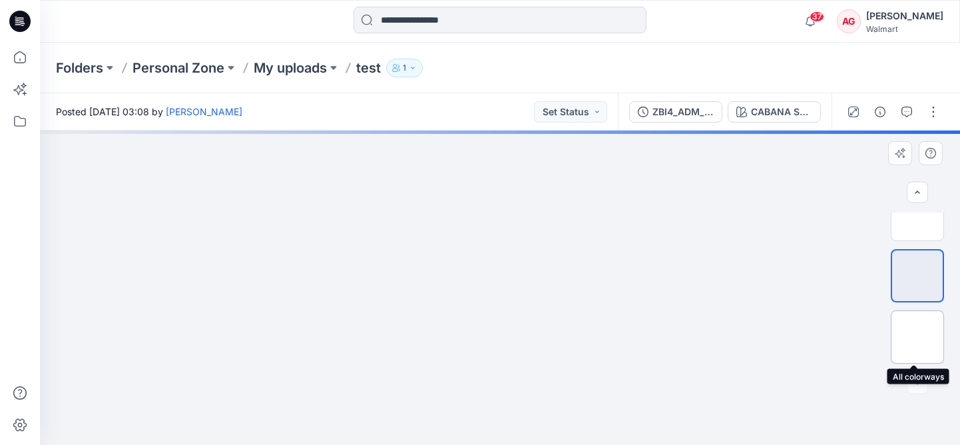
click at [918, 337] on img at bounding box center [918, 337] width 0 height 0
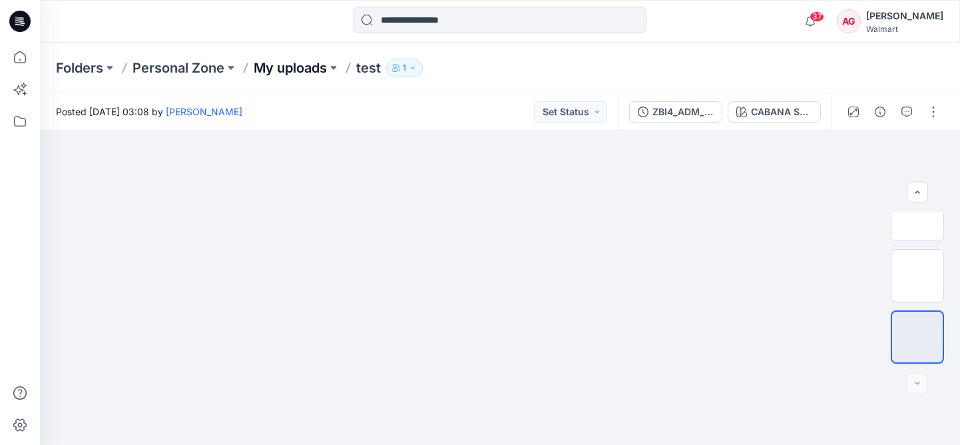
click at [308, 69] on p "My uploads" at bounding box center [290, 68] width 73 height 19
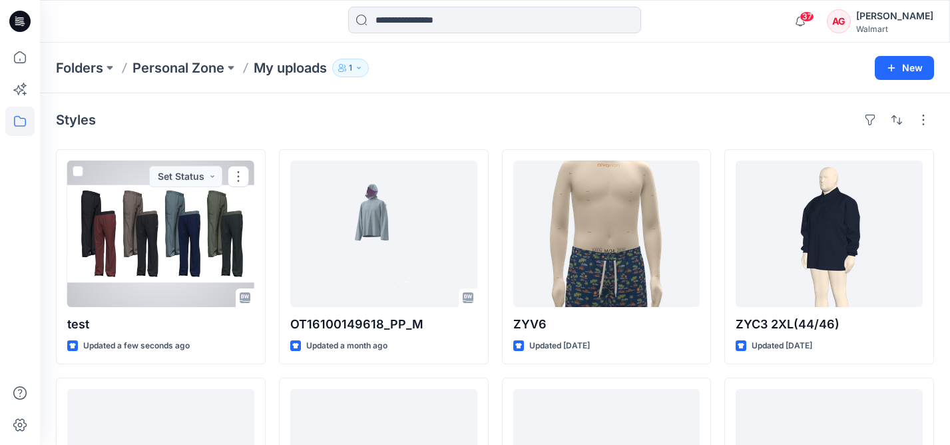
click at [202, 230] on div at bounding box center [160, 233] width 187 height 146
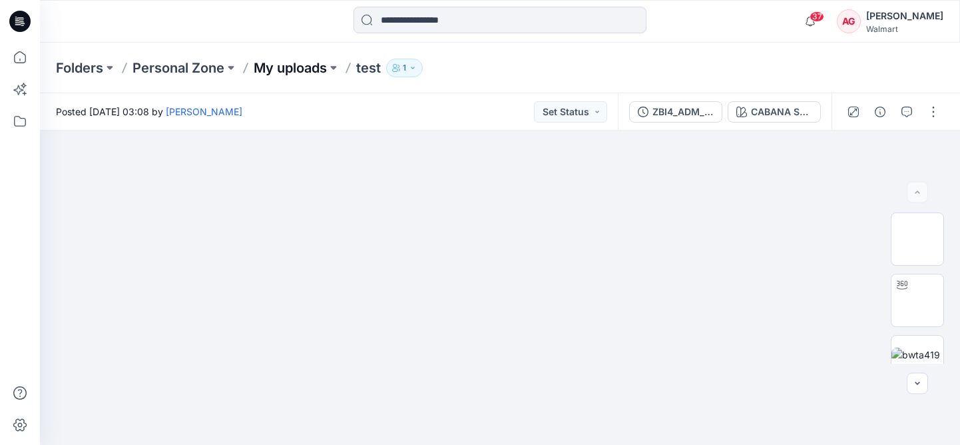
click at [288, 64] on p "My uploads" at bounding box center [290, 68] width 73 height 19
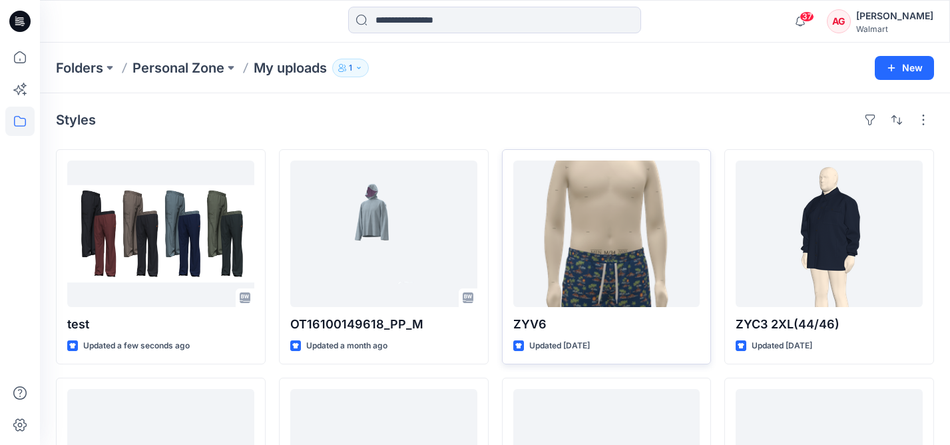
scroll to position [78, 0]
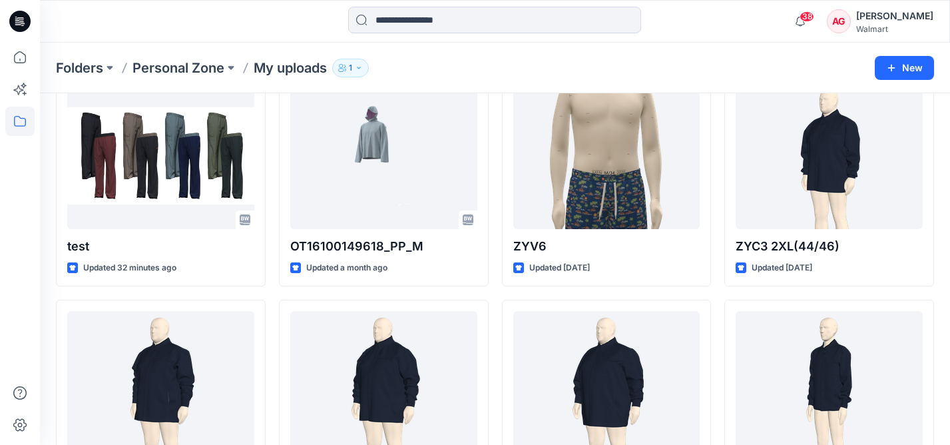
click at [17, 18] on icon at bounding box center [20, 17] width 7 height 1
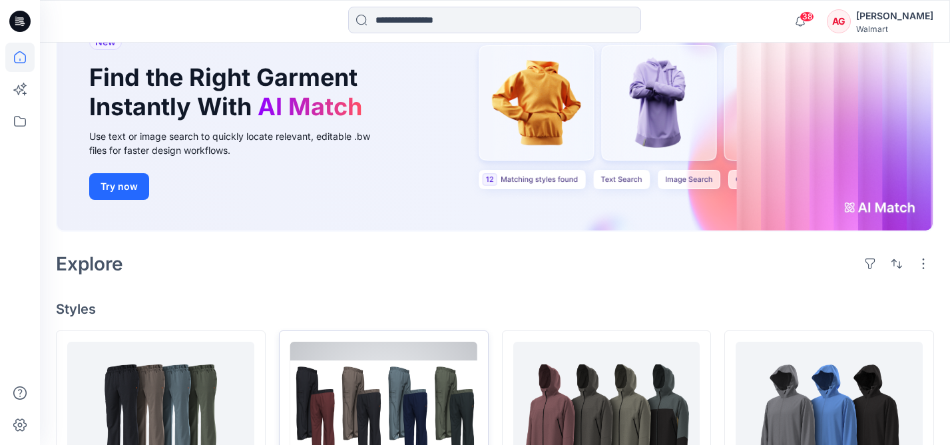
scroll to position [401, 0]
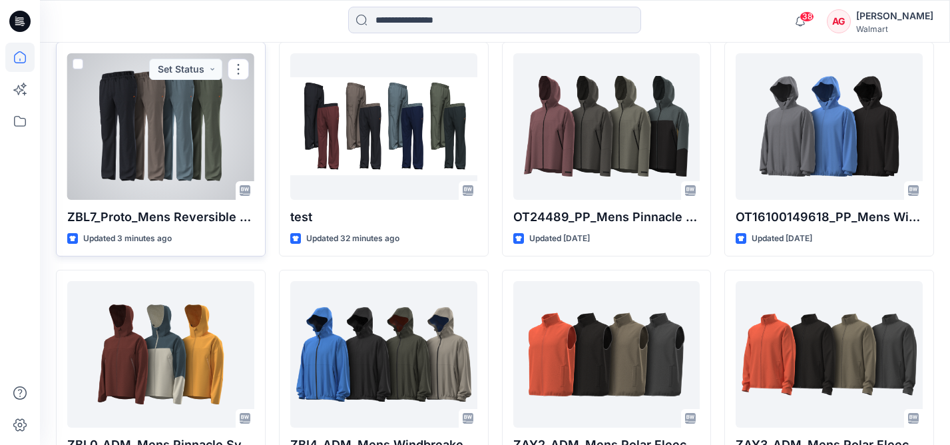
click at [185, 143] on div at bounding box center [160, 126] width 187 height 146
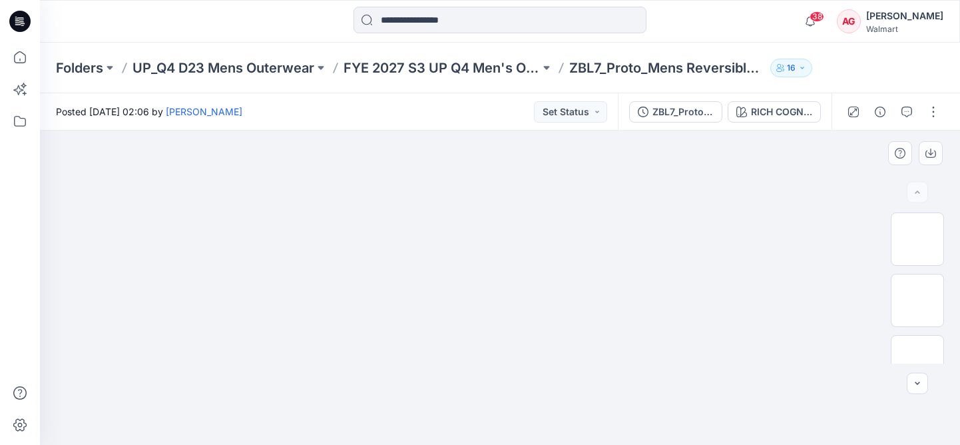
drag, startPoint x: 615, startPoint y: 194, endPoint x: 607, endPoint y: 210, distance: 17.6
click at [607, 131] on img at bounding box center [500, 131] width 640 height 0
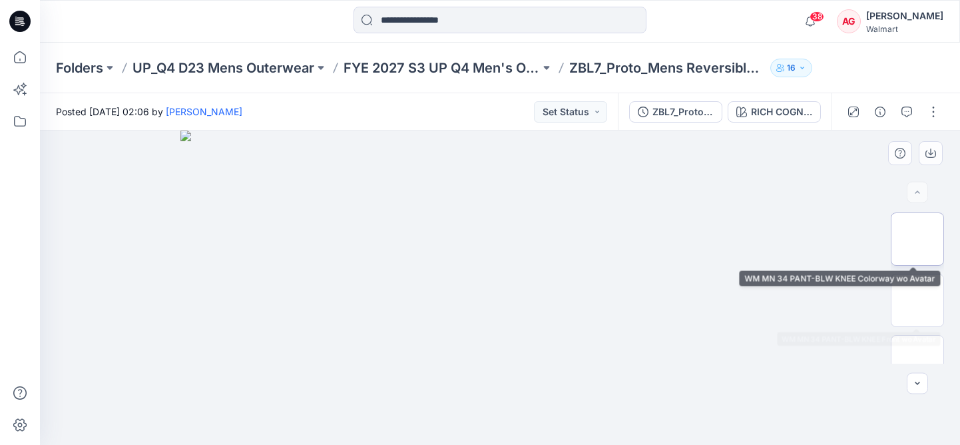
click at [918, 239] on img at bounding box center [918, 239] width 0 height 0
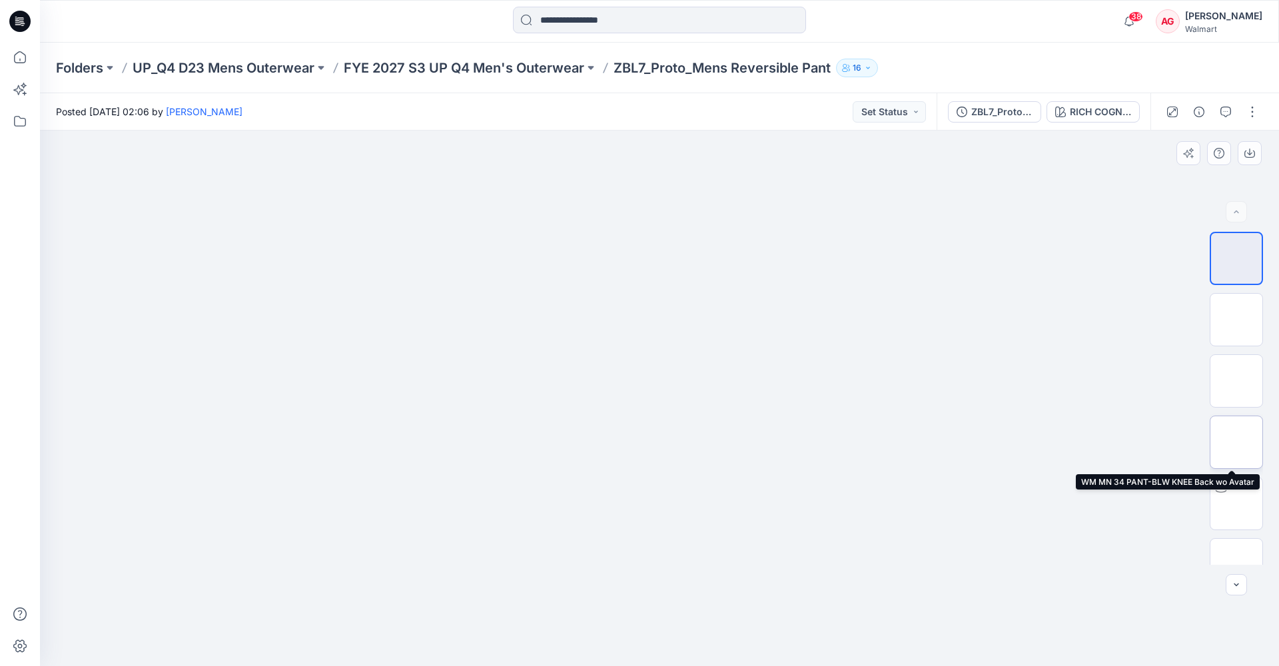
click at [960, 442] on img at bounding box center [1236, 442] width 0 height 0
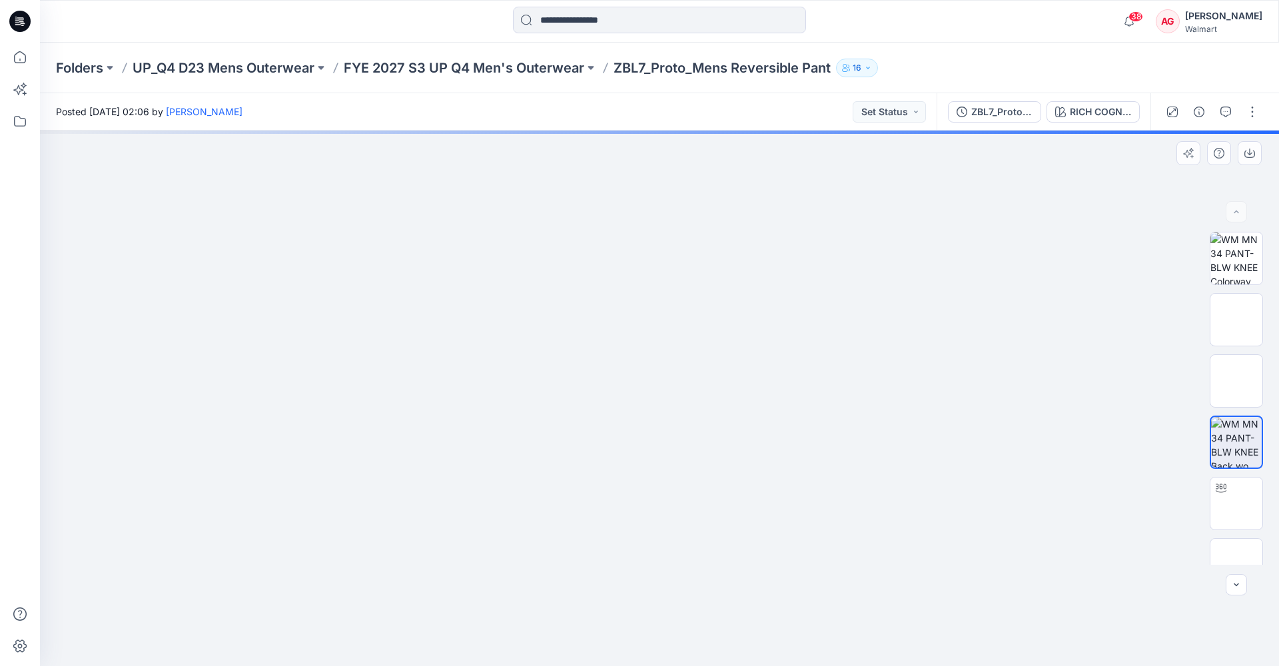
drag, startPoint x: 697, startPoint y: 172, endPoint x: 668, endPoint y: 363, distance: 192.7
click at [668, 131] on img at bounding box center [659, 131] width 578 height 0
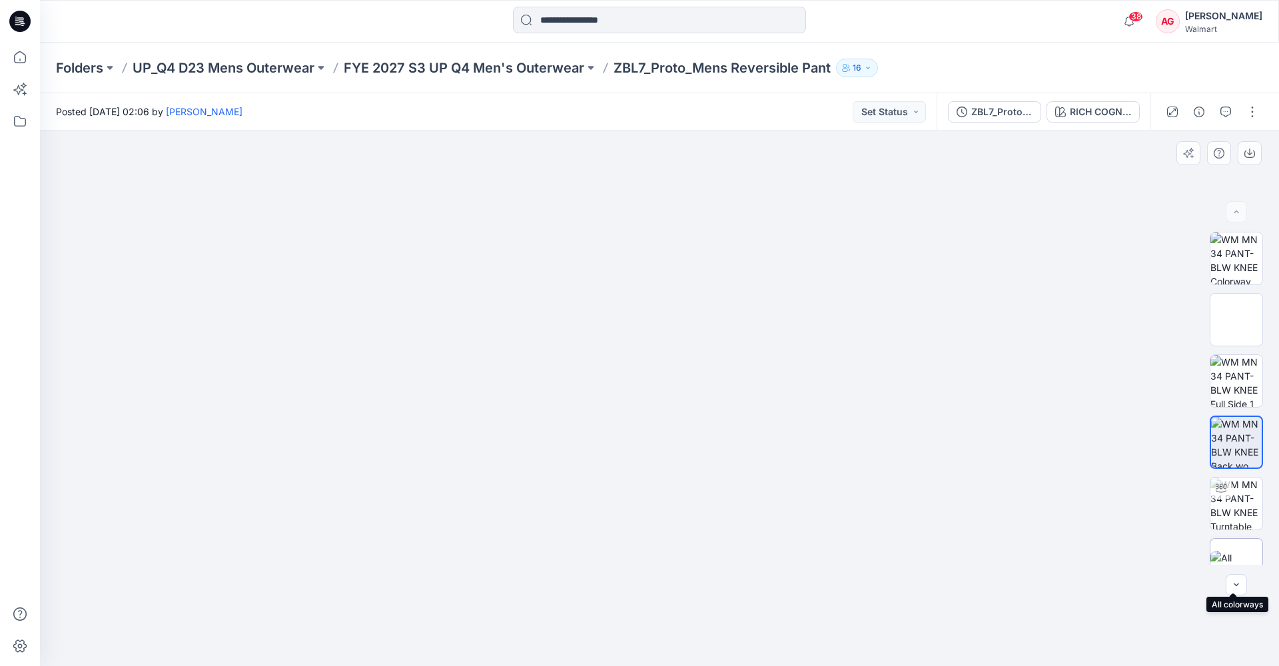
click at [960, 444] on div at bounding box center [1235, 564] width 53 height 53
click at [960, 114] on div "RICH COGNAC/RICH BLACK" at bounding box center [1099, 112] width 61 height 15
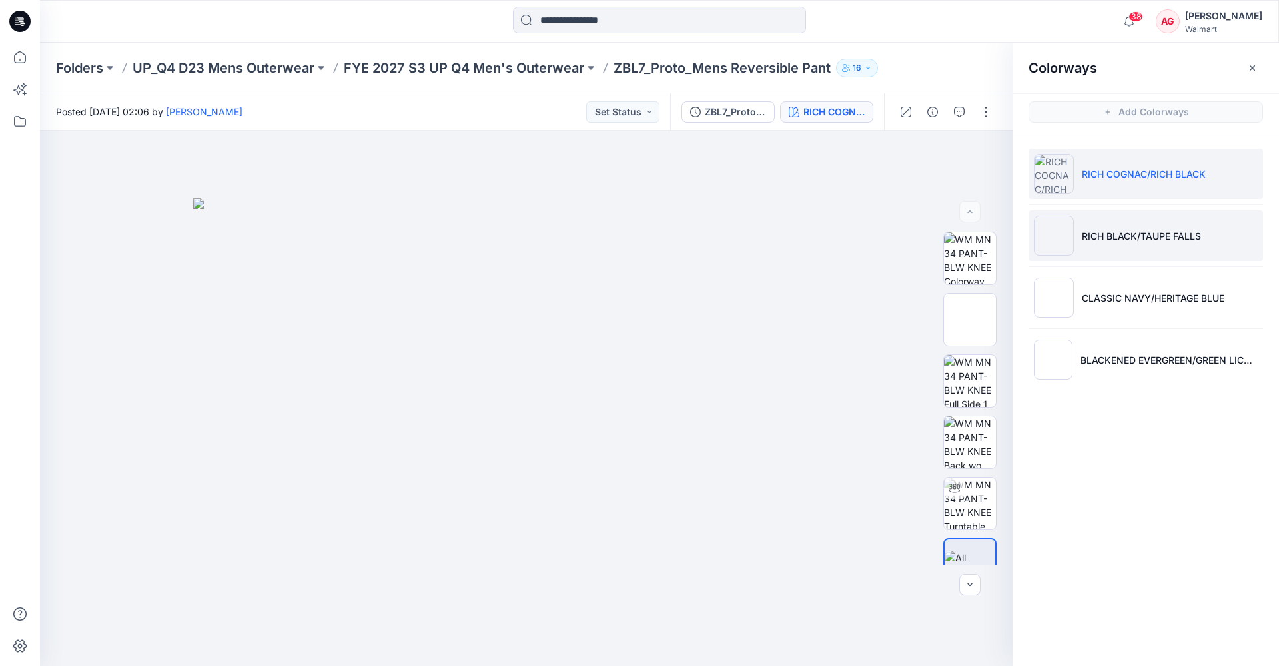
click at [960, 241] on p "RICH BLACK/TAUPE FALLS" at bounding box center [1140, 236] width 119 height 14
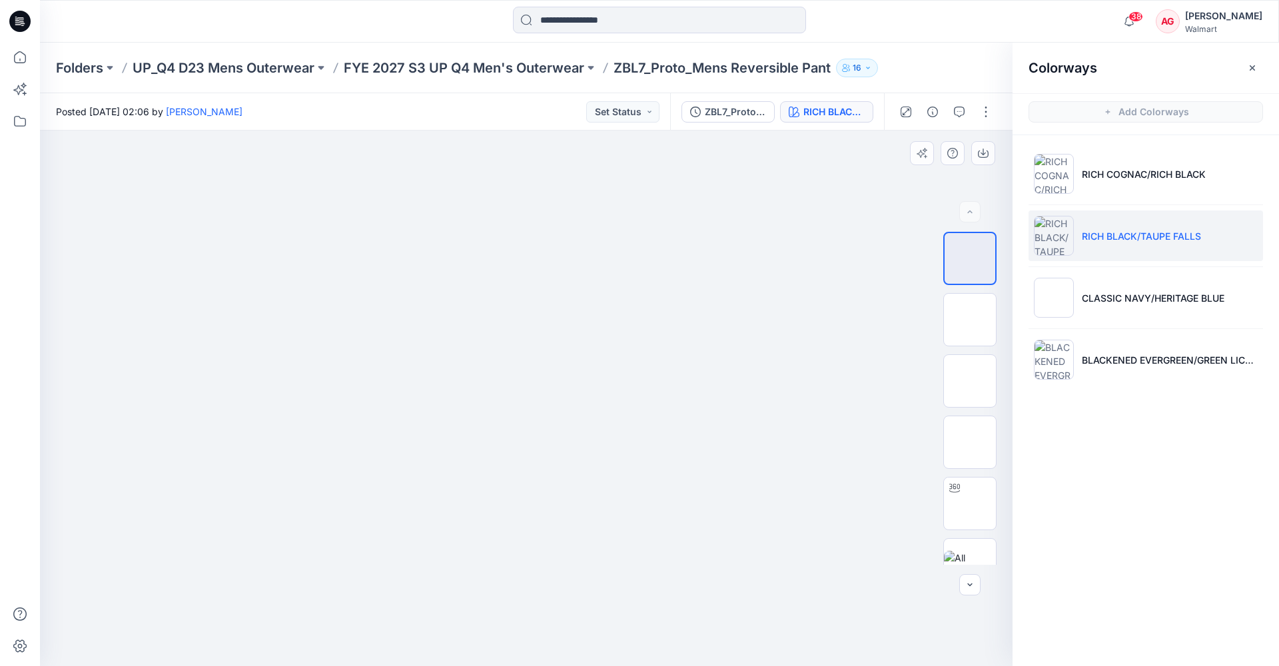
drag, startPoint x: 524, startPoint y: 212, endPoint x: 533, endPoint y: 227, distance: 17.0
click at [531, 131] on img at bounding box center [525, 131] width 535 height 0
drag, startPoint x: 561, startPoint y: 188, endPoint x: 533, endPoint y: 432, distance: 245.3
click at [533, 131] on img at bounding box center [526, 131] width 666 height 0
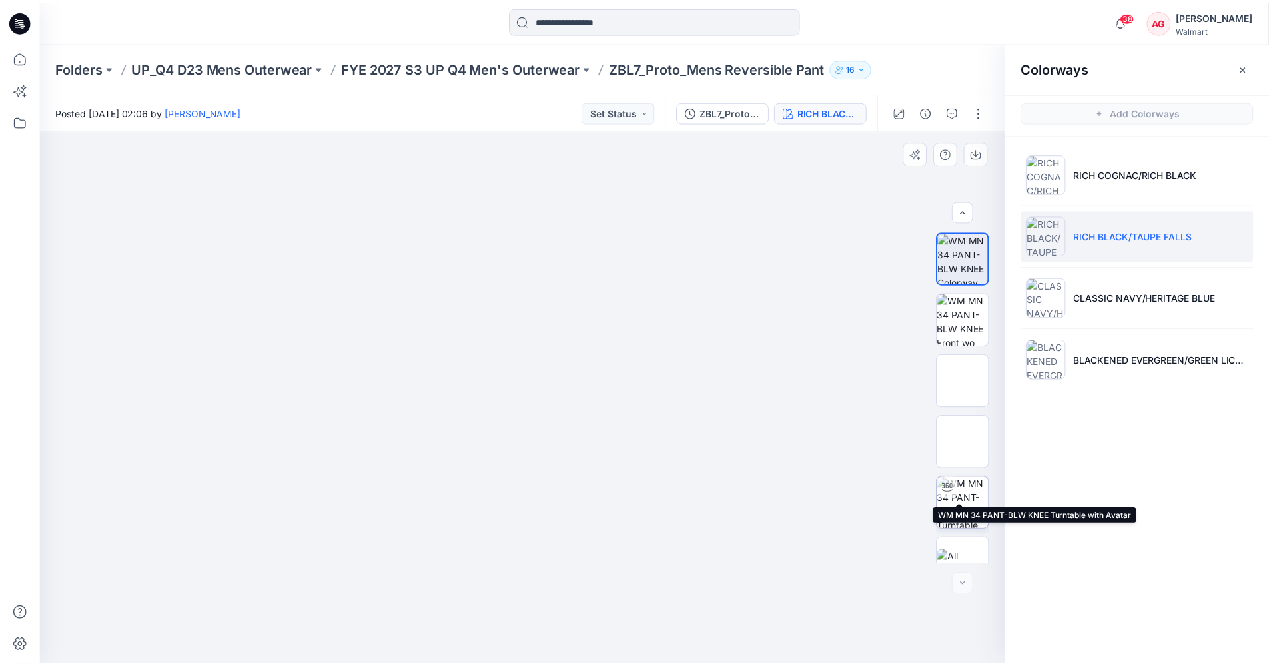
scroll to position [27, 0]
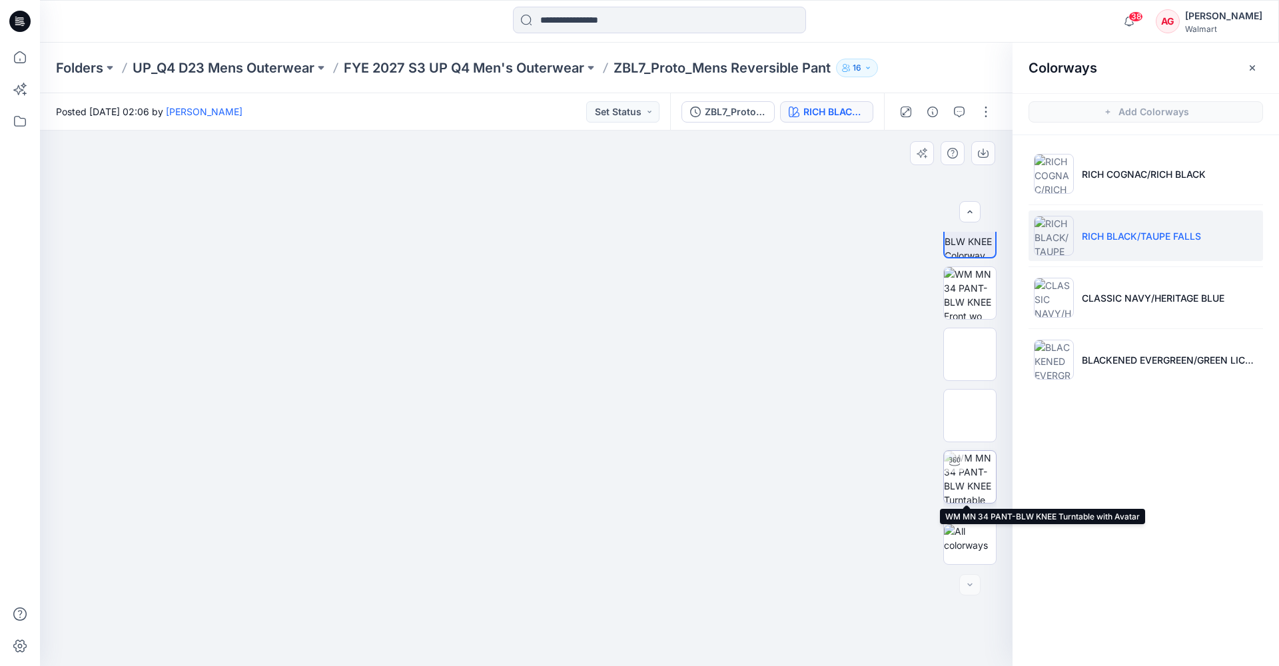
click at [960, 444] on img at bounding box center [970, 477] width 52 height 52
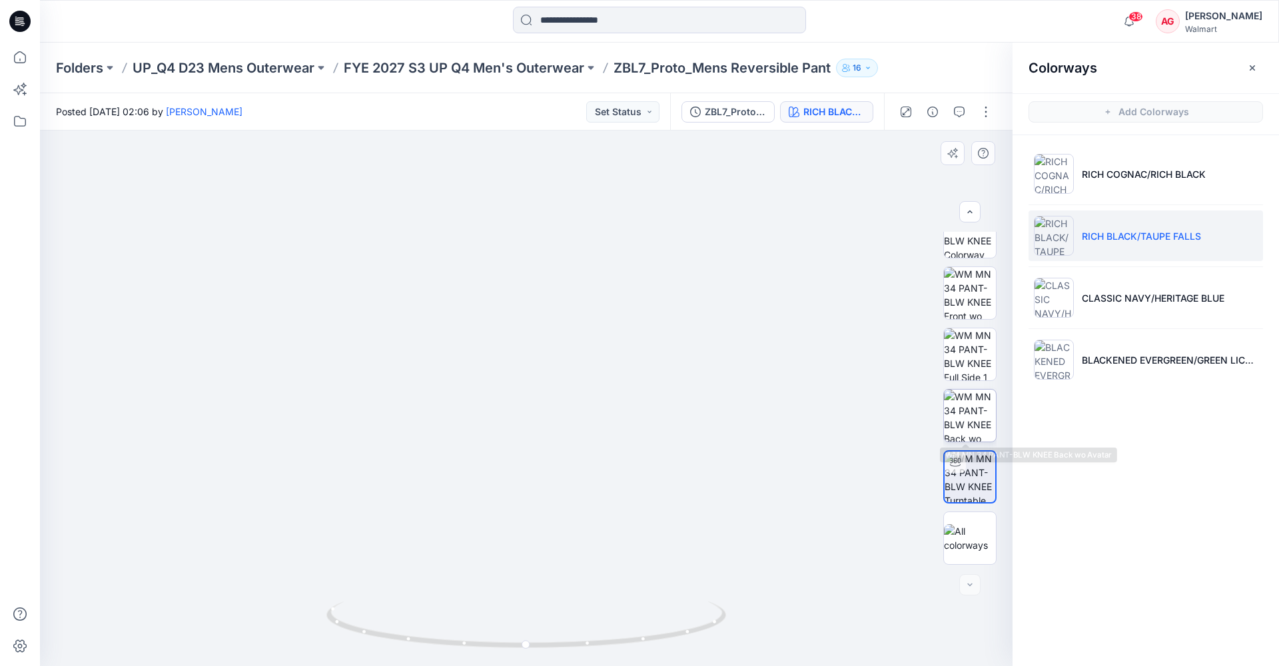
click at [954, 418] on img at bounding box center [970, 416] width 52 height 52
click at [508, 166] on img at bounding box center [525, 382] width 599 height 567
drag, startPoint x: 508, startPoint y: 166, endPoint x: 497, endPoint y: 234, distance: 68.1
click at [497, 234] on img at bounding box center [525, 398] width 599 height 535
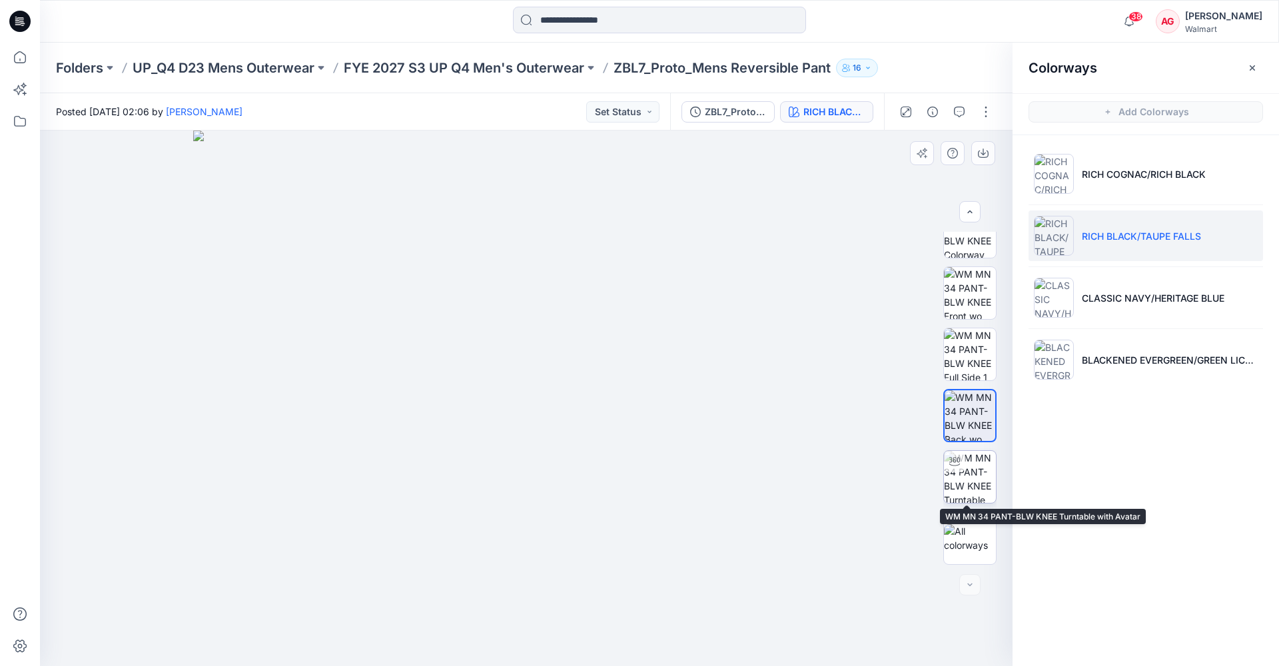
drag, startPoint x: 962, startPoint y: 488, endPoint x: 950, endPoint y: 486, distance: 12.2
click at [960, 444] on img at bounding box center [970, 477] width 52 height 52
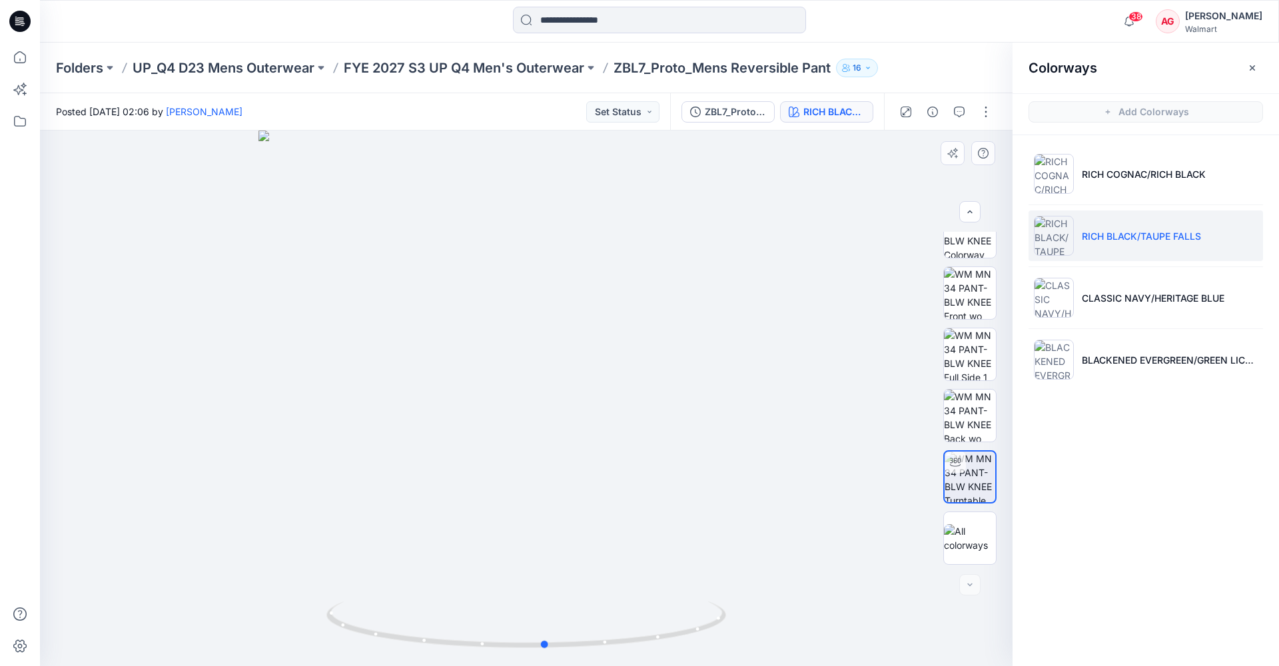
drag, startPoint x: 543, startPoint y: 413, endPoint x: 563, endPoint y: 311, distance: 103.7
click at [562, 310] on div at bounding box center [526, 398] width 972 height 535
click at [738, 399] on img at bounding box center [526, 253] width 1121 height 828
drag, startPoint x: 729, startPoint y: 385, endPoint x: 579, endPoint y: 381, distance: 149.9
click at [581, 381] on img at bounding box center [463, 256] width 1121 height 822
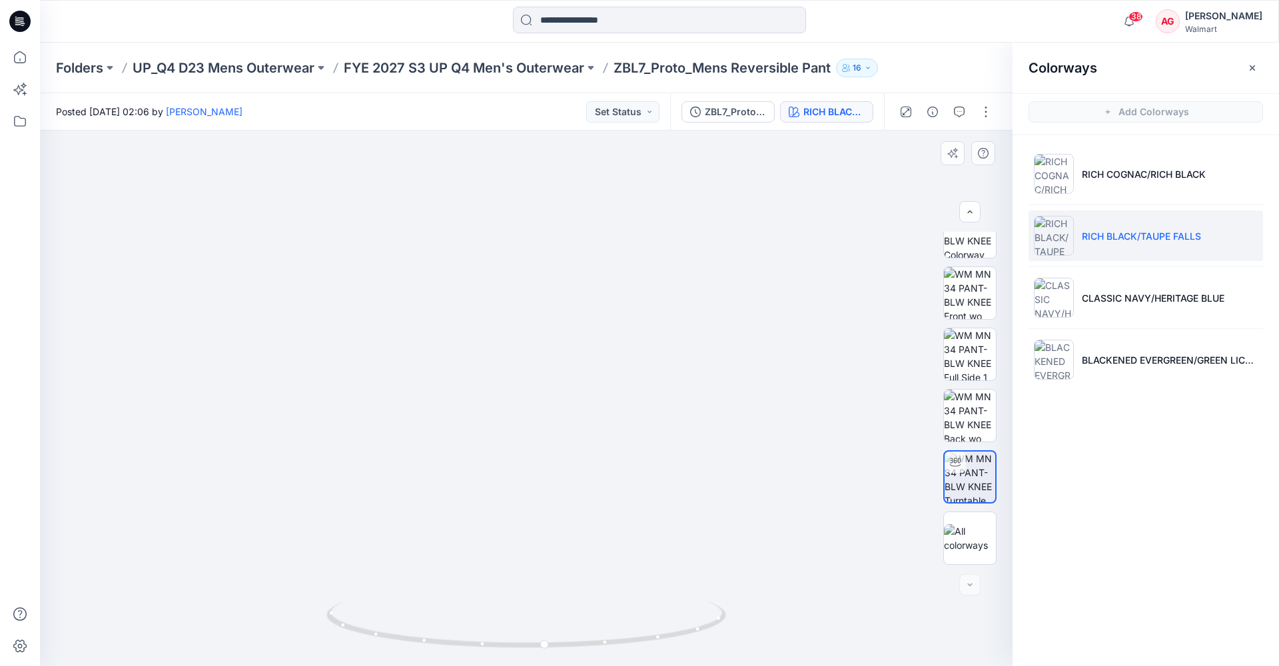
drag, startPoint x: 459, startPoint y: 416, endPoint x: 610, endPoint y: 188, distance: 273.0
click at [616, 186] on img at bounding box center [599, 140] width 1121 height 1051
drag, startPoint x: 604, startPoint y: 278, endPoint x: 605, endPoint y: 188, distance: 89.9
click at [605, 188] on img at bounding box center [576, 105] width 1121 height 1121
drag, startPoint x: 796, startPoint y: 603, endPoint x: 731, endPoint y: 429, distance: 184.8
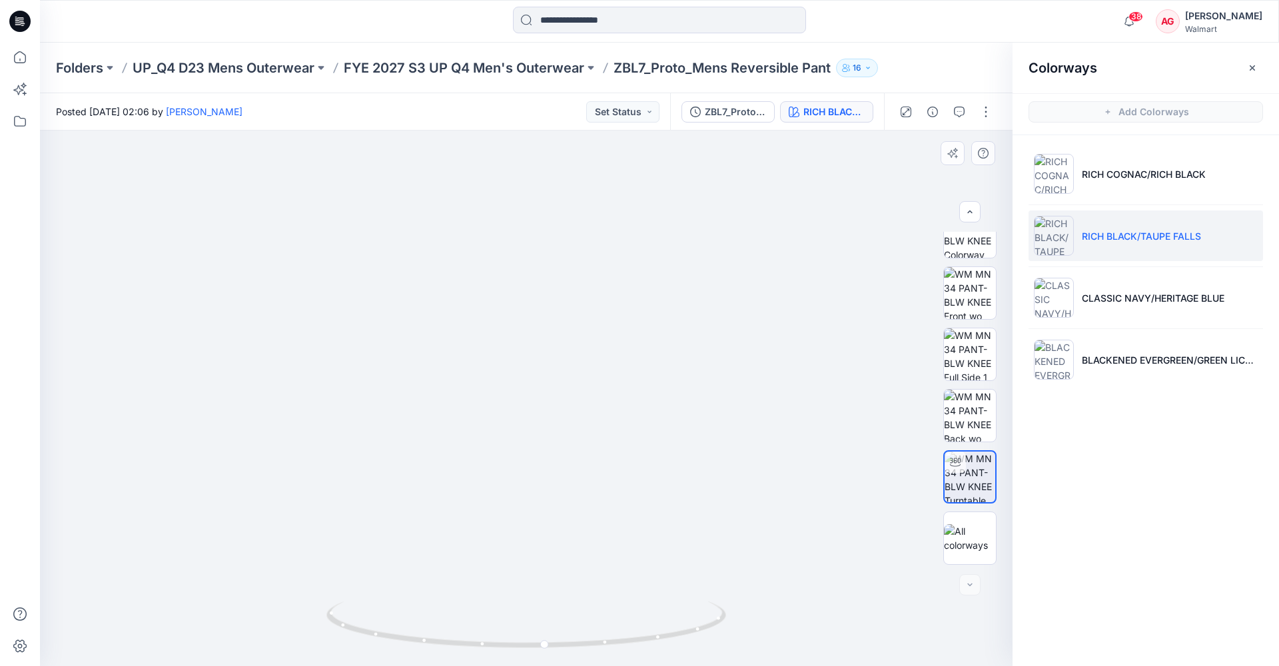
click at [728, 427] on img at bounding box center [492, 105] width 1121 height 1121
drag, startPoint x: 549, startPoint y: 343, endPoint x: 599, endPoint y: 222, distance: 130.2
click at [598, 222] on div at bounding box center [526, 398] width 972 height 535
drag, startPoint x: 613, startPoint y: 341, endPoint x: 758, endPoint y: 361, distance: 147.2
click at [758, 360] on div at bounding box center [526, 398] width 972 height 535
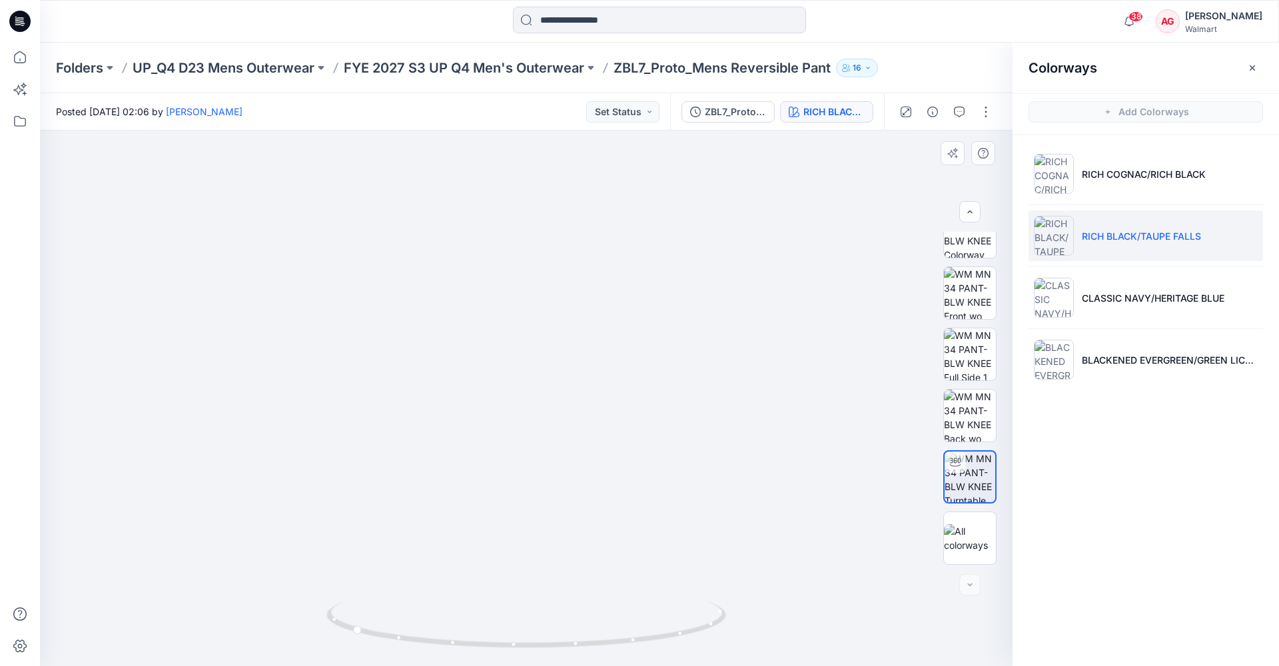
drag, startPoint x: 609, startPoint y: 248, endPoint x: 597, endPoint y: 425, distance: 177.5
click at [597, 425] on img at bounding box center [513, 192] width 1121 height 948
drag, startPoint x: 752, startPoint y: 416, endPoint x: 691, endPoint y: 528, distance: 128.1
click at [691, 444] on img at bounding box center [521, 270] width 1121 height 792
drag, startPoint x: 760, startPoint y: 176, endPoint x: 788, endPoint y: 156, distance: 33.8
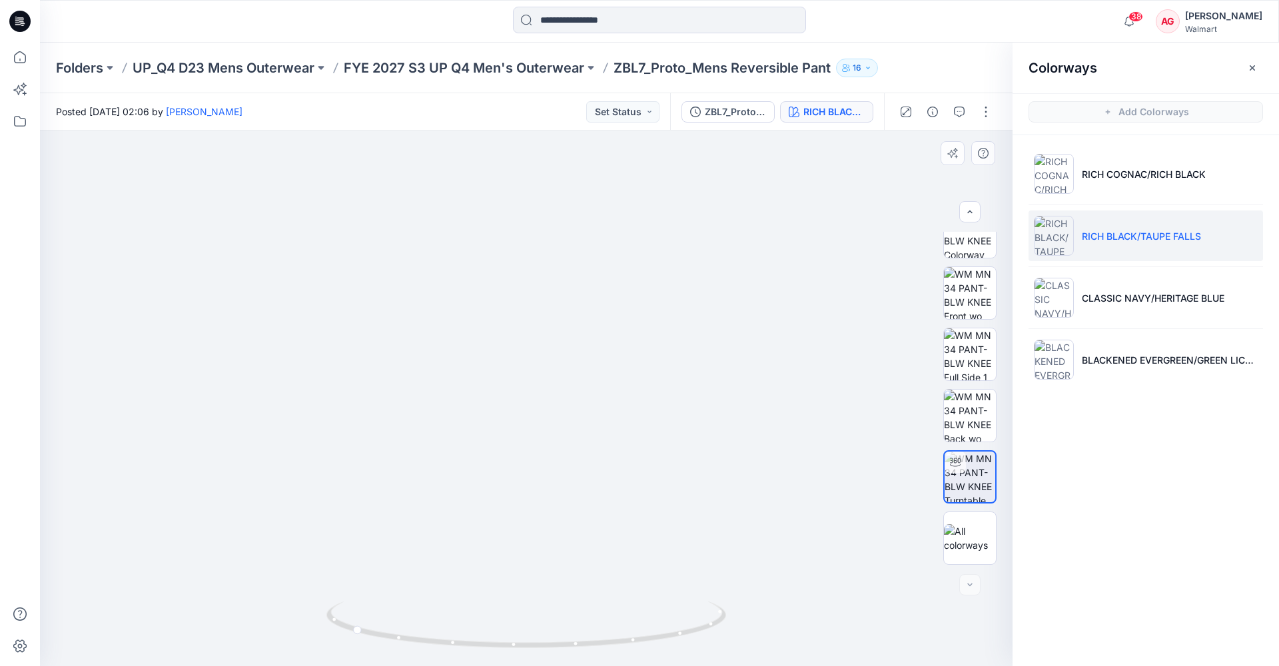
click at [788, 157] on img at bounding box center [452, 270] width 1121 height 790
drag, startPoint x: 701, startPoint y: 408, endPoint x: 512, endPoint y: 426, distance: 189.4
click at [512, 426] on div at bounding box center [526, 398] width 972 height 535
click at [960, 185] on li "RICH COGNAC/RICH BLACK" at bounding box center [1145, 173] width 234 height 51
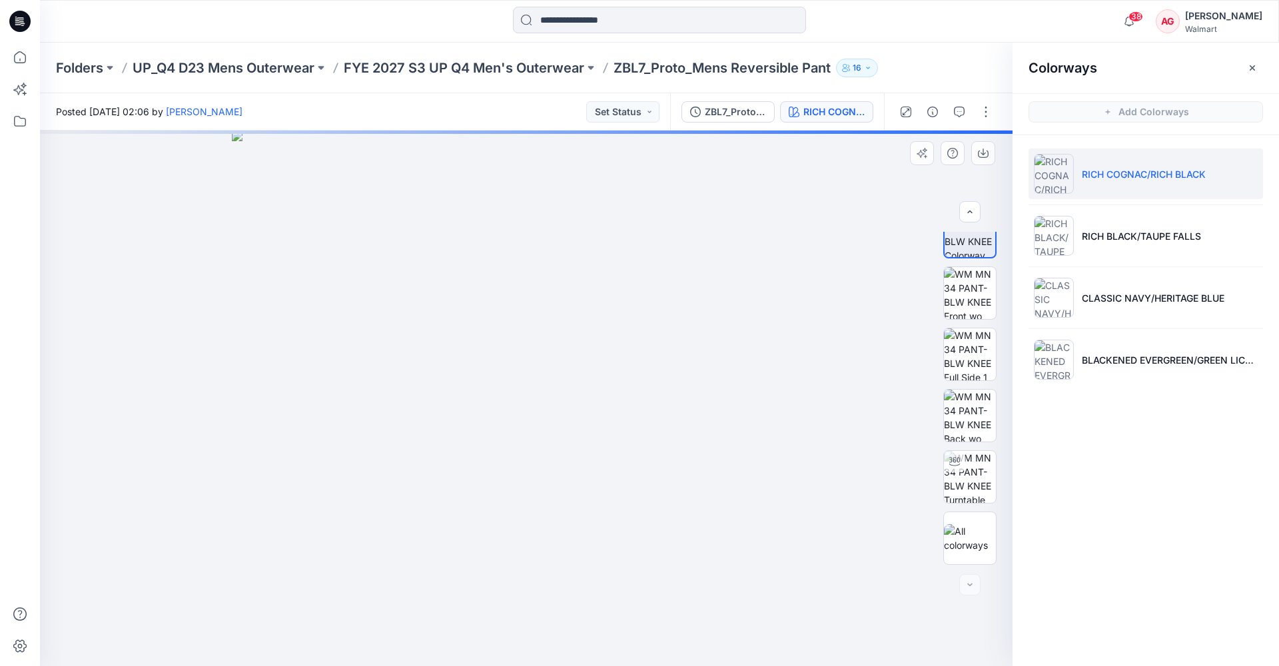
drag, startPoint x: 548, startPoint y: 220, endPoint x: 545, endPoint y: 370, distance: 150.5
click at [546, 366] on img at bounding box center [526, 398] width 589 height 535
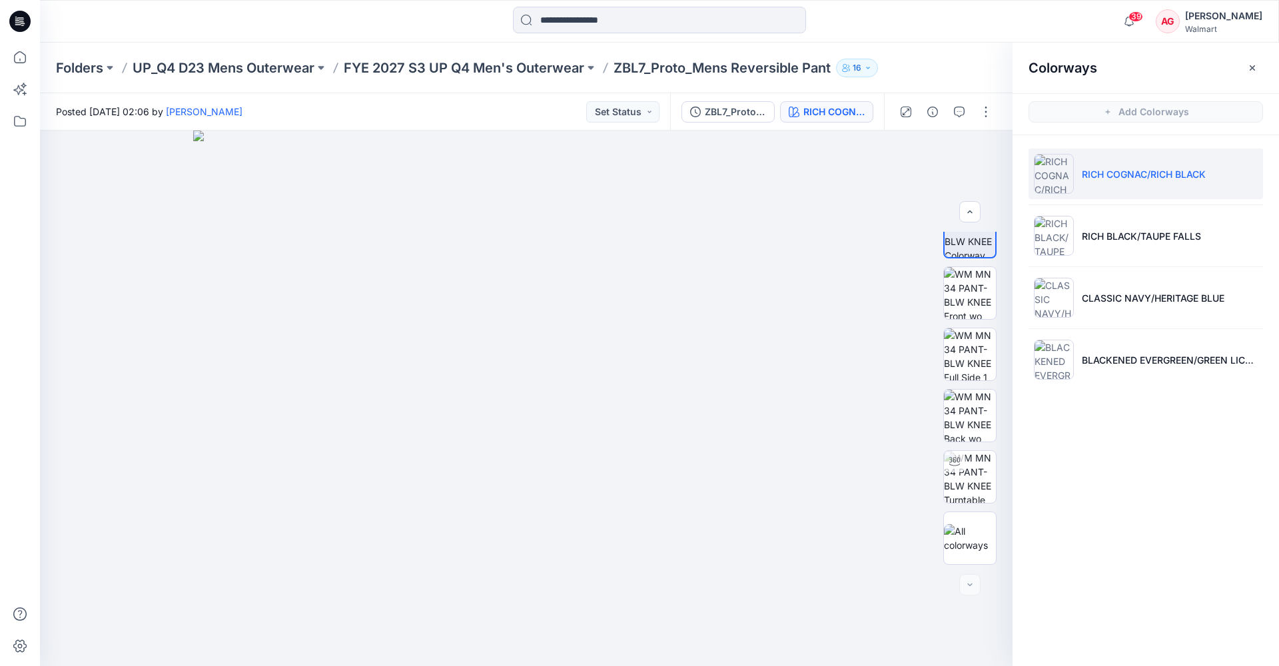
click at [27, 27] on icon at bounding box center [19, 21] width 21 height 21
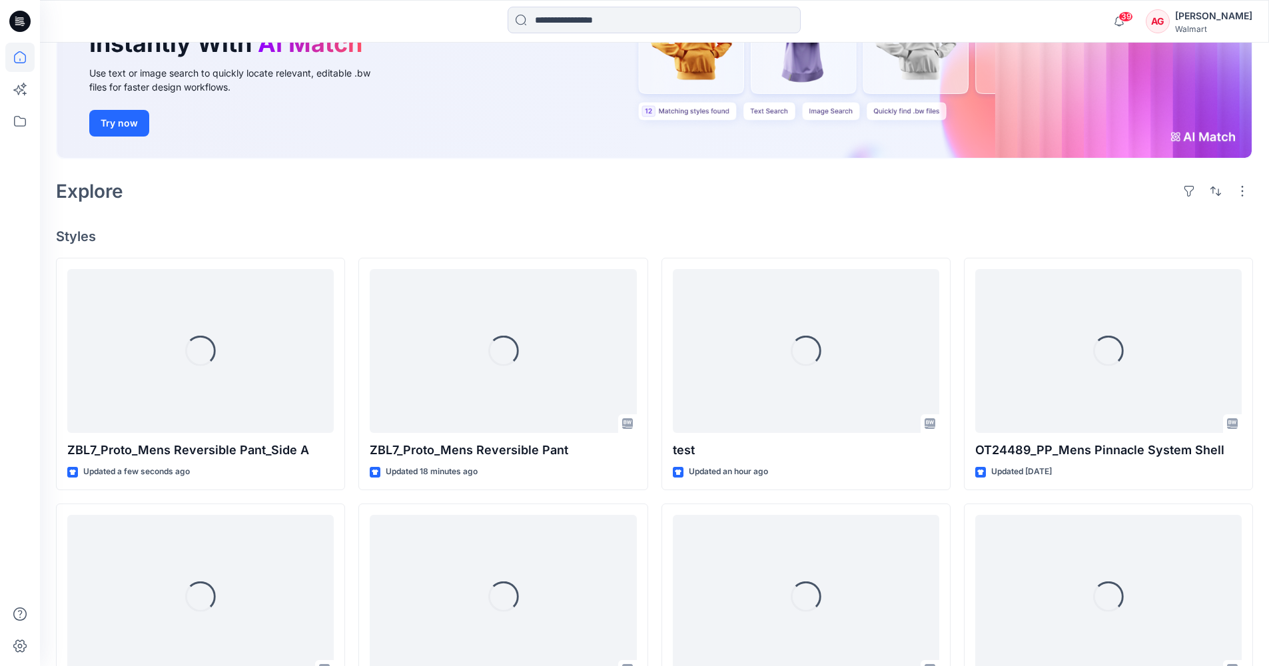
scroll to position [226, 0]
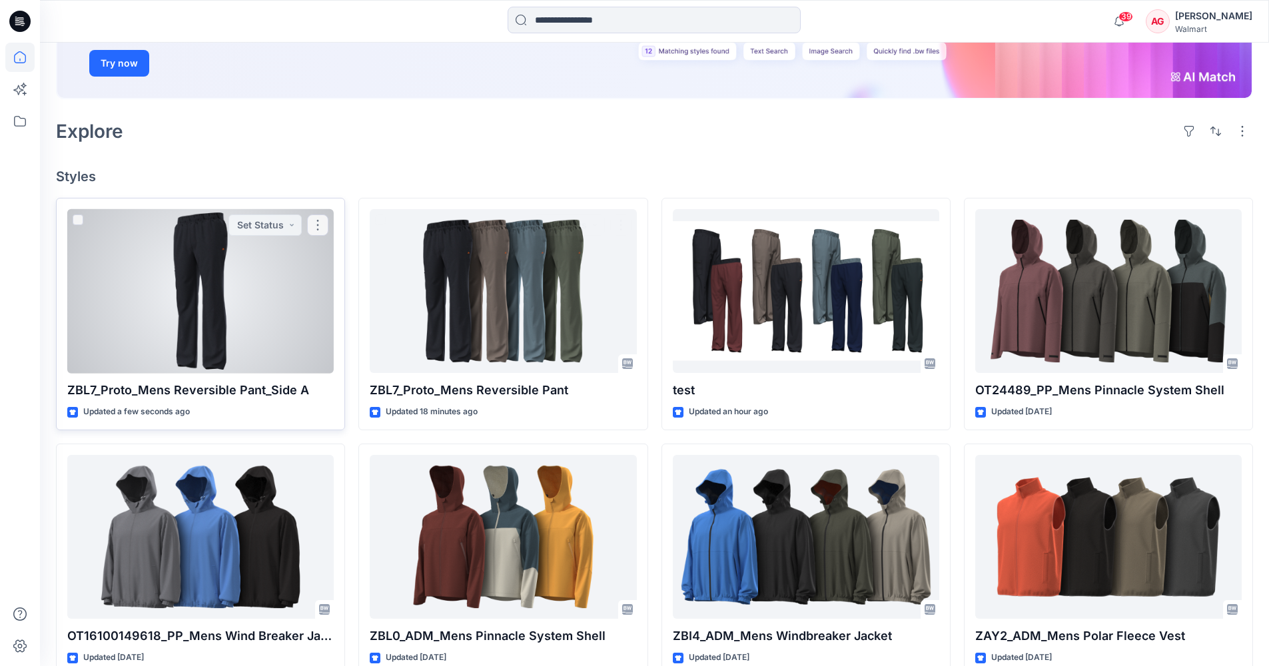
click at [224, 308] on div at bounding box center [200, 291] width 266 height 164
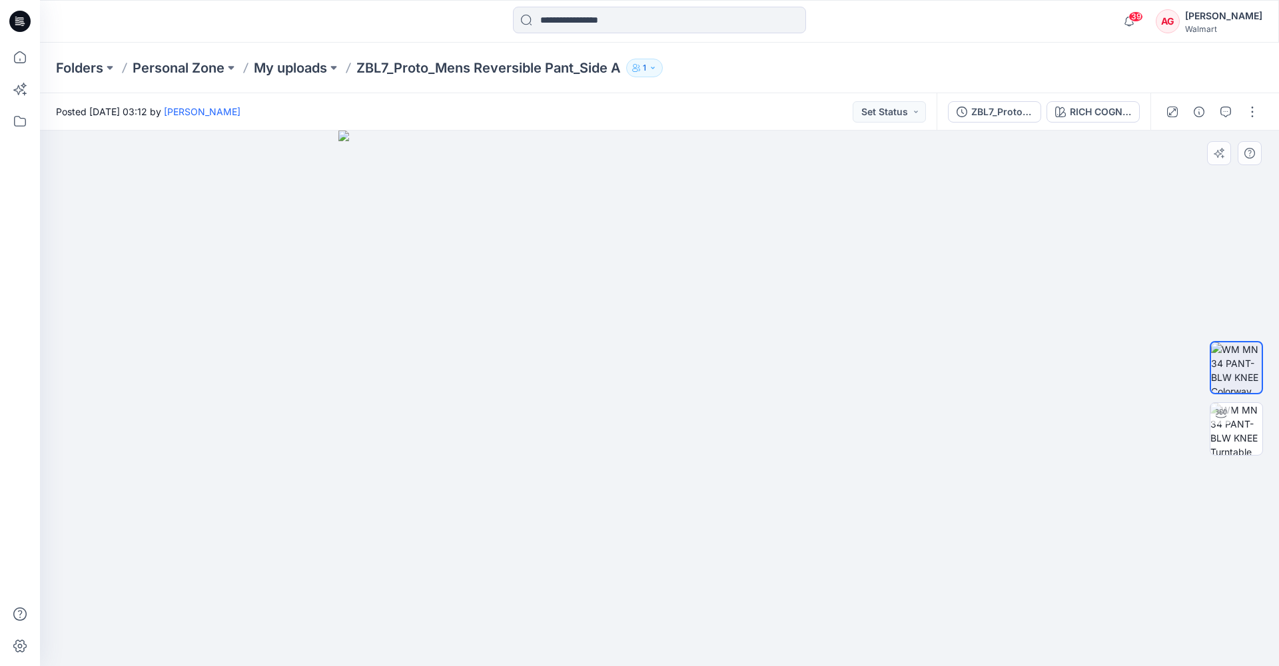
drag, startPoint x: 671, startPoint y: 172, endPoint x: 665, endPoint y: 382, distance: 209.9
click at [665, 382] on img at bounding box center [659, 398] width 642 height 535
click at [960, 439] on img at bounding box center [1236, 429] width 52 height 52
drag, startPoint x: 855, startPoint y: 620, endPoint x: 920, endPoint y: 607, distance: 66.6
click at [920, 444] on div at bounding box center [659, 398] width 1239 height 535
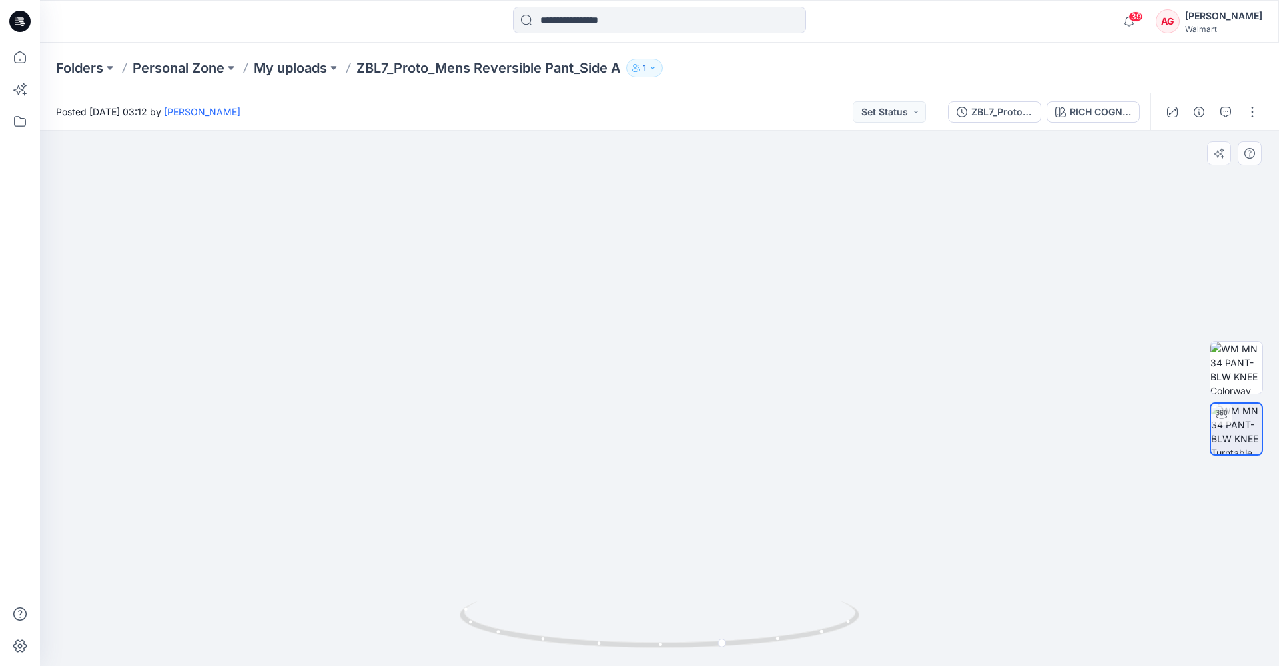
drag, startPoint x: 874, startPoint y: 566, endPoint x: 858, endPoint y: 581, distance: 21.7
click at [857, 444] on img at bounding box center [659, 257] width 1121 height 820
drag, startPoint x: 850, startPoint y: 620, endPoint x: 708, endPoint y: 643, distance: 143.7
drag, startPoint x: 709, startPoint y: 441, endPoint x: 832, endPoint y: 274, distance: 206.7
click at [960, 364] on img at bounding box center [1236, 368] width 52 height 52
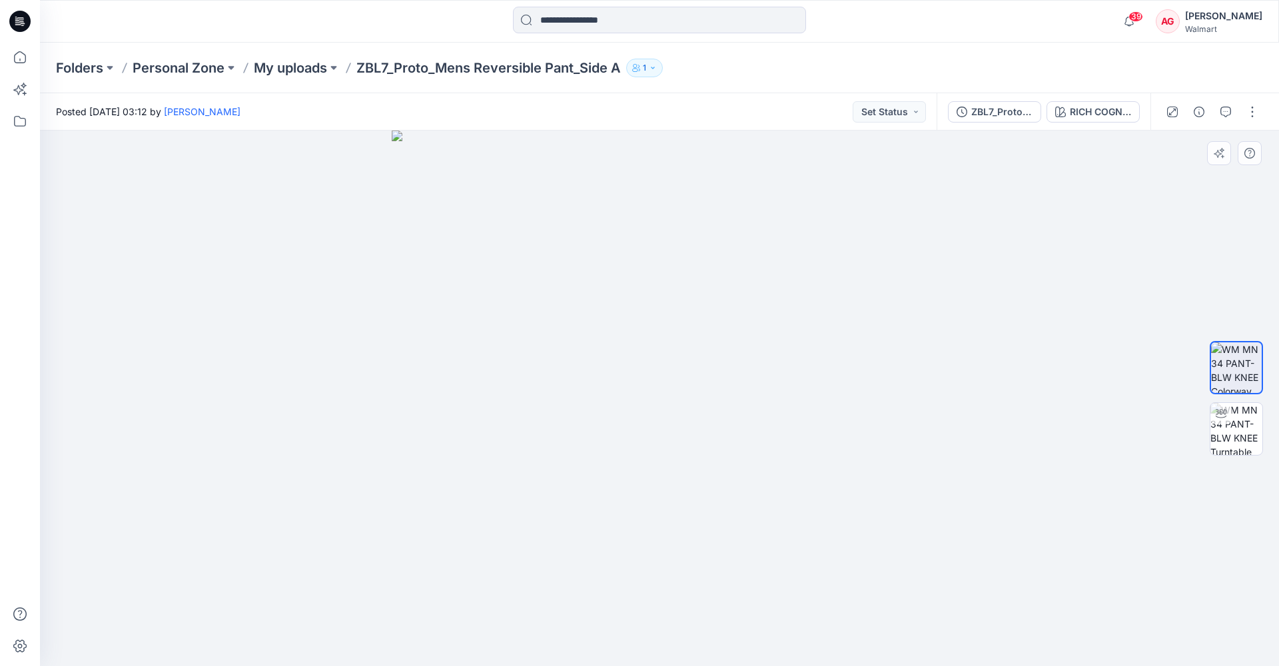
drag, startPoint x: 756, startPoint y: 550, endPoint x: 621, endPoint y: 539, distance: 136.3
click at [621, 444] on img at bounding box center [659, 398] width 535 height 535
drag, startPoint x: 695, startPoint y: 373, endPoint x: 645, endPoint y: 370, distance: 50.0
click at [643, 374] on img at bounding box center [659, 398] width 535 height 535
drag, startPoint x: 713, startPoint y: 273, endPoint x: 645, endPoint y: 280, distance: 67.7
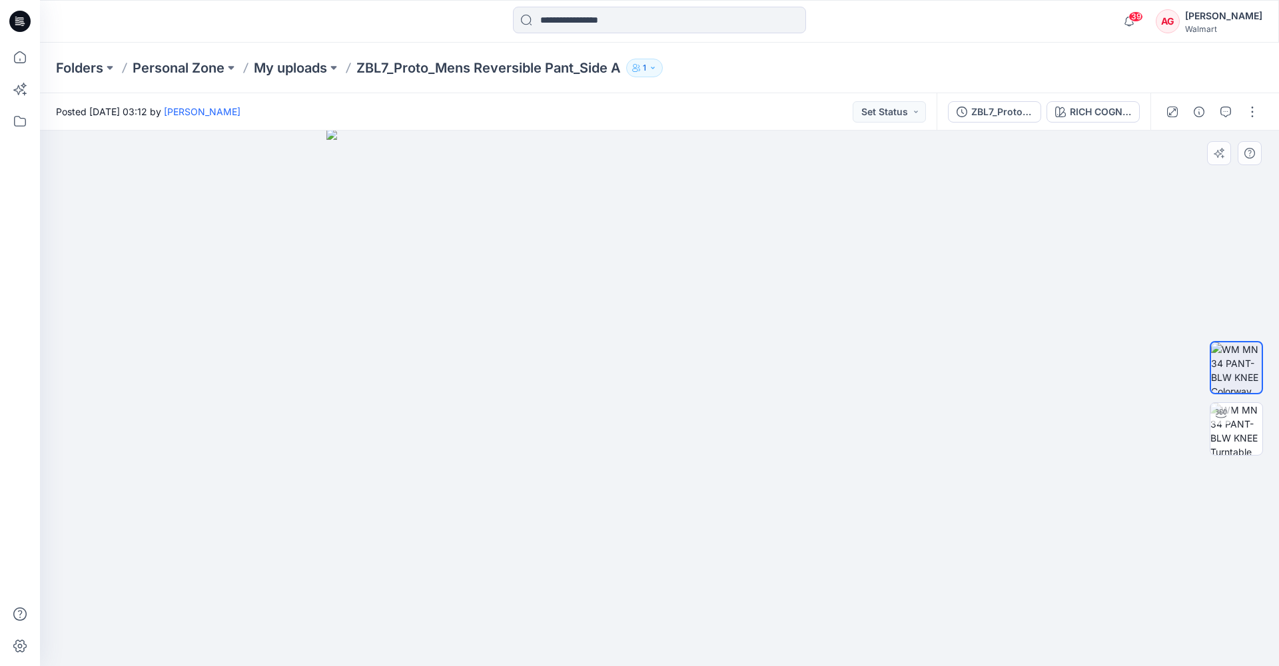
click at [645, 280] on img at bounding box center [659, 397] width 666 height 537
click at [960, 422] on img at bounding box center [1236, 429] width 52 height 52
drag, startPoint x: 800, startPoint y: 341, endPoint x: 783, endPoint y: 298, distance: 46.0
click at [783, 298] on img at bounding box center [659, 245] width 1121 height 843
drag, startPoint x: 846, startPoint y: 619, endPoint x: 941, endPoint y: 594, distance: 97.7
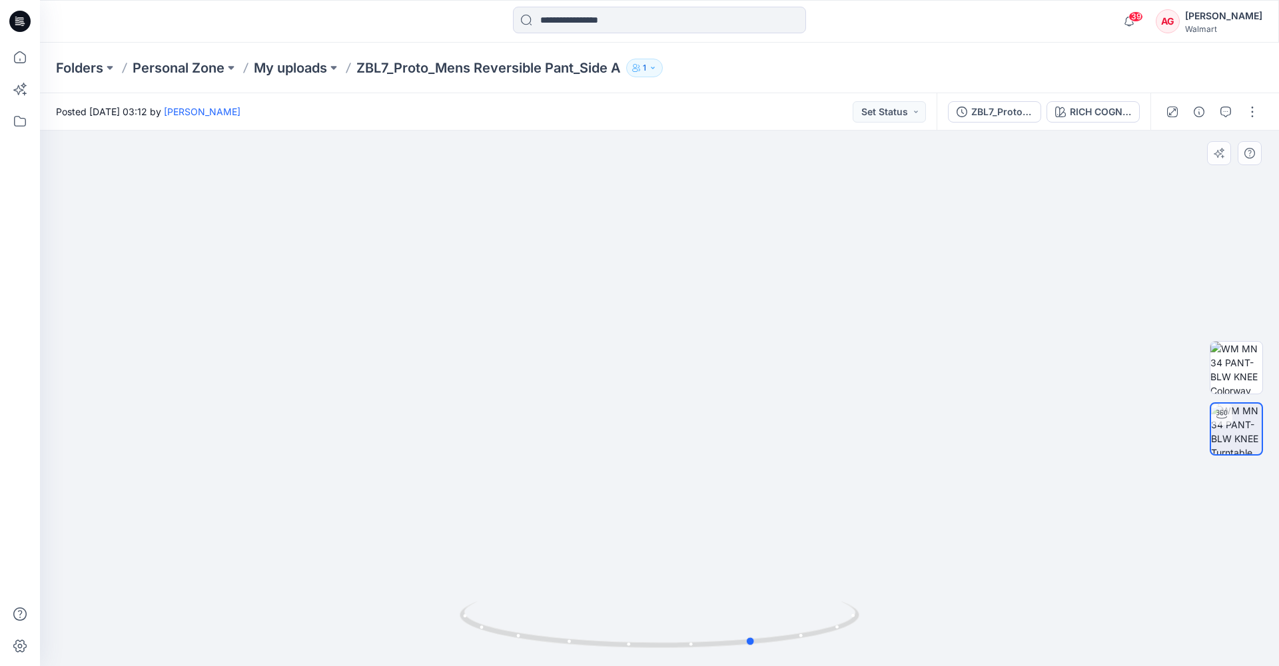
click at [941, 444] on div at bounding box center [659, 398] width 1239 height 535
click at [278, 69] on p "My uploads" at bounding box center [290, 68] width 73 height 19
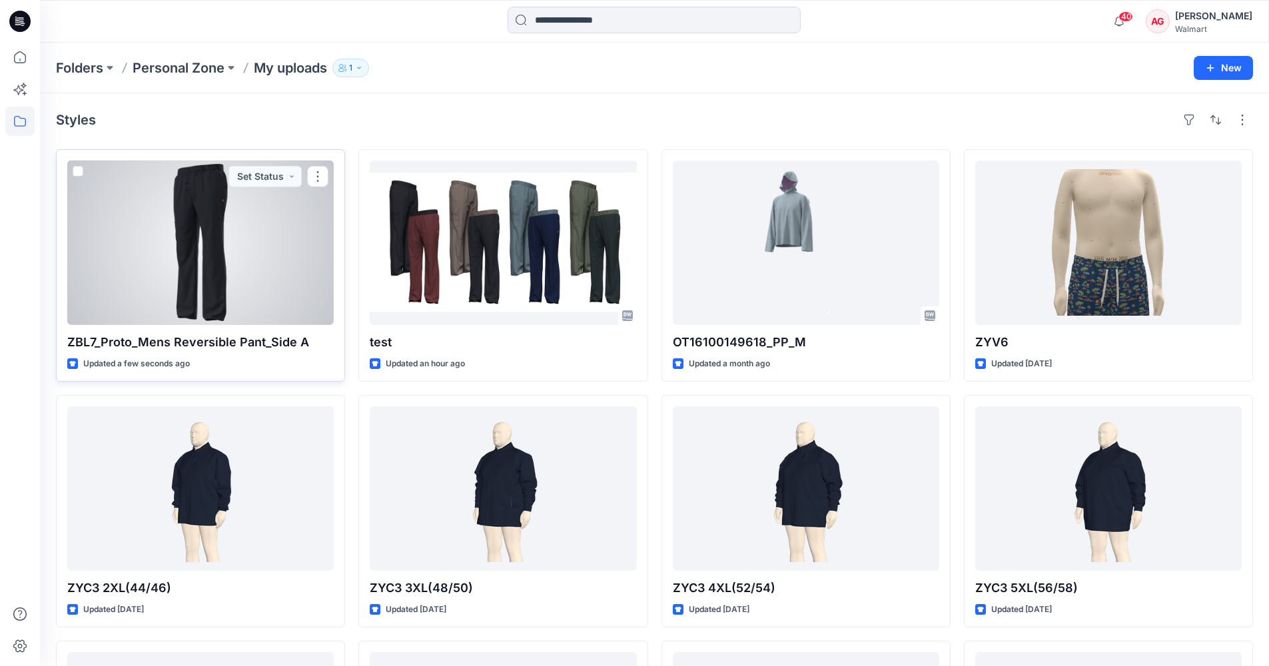
click at [236, 264] on div at bounding box center [200, 242] width 266 height 164
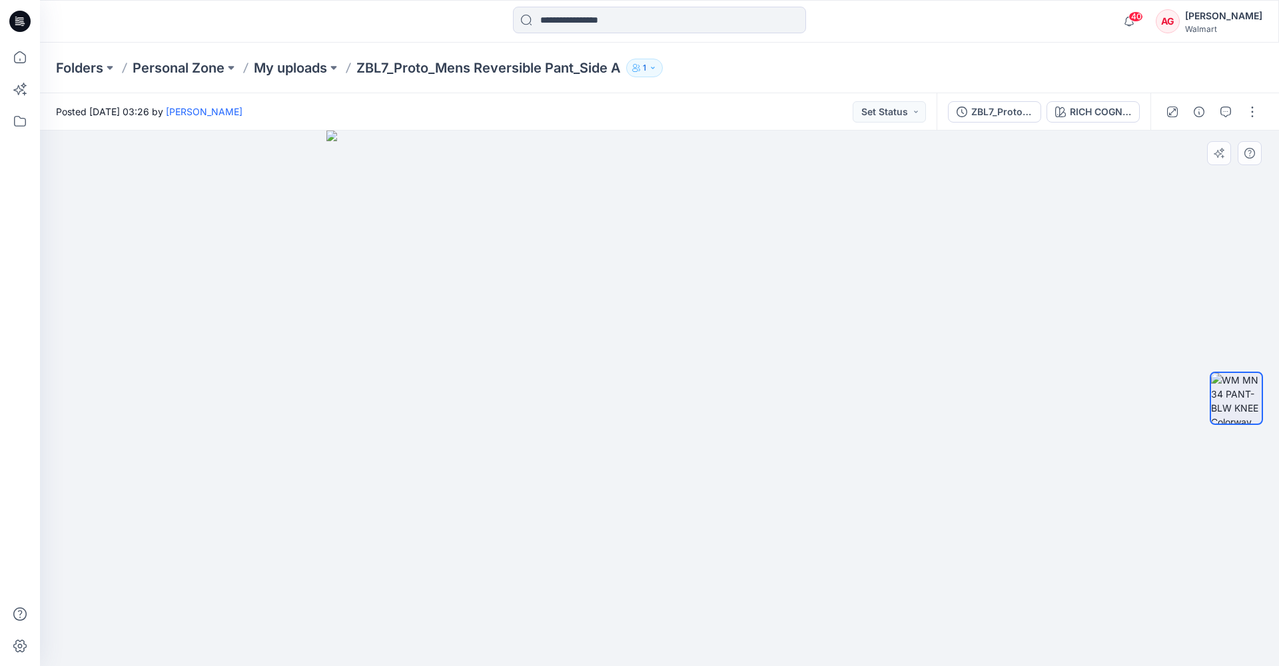
drag, startPoint x: 646, startPoint y: 208, endPoint x: 668, endPoint y: 359, distance: 152.1
click at [667, 361] on img at bounding box center [659, 398] width 666 height 535
click at [300, 63] on p "My uploads" at bounding box center [290, 68] width 73 height 19
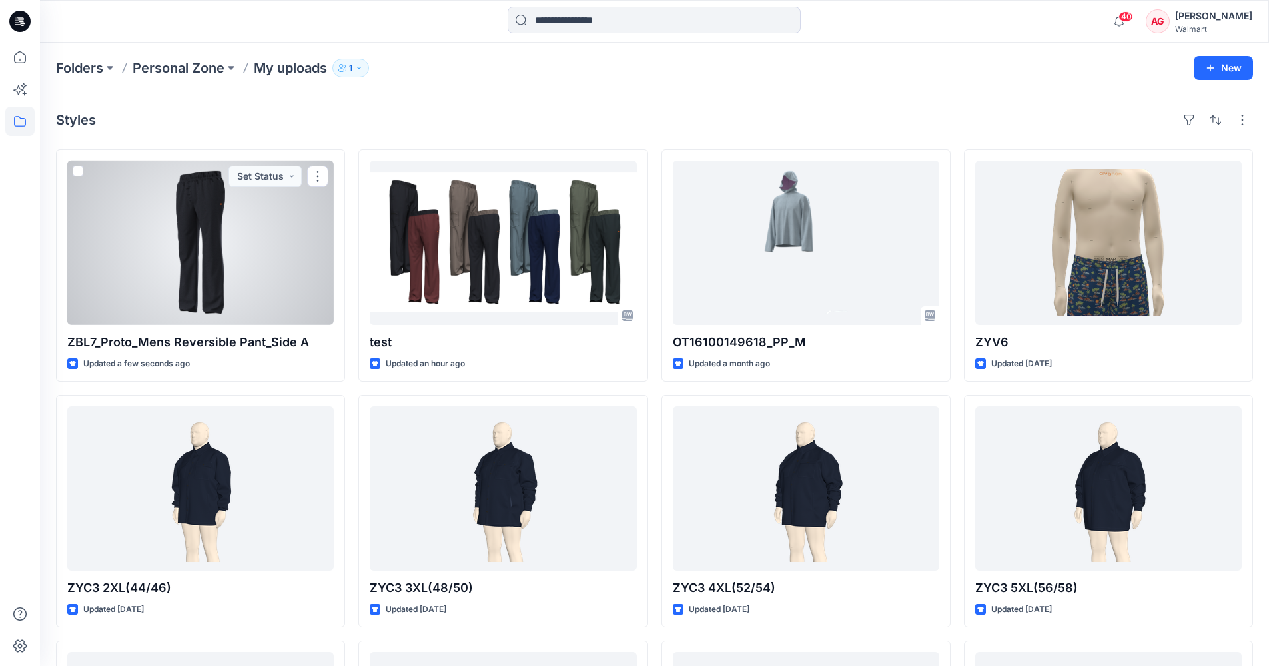
click at [198, 278] on div at bounding box center [200, 242] width 266 height 164
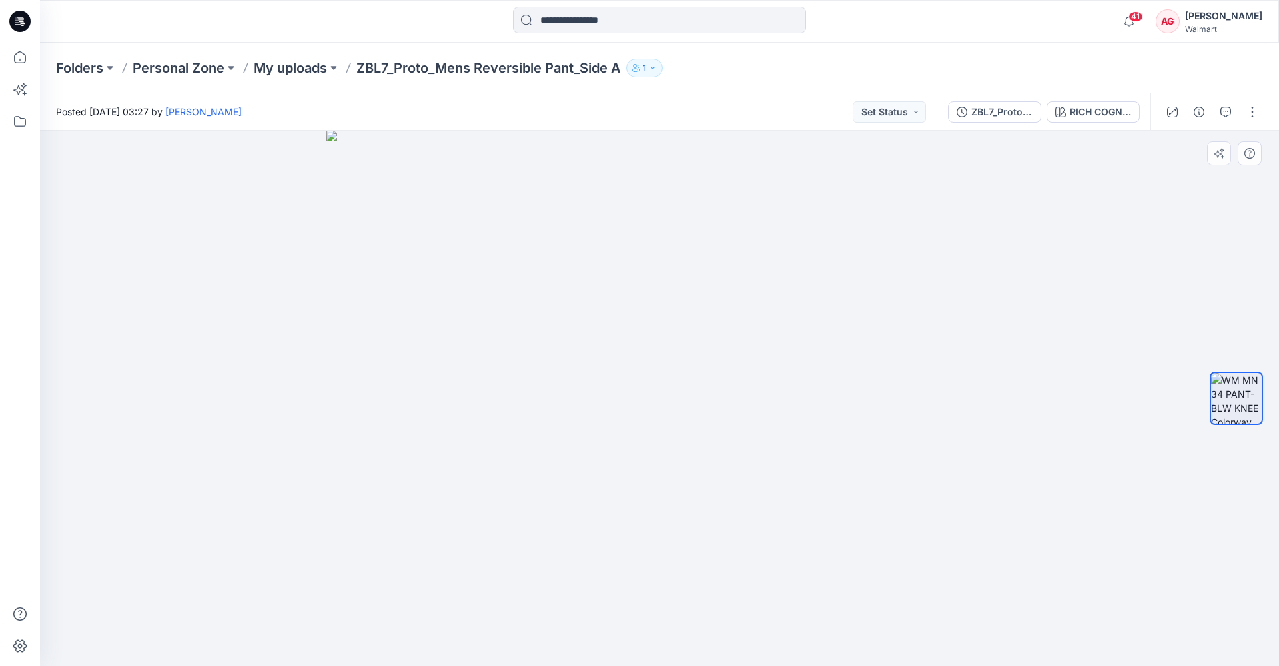
drag, startPoint x: 681, startPoint y: 200, endPoint x: 643, endPoint y: 378, distance: 181.8
click at [641, 381] on img at bounding box center [659, 398] width 666 height 535
drag, startPoint x: 643, startPoint y: 490, endPoint x: 656, endPoint y: 597, distance: 108.0
click at [656, 444] on img at bounding box center [659, 398] width 666 height 535
click at [316, 65] on p "My uploads" at bounding box center [290, 68] width 73 height 19
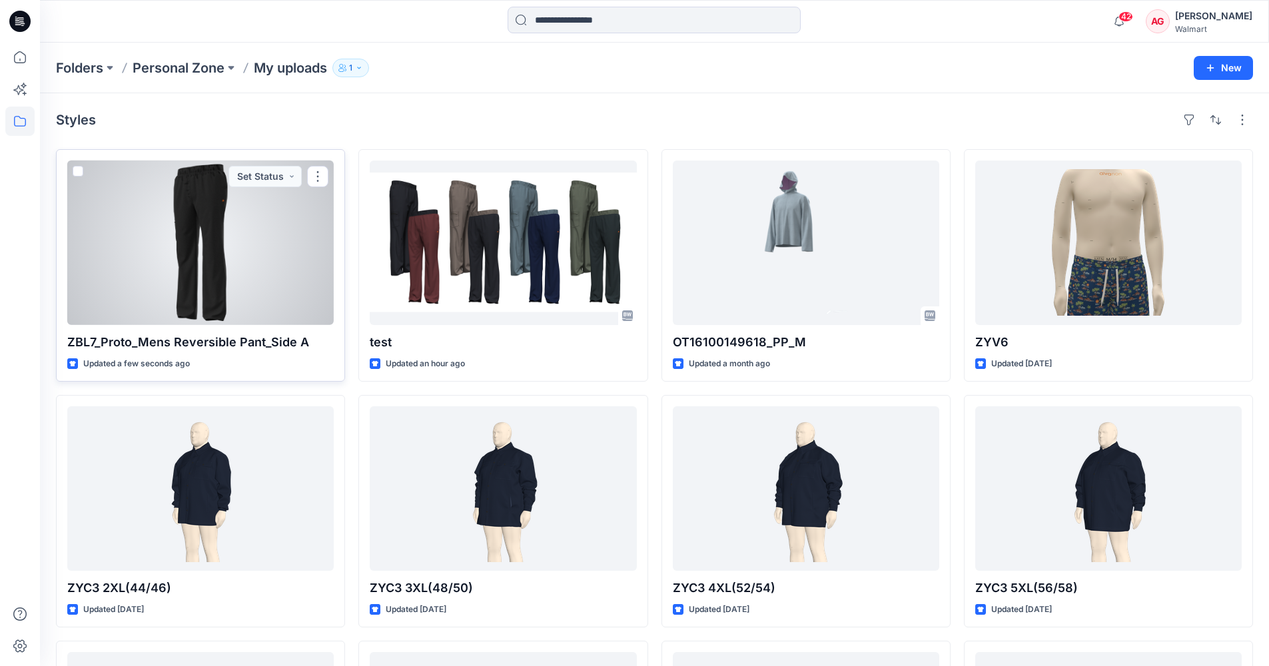
click at [231, 271] on div at bounding box center [200, 242] width 266 height 164
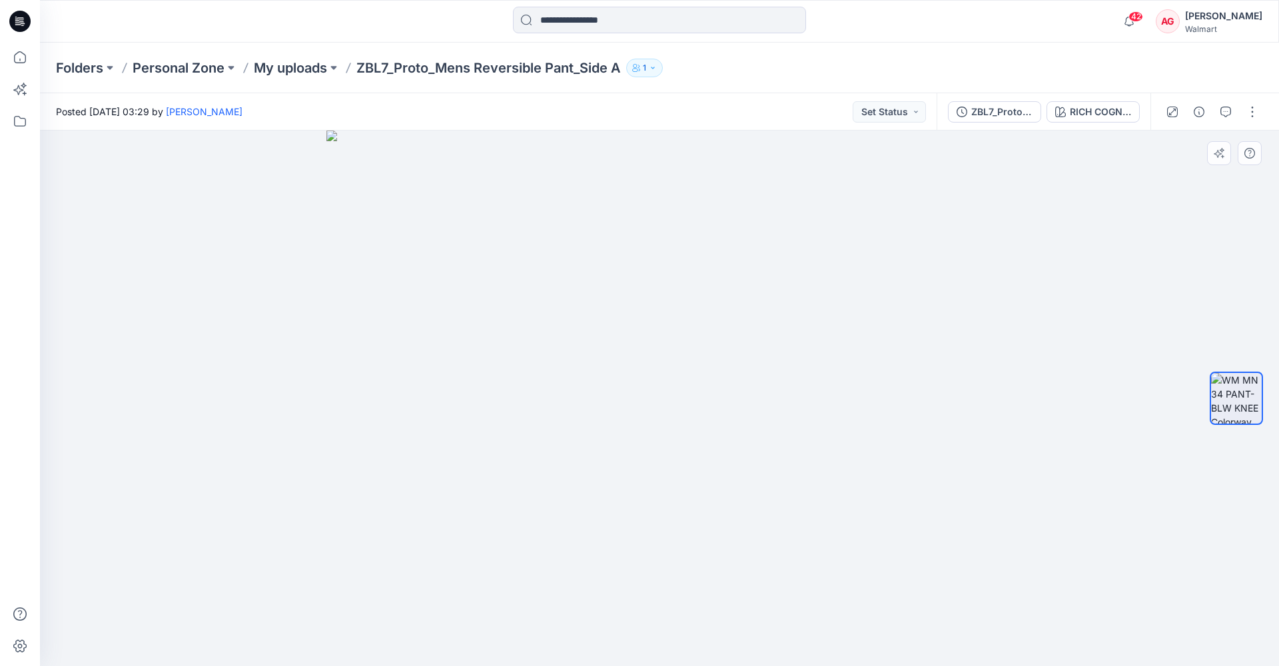
drag, startPoint x: 676, startPoint y: 162, endPoint x: 663, endPoint y: 302, distance: 139.7
click at [663, 310] on img at bounding box center [659, 398] width 666 height 535
click at [296, 67] on p "My uploads" at bounding box center [290, 68] width 73 height 19
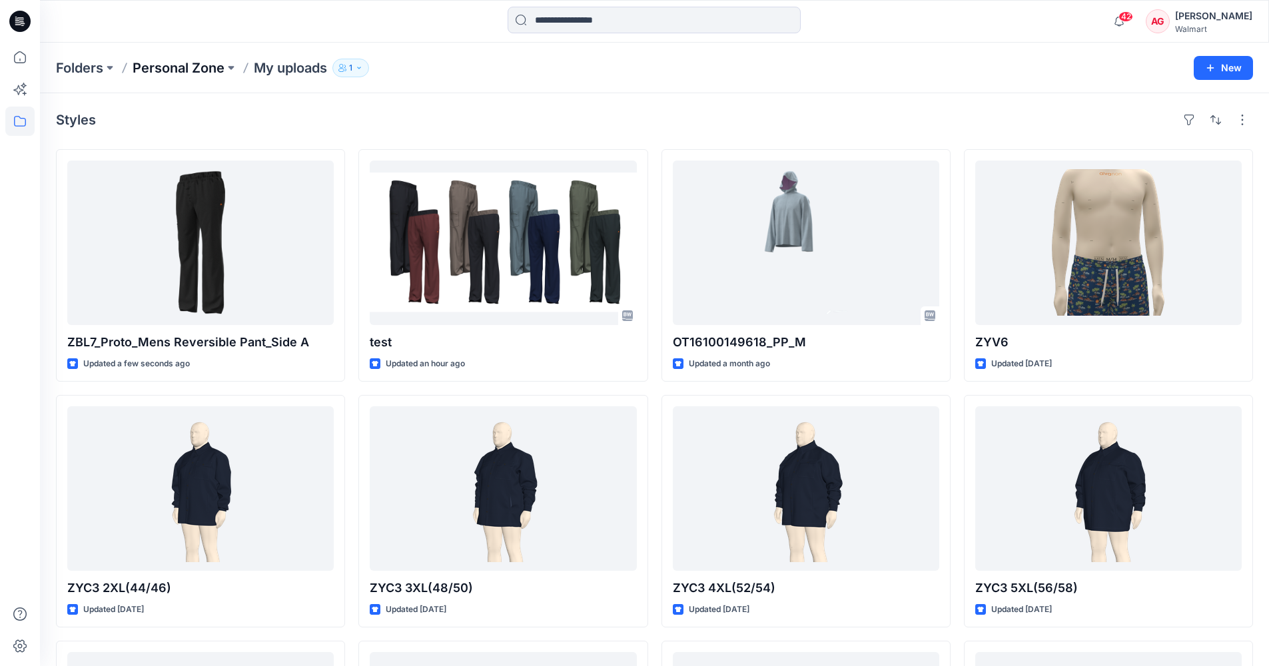
click at [181, 70] on p "Personal Zone" at bounding box center [179, 68] width 92 height 19
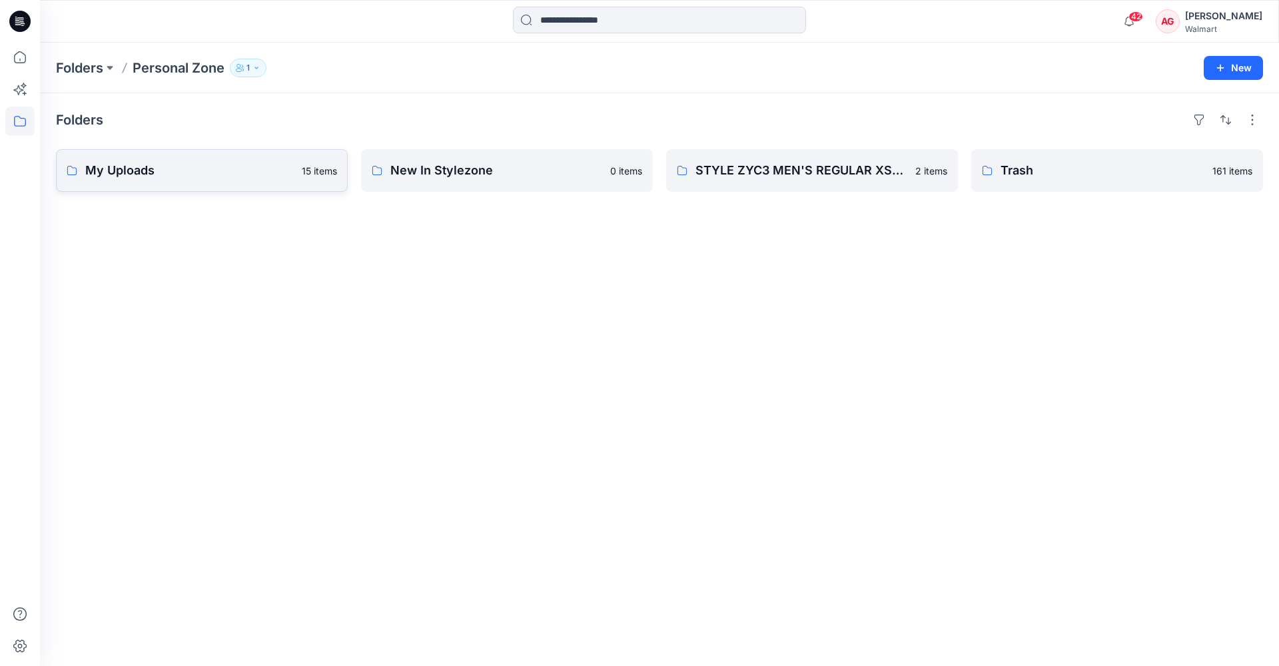
click at [166, 173] on p "My Uploads" at bounding box center [189, 170] width 208 height 19
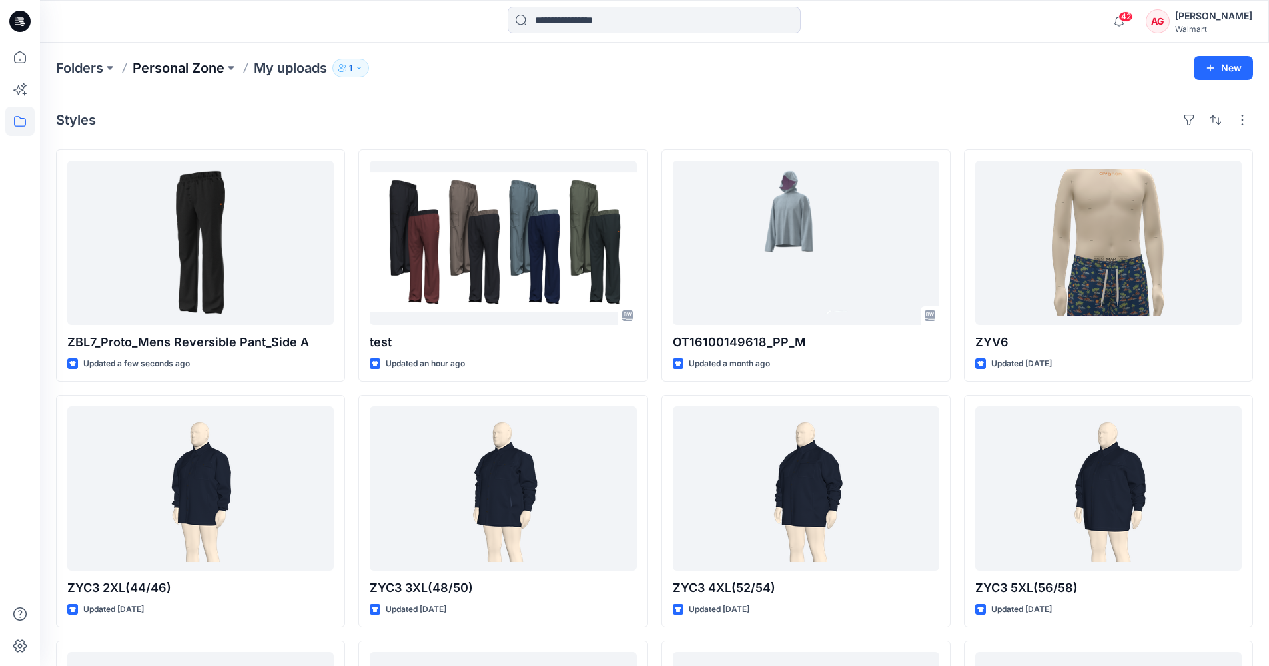
click at [168, 65] on p "Personal Zone" at bounding box center [179, 68] width 92 height 19
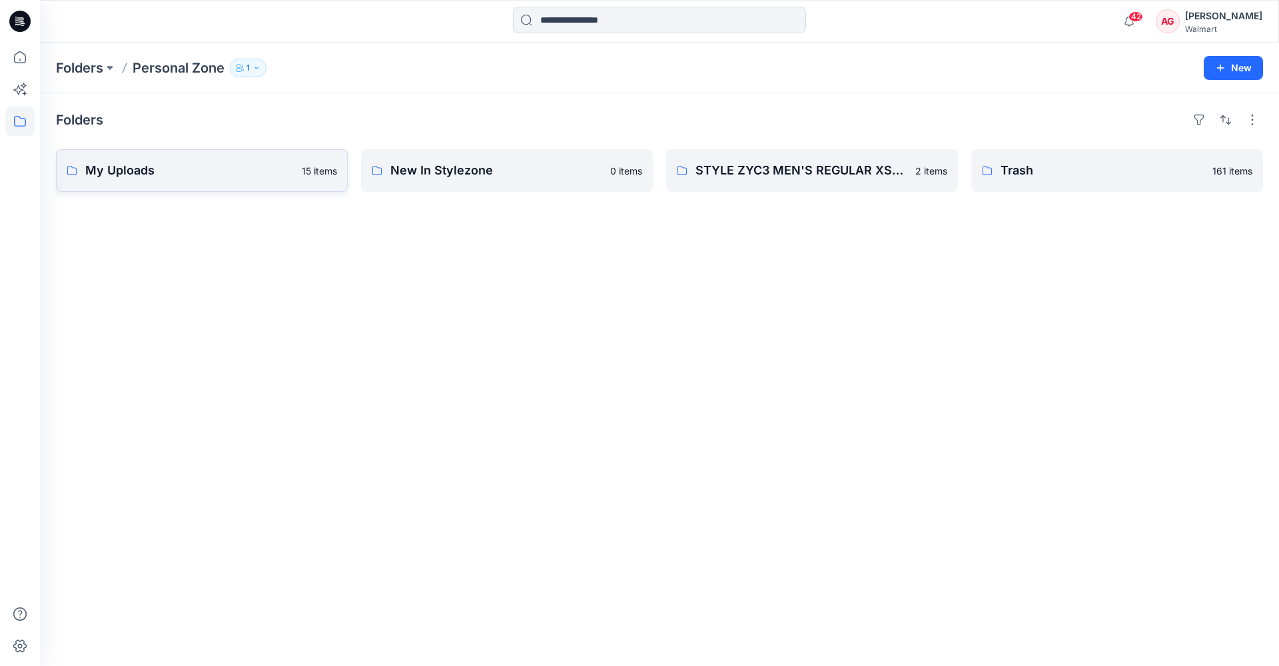
click at [199, 158] on link "My Uploads 15 items" at bounding box center [202, 170] width 292 height 43
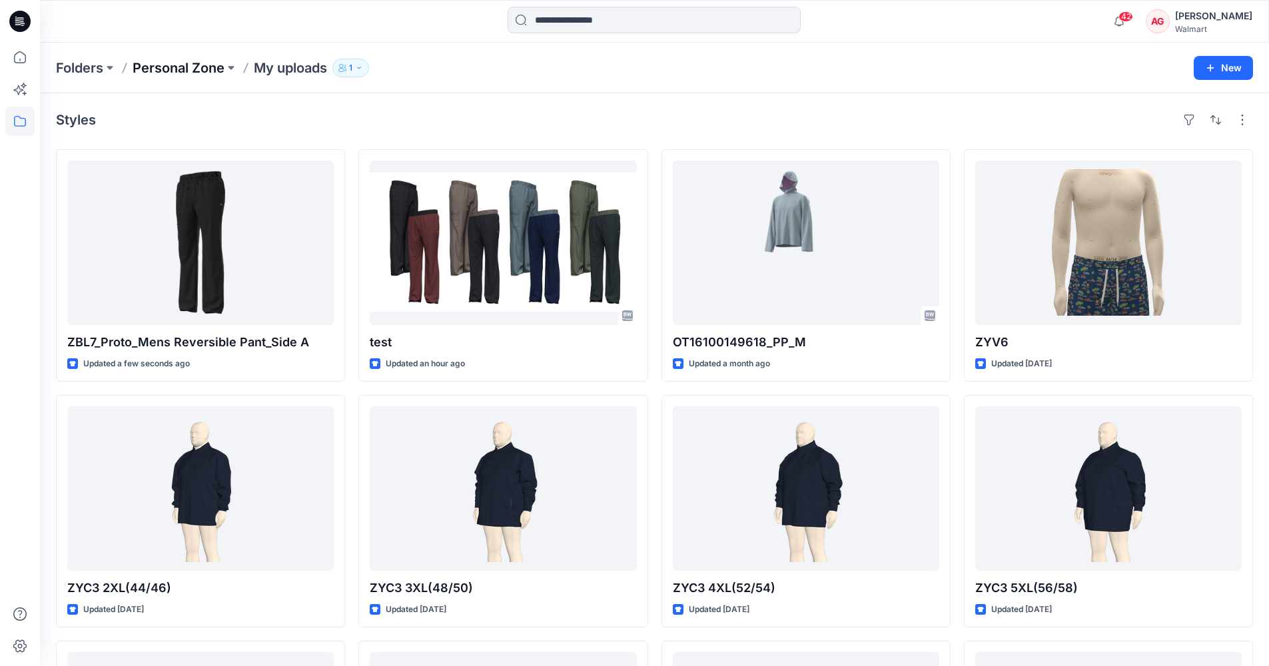
click at [196, 71] on p "Personal Zone" at bounding box center [179, 68] width 92 height 19
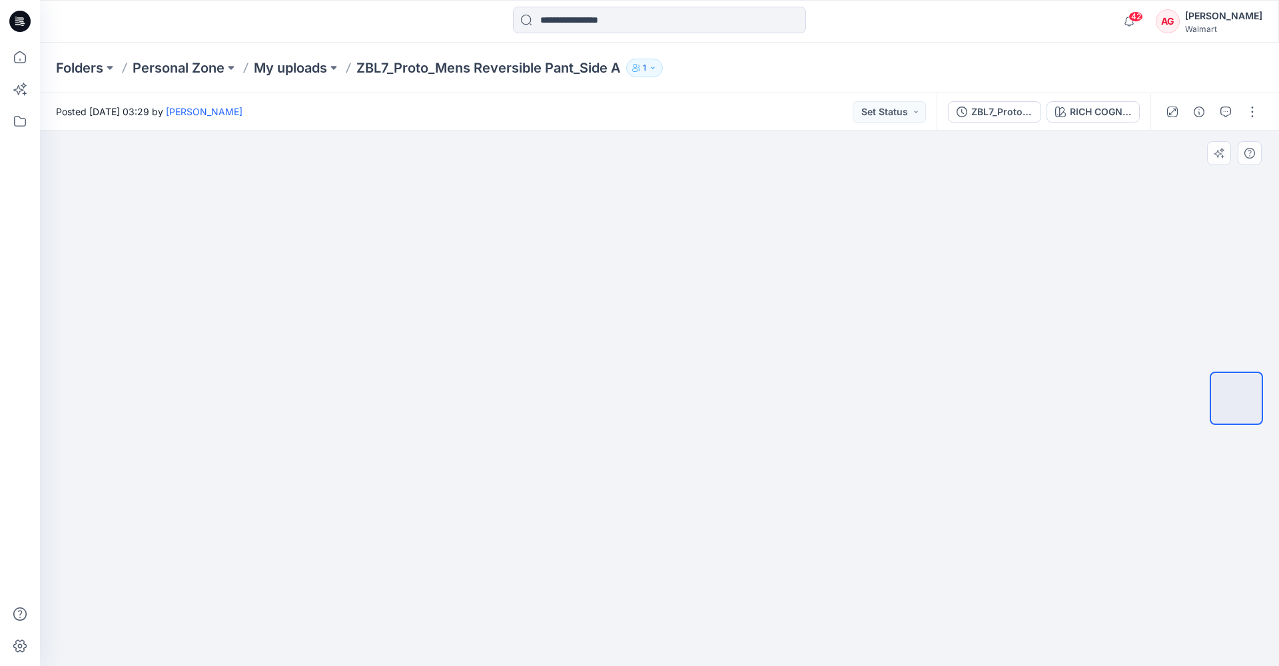
drag, startPoint x: 675, startPoint y: 179, endPoint x: 678, endPoint y: 272, distance: 92.6
click at [667, 131] on img at bounding box center [659, 131] width 666 height 0
drag, startPoint x: 688, startPoint y: 176, endPoint x: 679, endPoint y: 380, distance: 203.9
click at [679, 131] on img at bounding box center [659, 131] width 666 height 0
drag, startPoint x: 711, startPoint y: 153, endPoint x: 692, endPoint y: 399, distance: 246.5
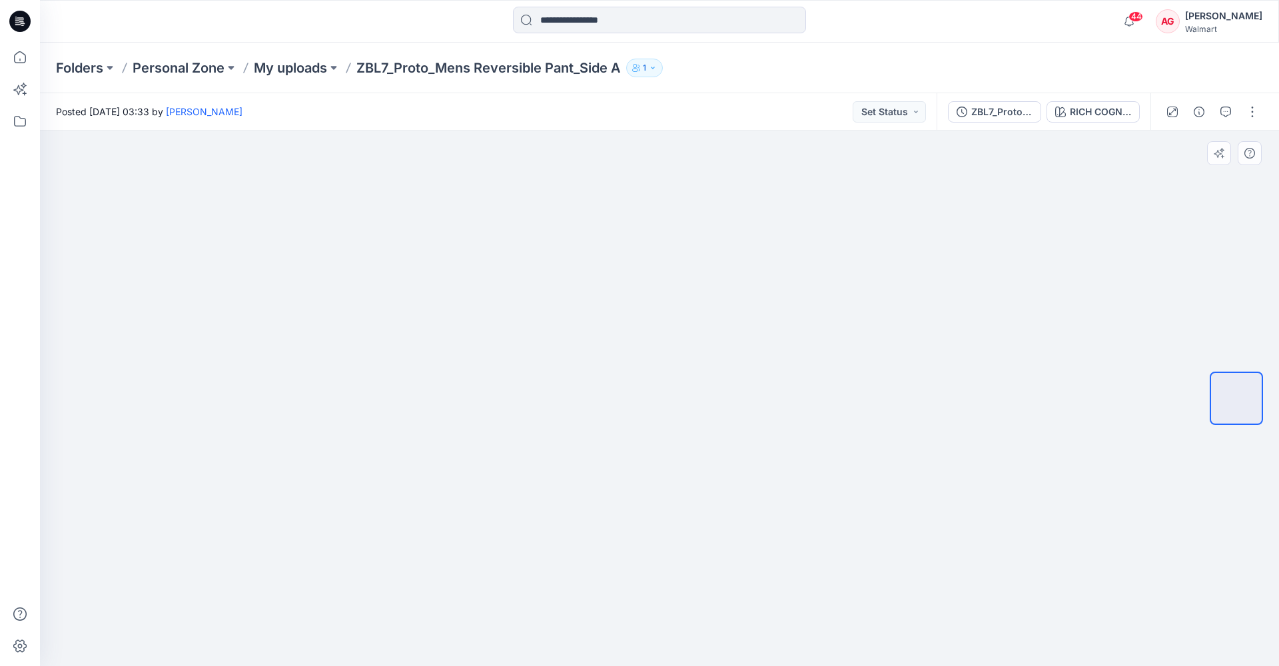
click at [692, 131] on img at bounding box center [659, 131] width 666 height 0
drag, startPoint x: 669, startPoint y: 214, endPoint x: 697, endPoint y: 220, distance: 29.4
click at [697, 131] on img at bounding box center [659, 131] width 666 height 0
drag, startPoint x: 683, startPoint y: 154, endPoint x: 675, endPoint y: 265, distance: 110.8
click at [675, 131] on img at bounding box center [659, 131] width 666 height 0
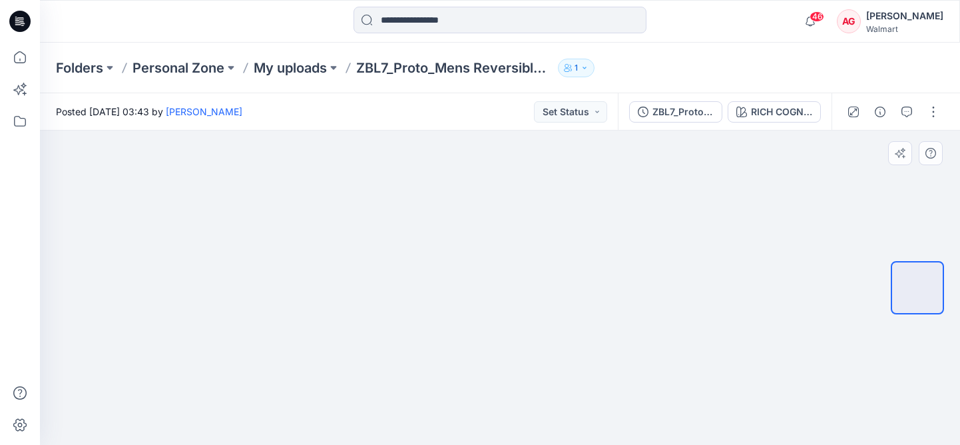
drag, startPoint x: 537, startPoint y: 197, endPoint x: 531, endPoint y: 386, distance: 188.5
click at [531, 131] on img at bounding box center [500, 131] width 666 height 0
